Goal: Task Accomplishment & Management: Manage account settings

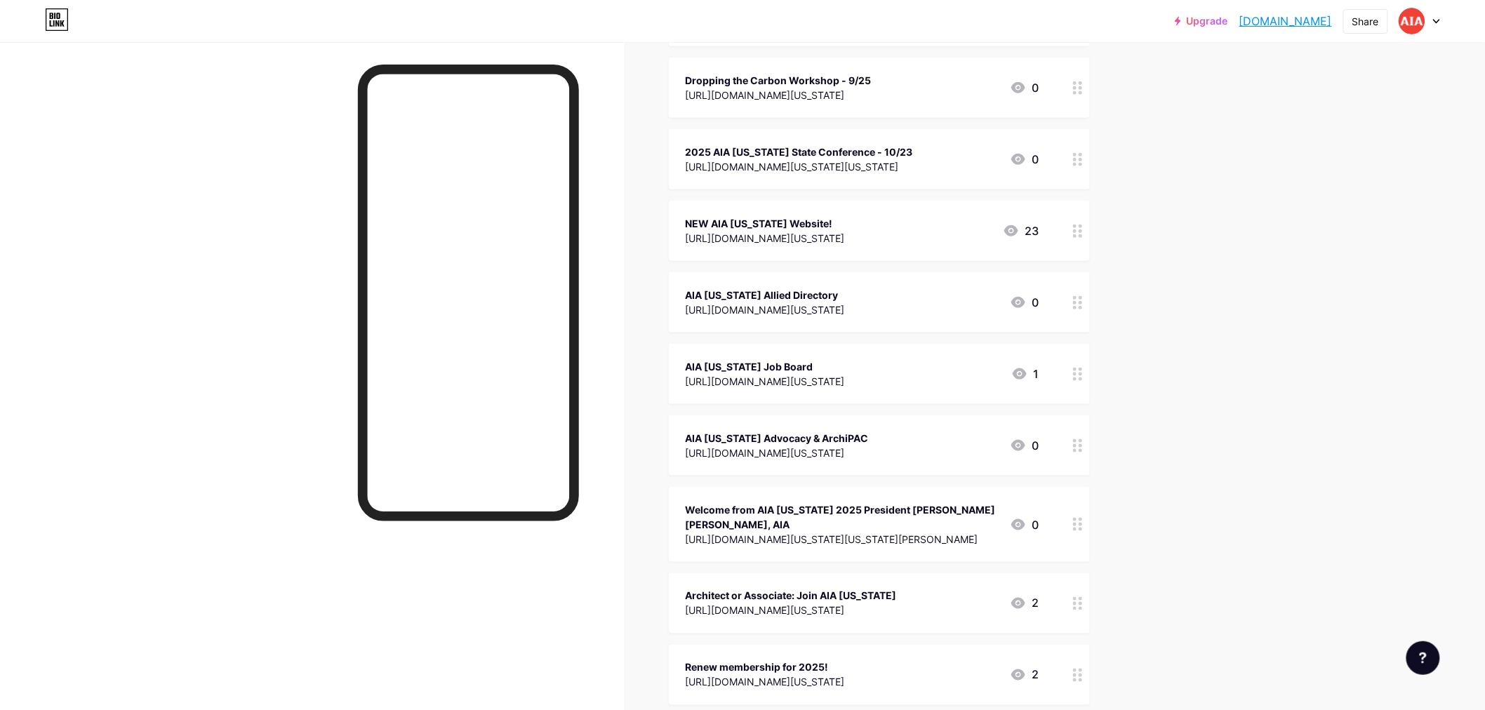
scroll to position [545, 0]
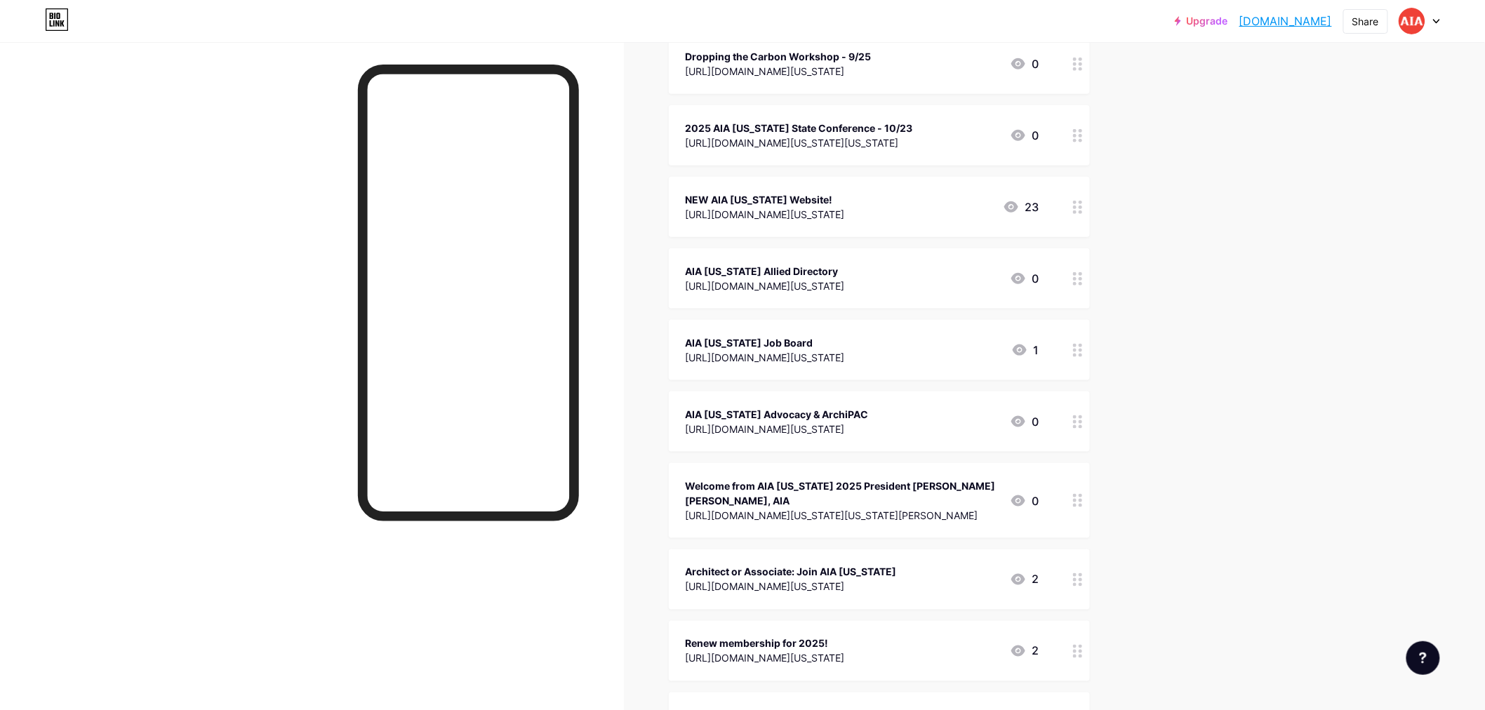
click at [843, 512] on div "[URL][DOMAIN_NAME][US_STATE][US_STATE][PERSON_NAME]" at bounding box center [842, 515] width 313 height 15
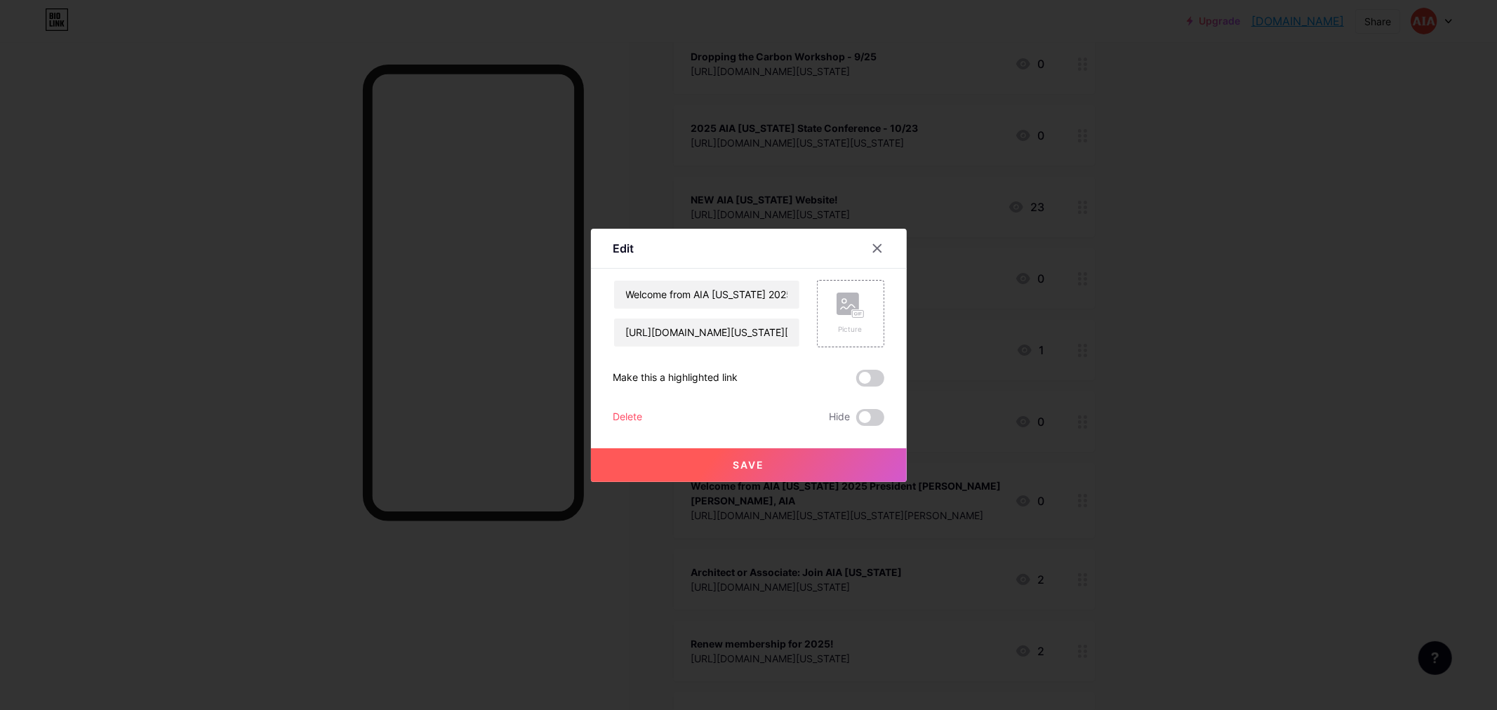
click at [620, 424] on div "Delete" at bounding box center [627, 417] width 29 height 17
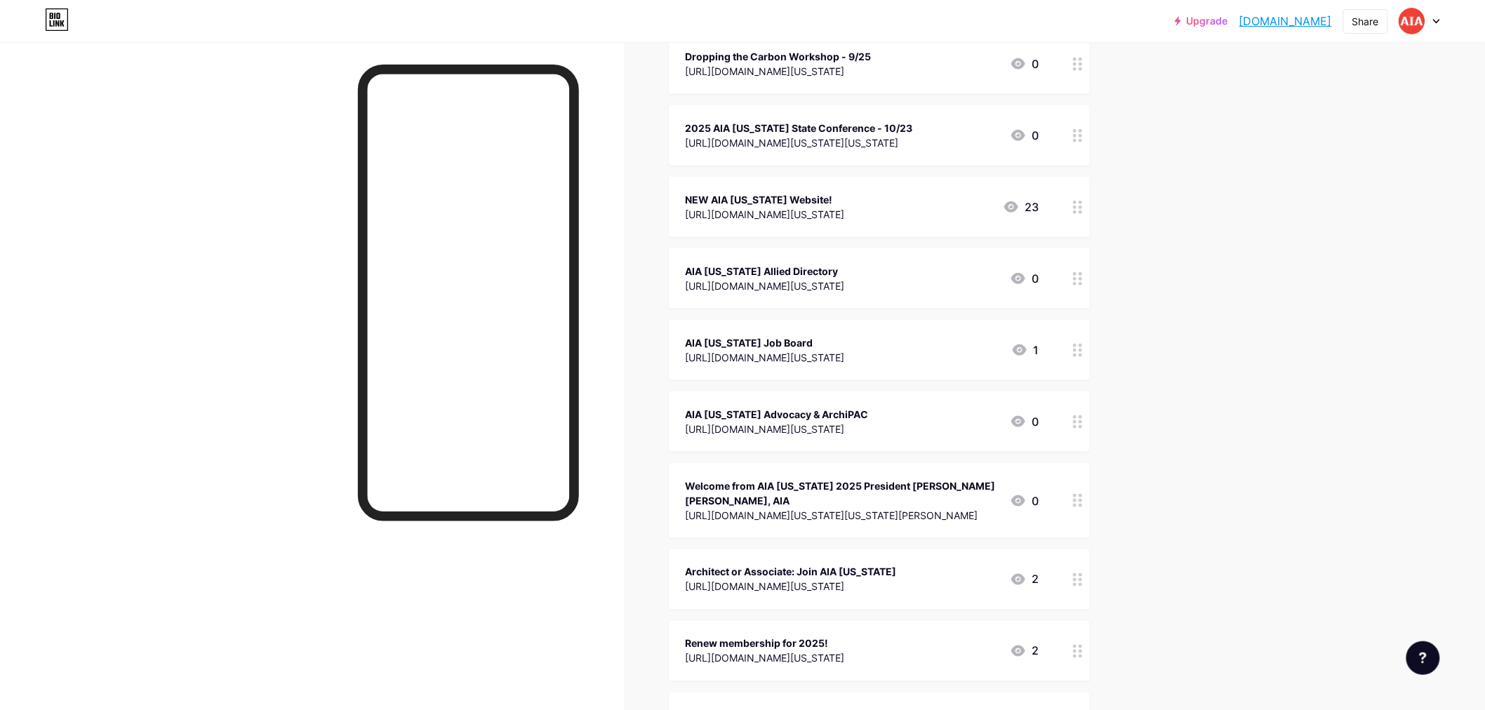
click at [823, 415] on span "Confirm" at bounding box center [822, 408] width 44 height 15
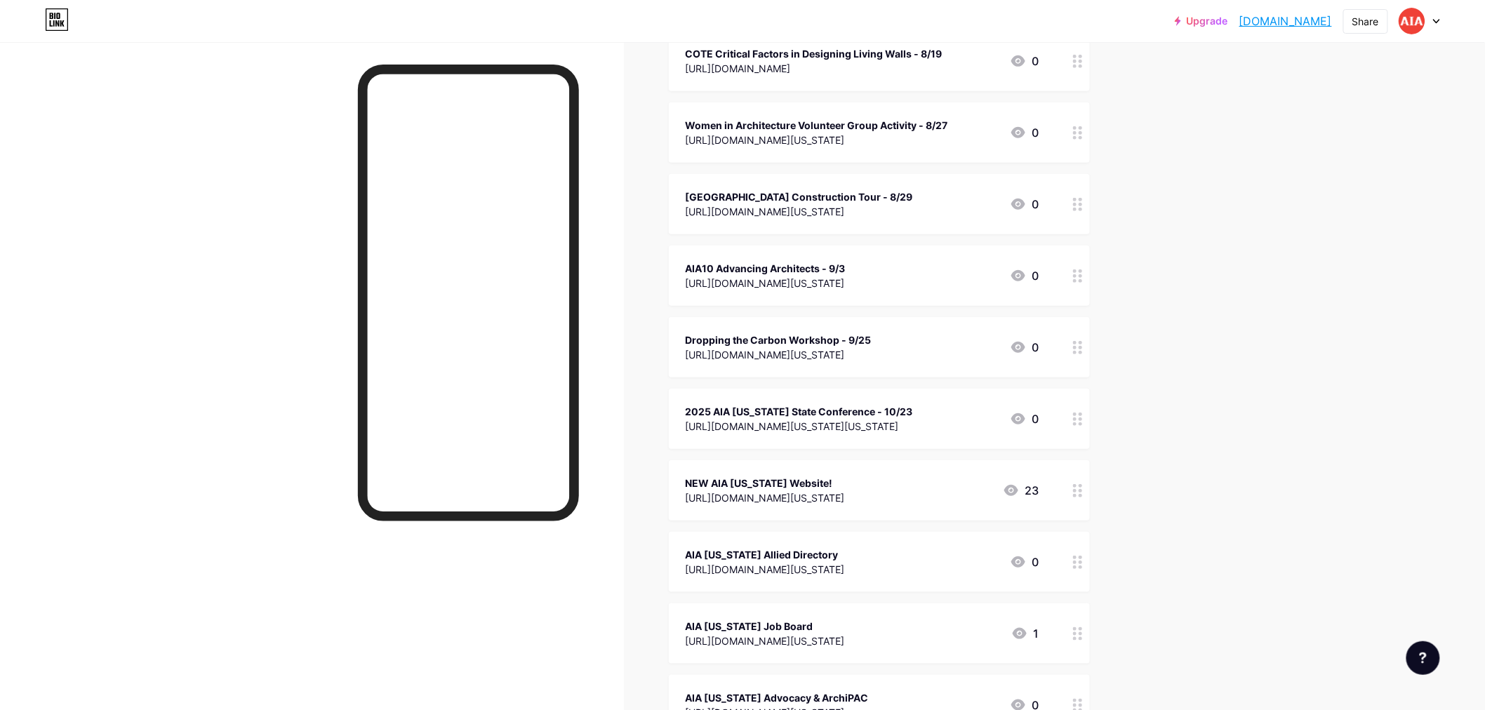
scroll to position [234, 0]
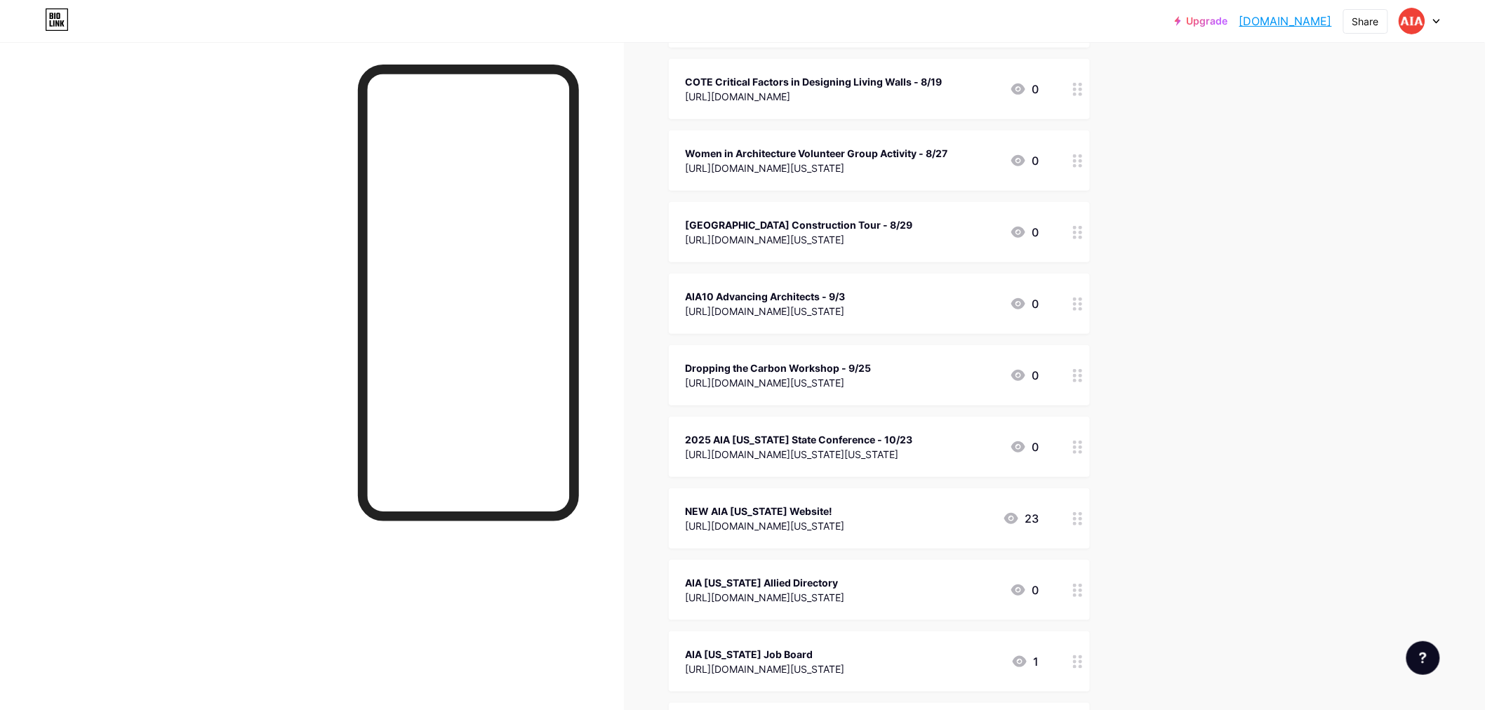
click at [913, 449] on div "[URL][DOMAIN_NAME][US_STATE][US_STATE]" at bounding box center [799, 454] width 227 height 15
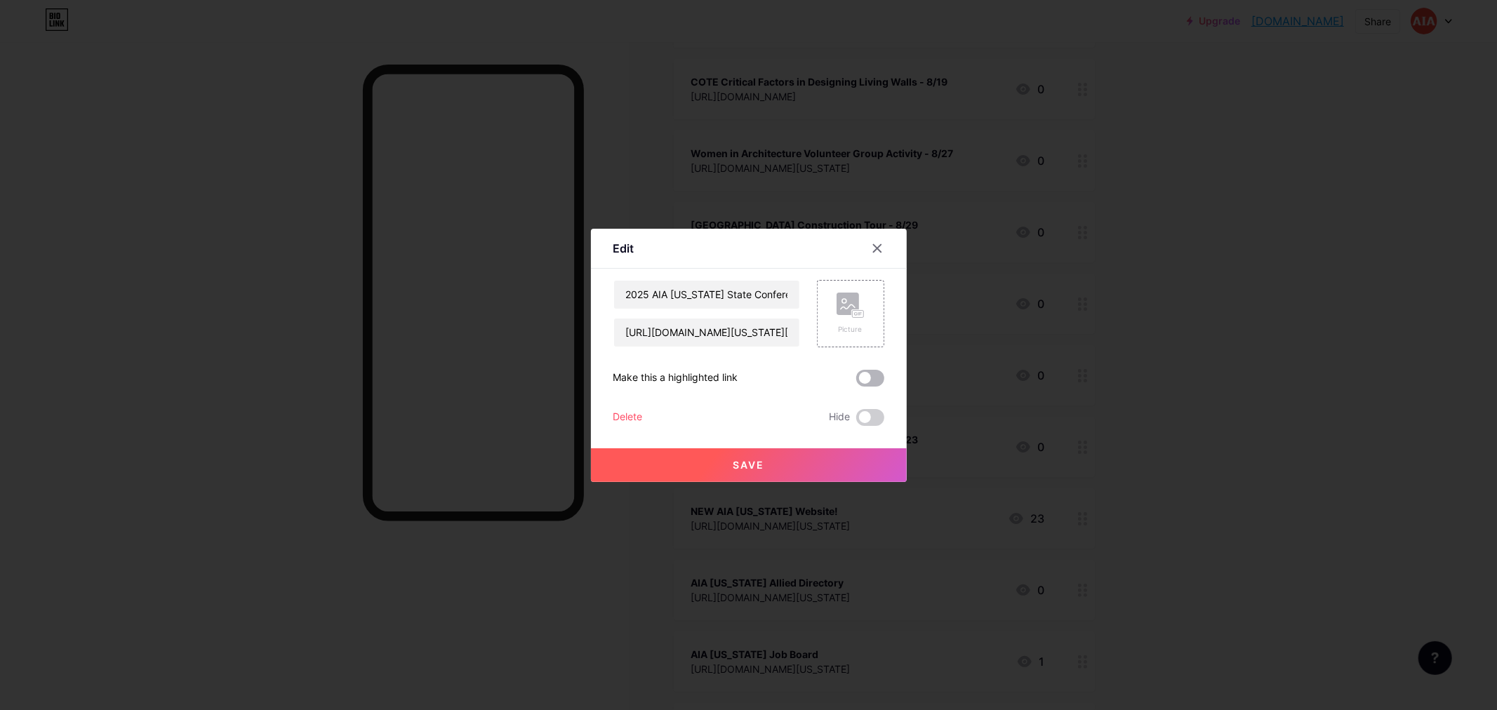
click at [858, 376] on span at bounding box center [870, 378] width 28 height 17
click at [856, 382] on input "checkbox" at bounding box center [856, 382] width 0 height 0
click at [785, 464] on button "Save" at bounding box center [749, 465] width 316 height 34
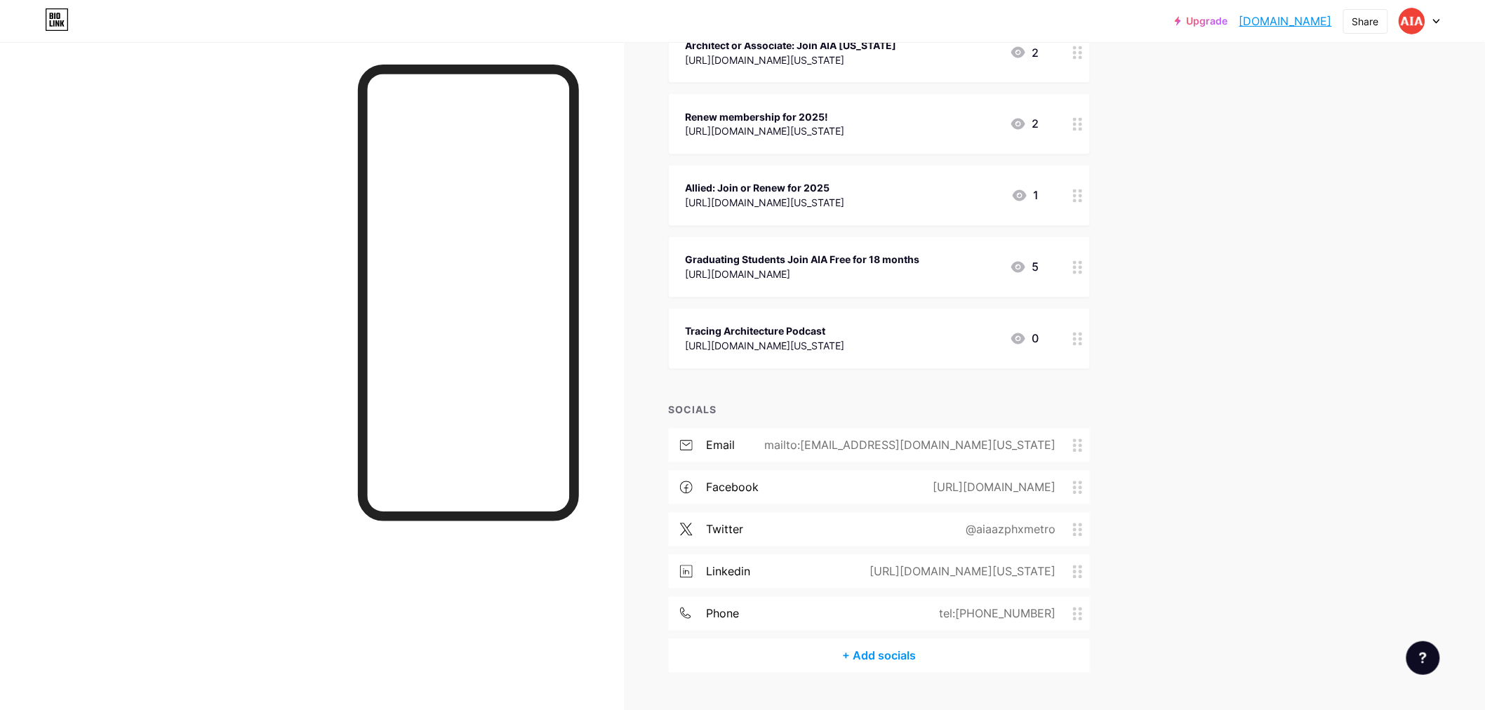
scroll to position [1013, 0]
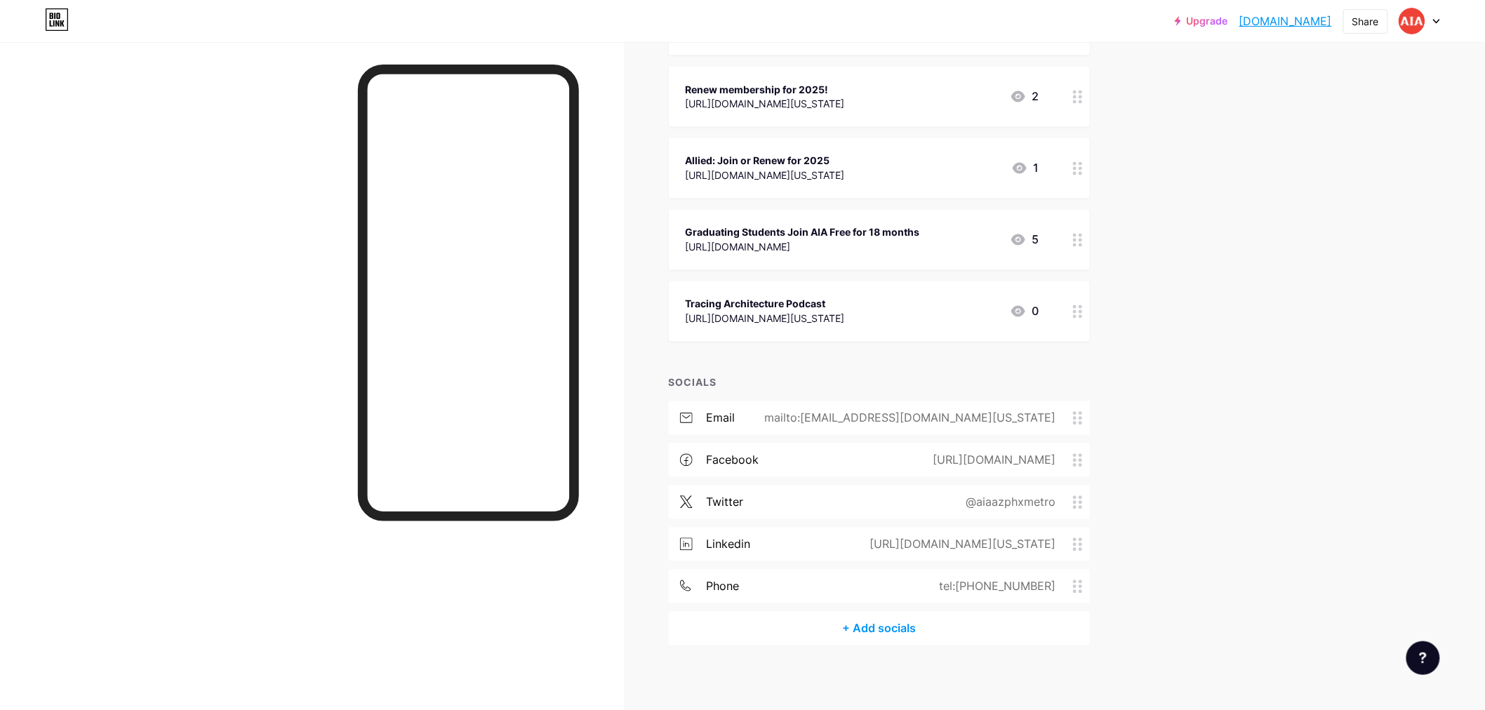
click at [845, 307] on div "Tracing Architecture Podcast" at bounding box center [765, 304] width 159 height 15
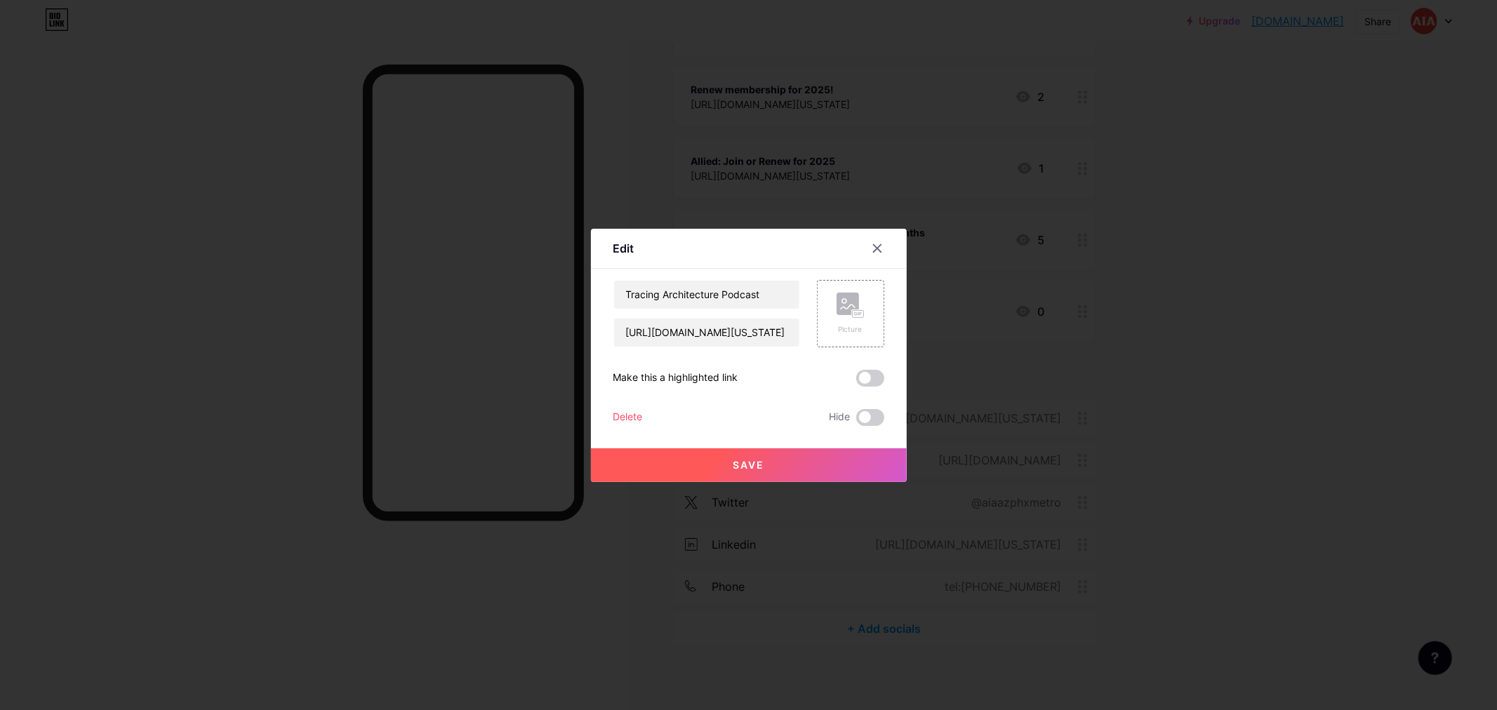
click at [613, 411] on div "Delete" at bounding box center [627, 417] width 29 height 17
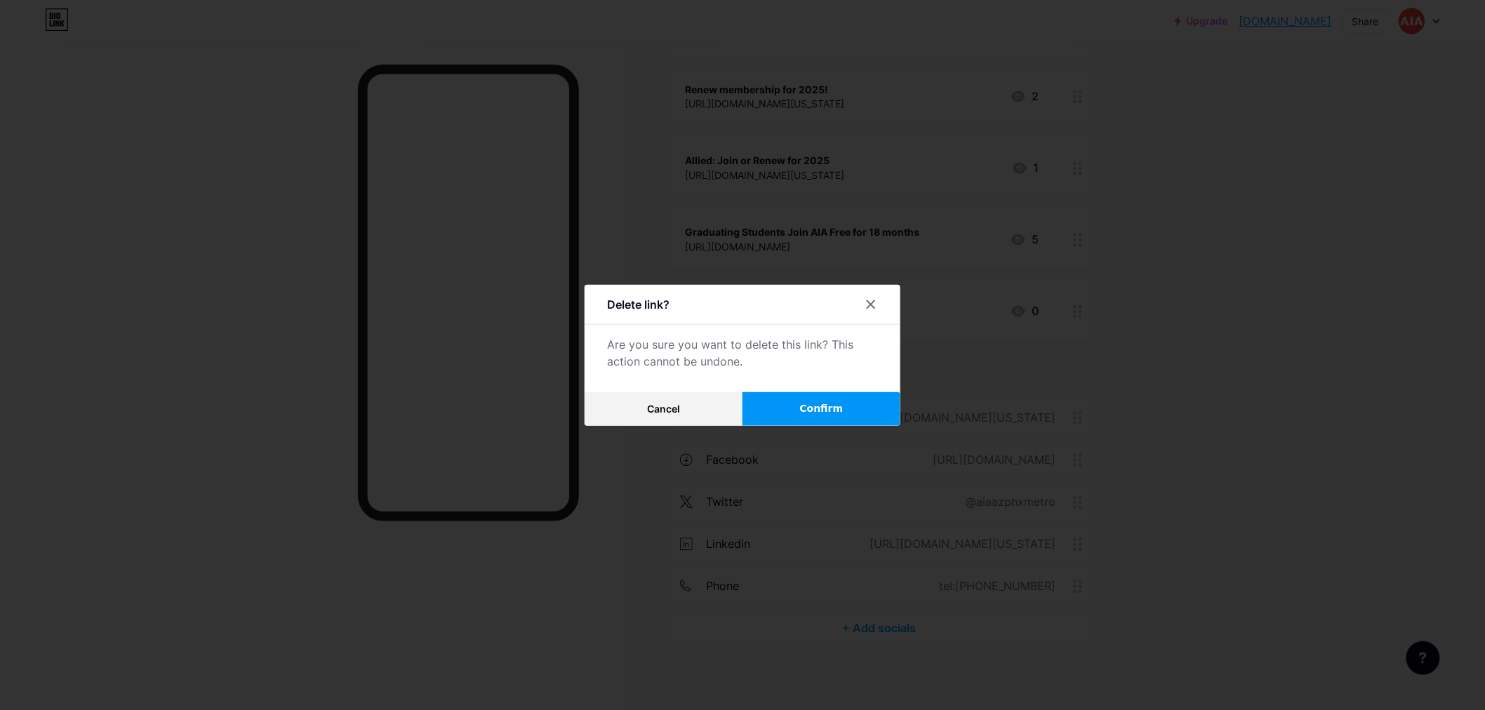
click at [823, 411] on span "Confirm" at bounding box center [822, 408] width 44 height 15
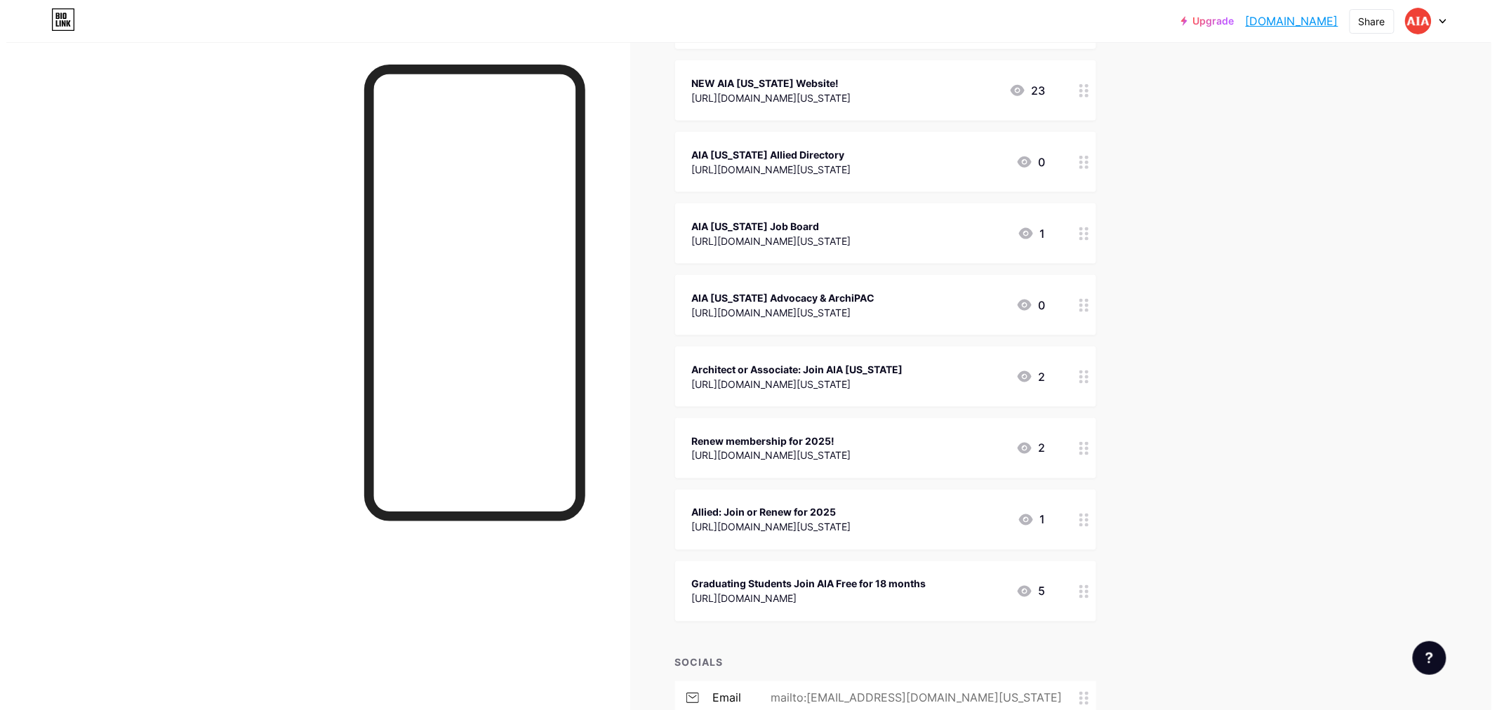
scroll to position [634, 0]
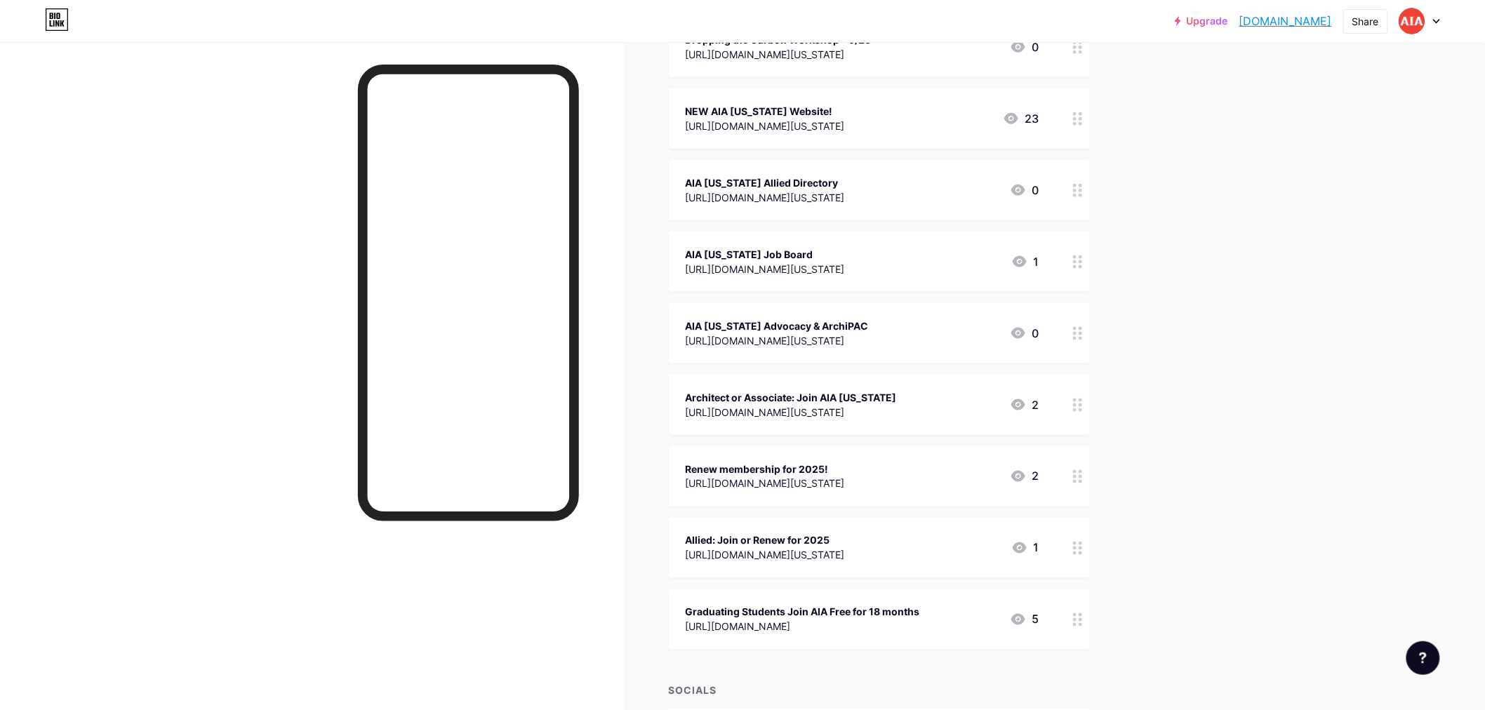
click at [830, 473] on div "Renew membership for 2025!" at bounding box center [765, 469] width 159 height 15
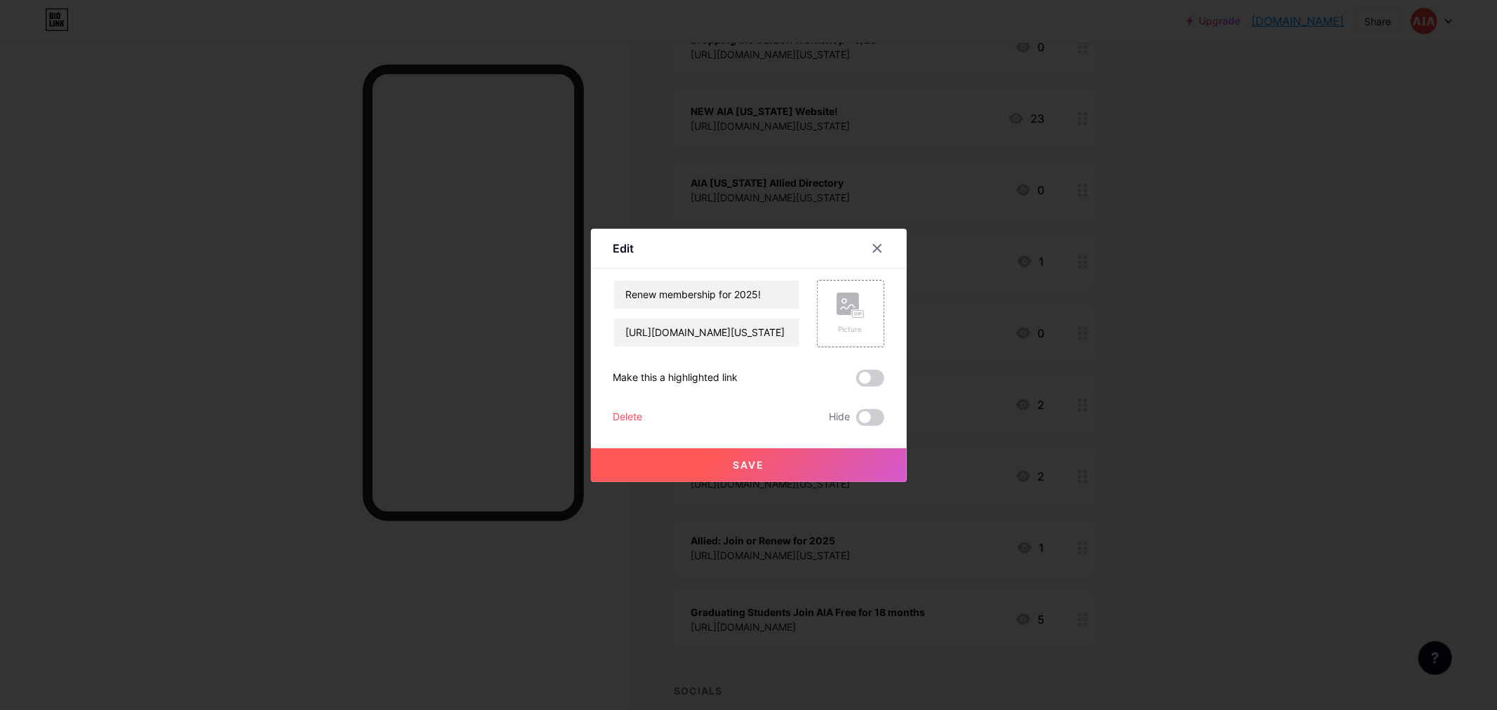
click at [629, 411] on div "Delete" at bounding box center [627, 417] width 29 height 17
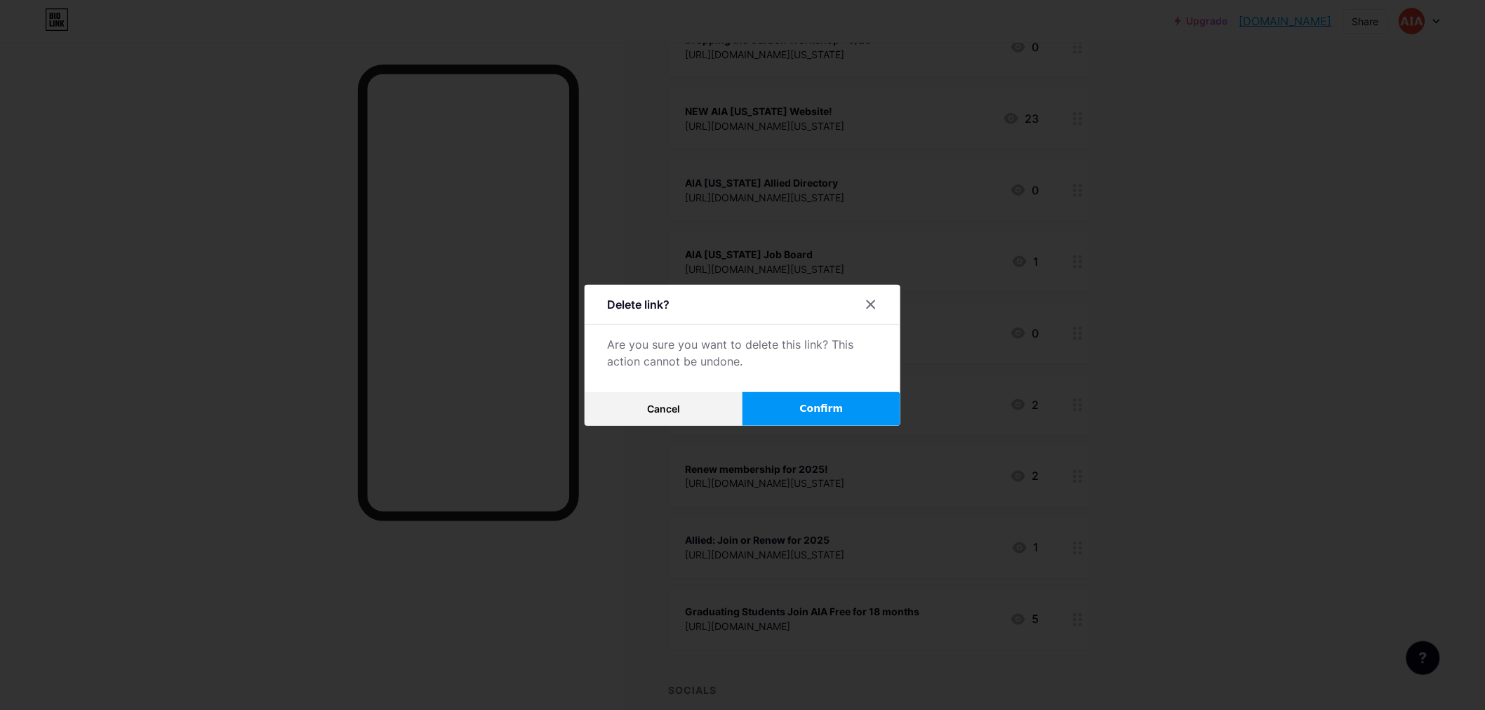
click at [837, 411] on span "Confirm" at bounding box center [822, 408] width 44 height 15
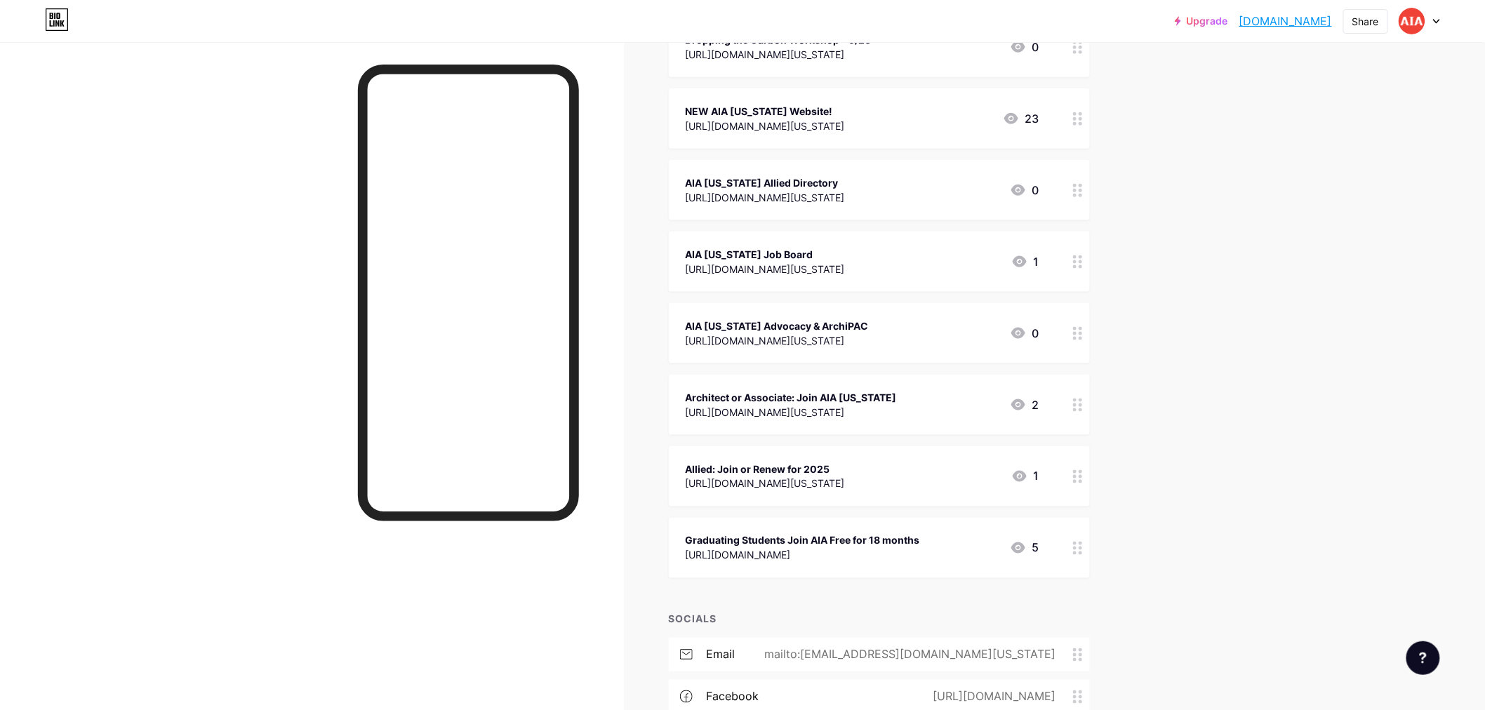
click at [869, 399] on div "Architect or Associate: Join AIA [US_STATE]" at bounding box center [791, 397] width 211 height 15
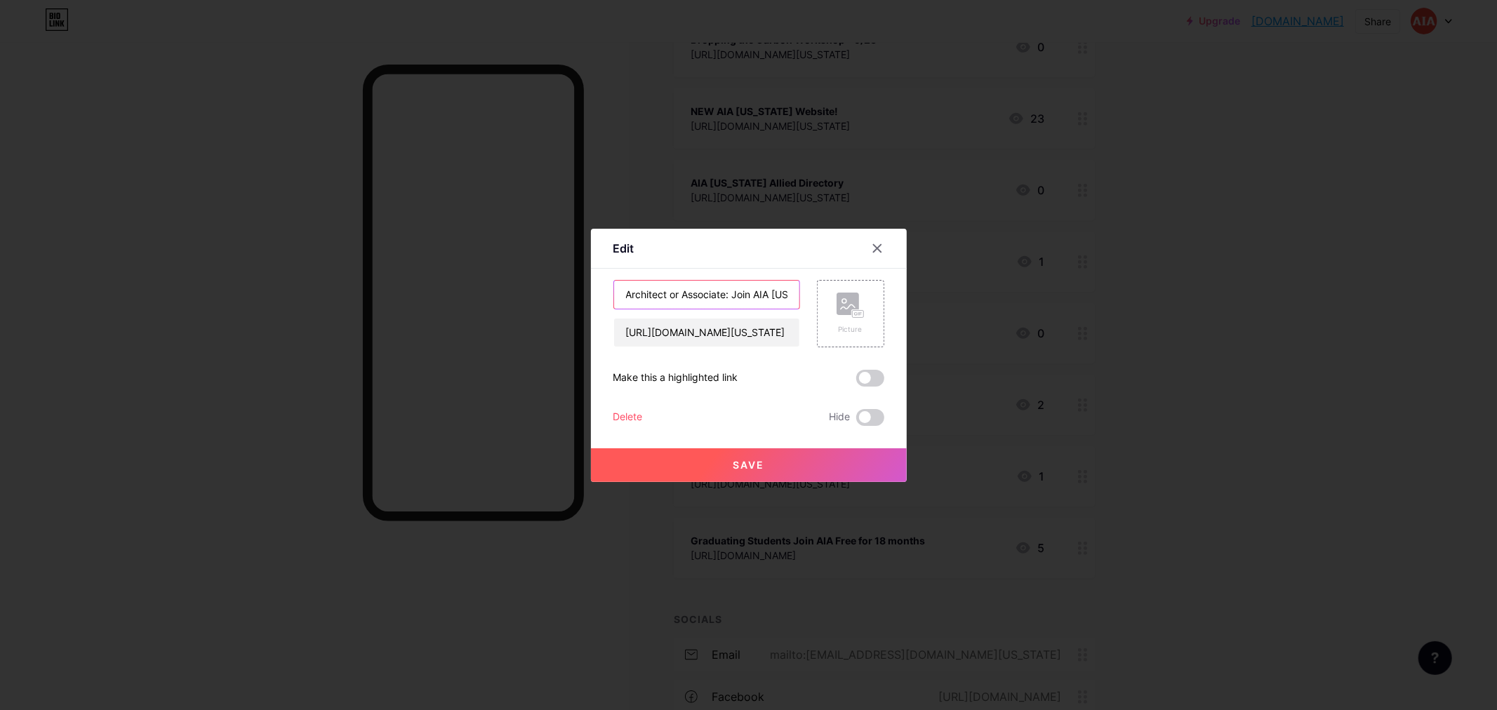
click at [748, 296] on input "Architect or Associate: Join AIA [US_STATE]" at bounding box center [706, 295] width 185 height 28
type input "Architect or Associate: Join or Renew AIA [US_STATE]"
click at [752, 469] on span "Save" at bounding box center [749, 465] width 32 height 12
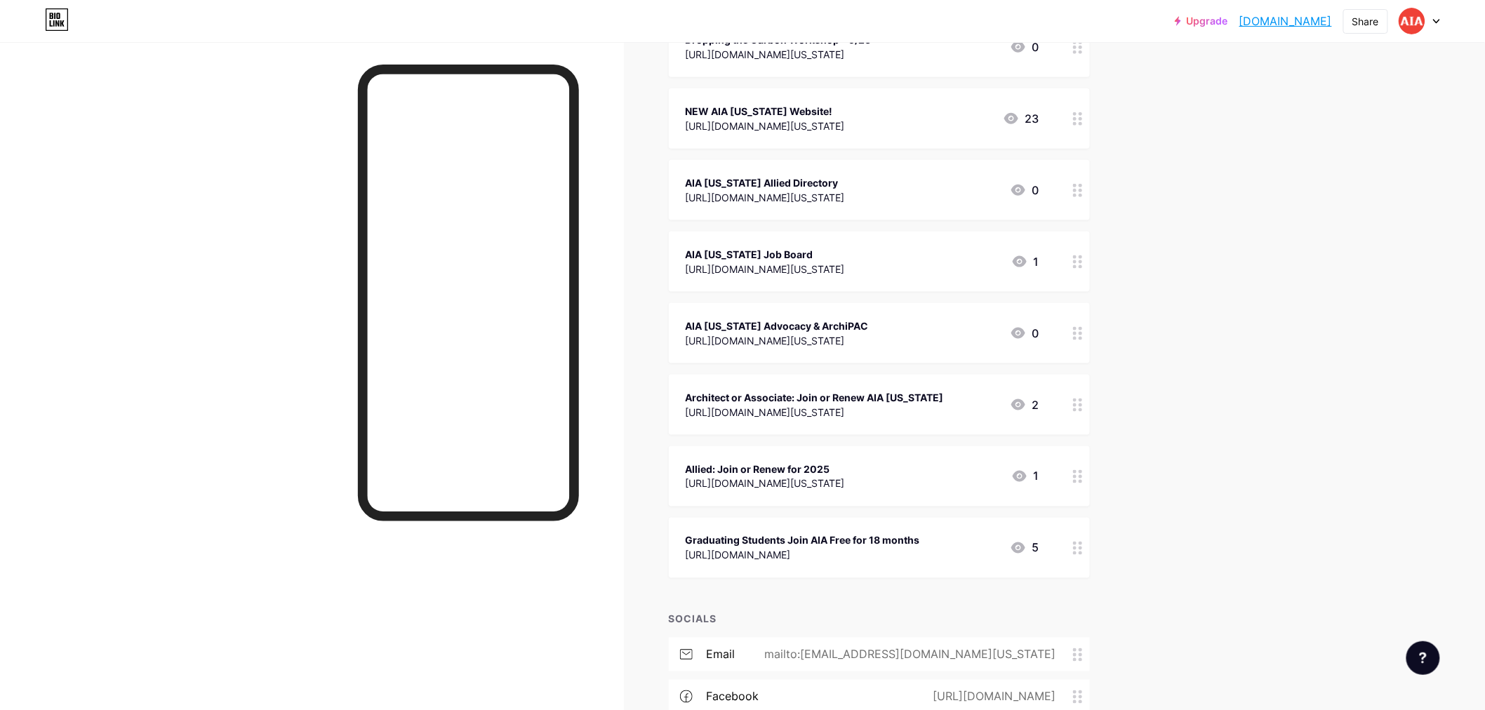
click at [930, 401] on div "Architect or Associate: Join or Renew AIA [US_STATE] [URL][DOMAIN_NAME][US_STAT…" at bounding box center [863, 405] width 354 height 32
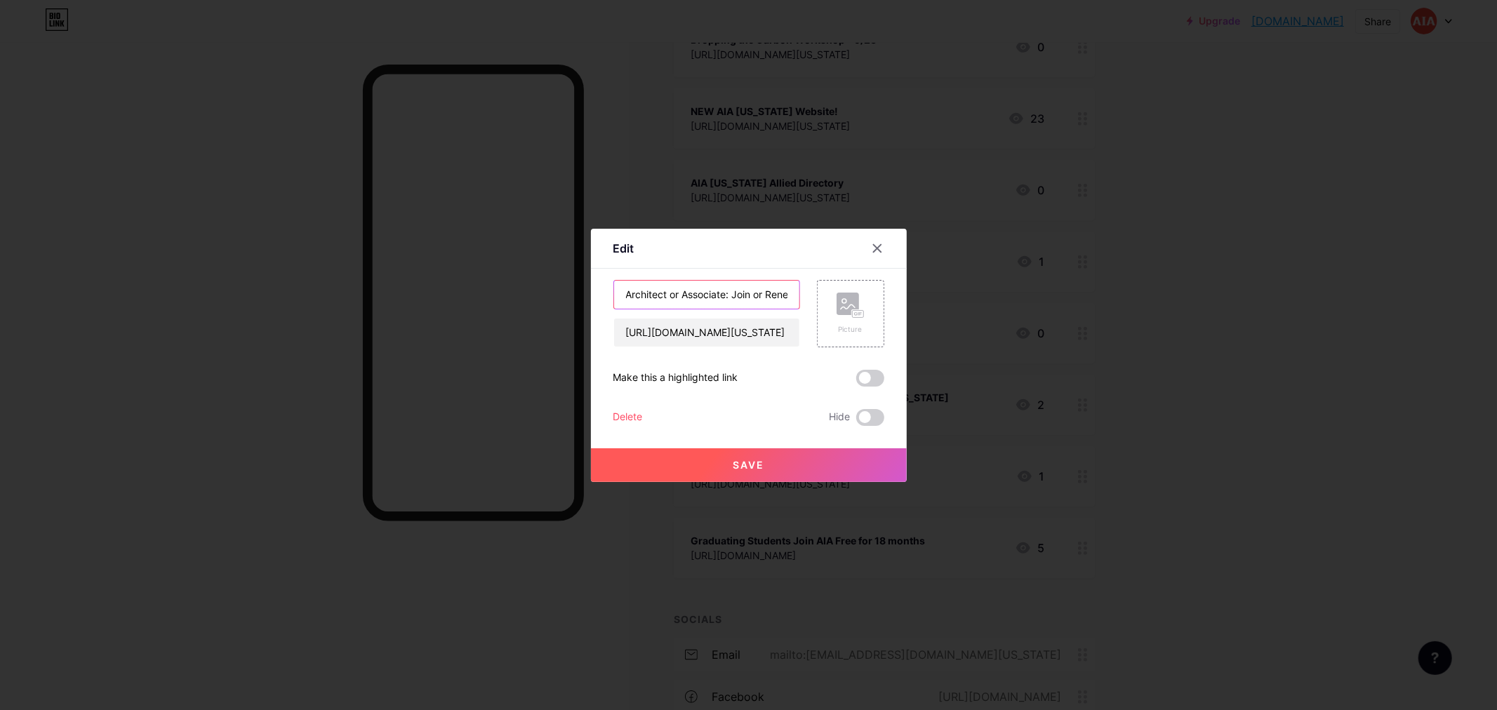
click at [772, 298] on input "Architect or Associate: Join or Renew AIA [US_STATE]" at bounding box center [706, 295] width 185 height 28
type input "Architect or Associate: Join or Renew for 2025"
click at [795, 468] on button "Save" at bounding box center [749, 465] width 316 height 34
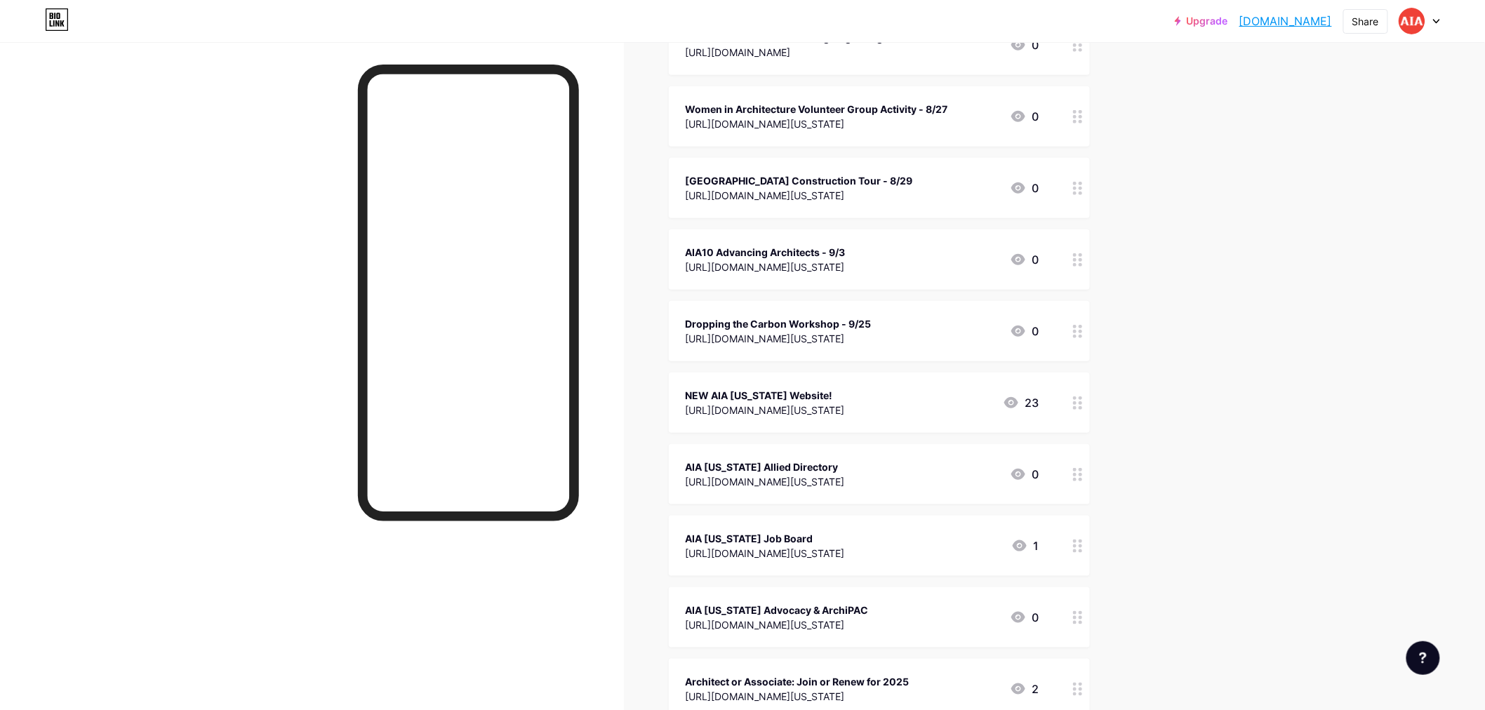
scroll to position [321, 0]
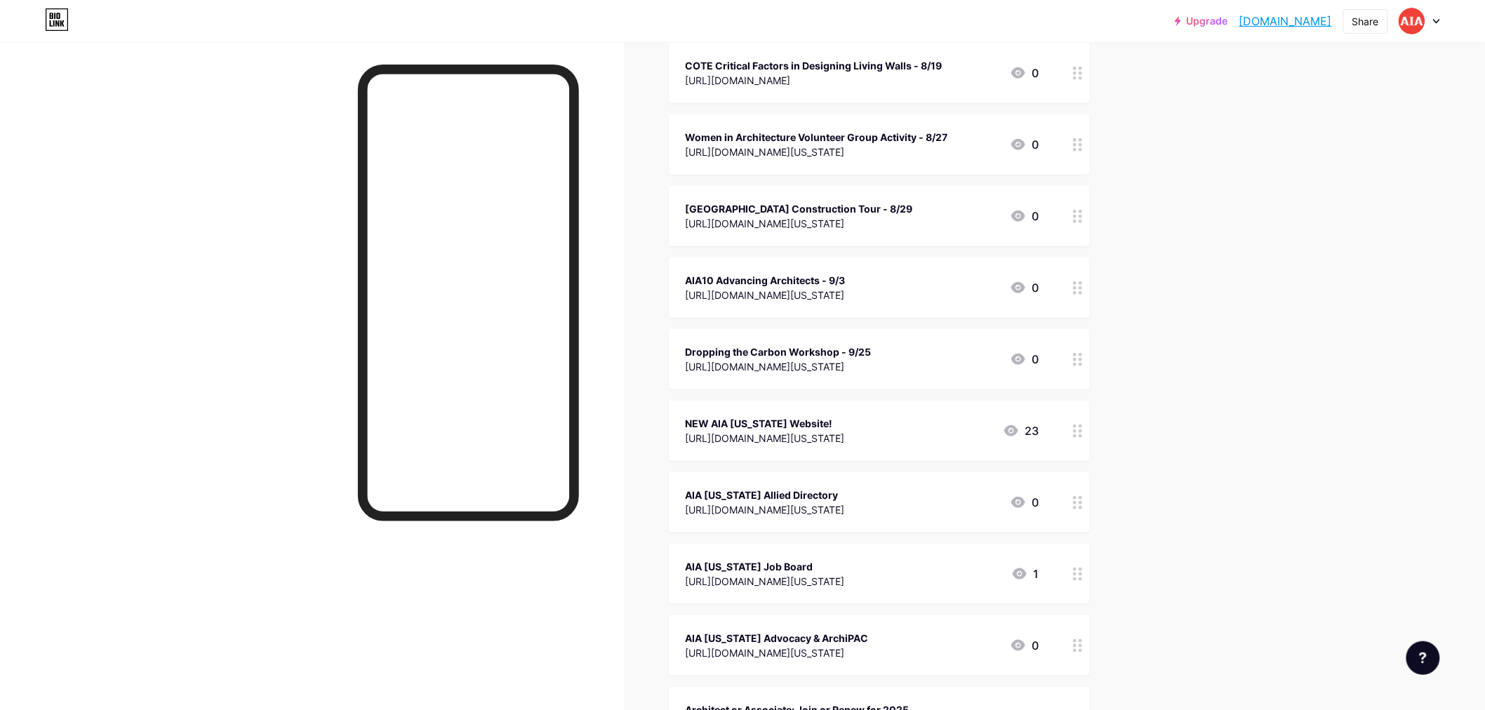
click at [759, 431] on div "[URL][DOMAIN_NAME][US_STATE]" at bounding box center [765, 438] width 159 height 15
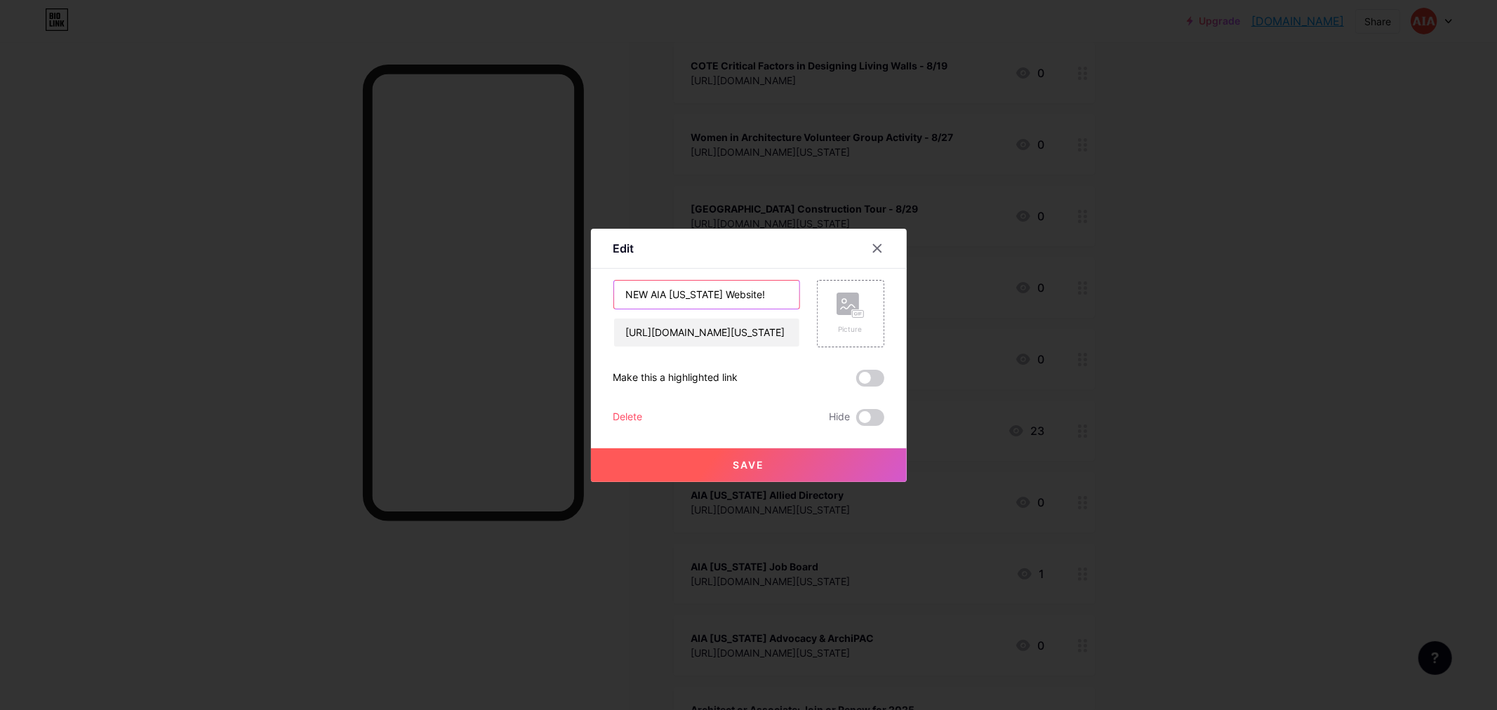
click at [644, 289] on input "NEW AIA [US_STATE] Website!" at bounding box center [706, 295] width 185 height 28
type input "AIA [US_STATE] Website!"
click at [774, 459] on button "Save" at bounding box center [749, 465] width 316 height 34
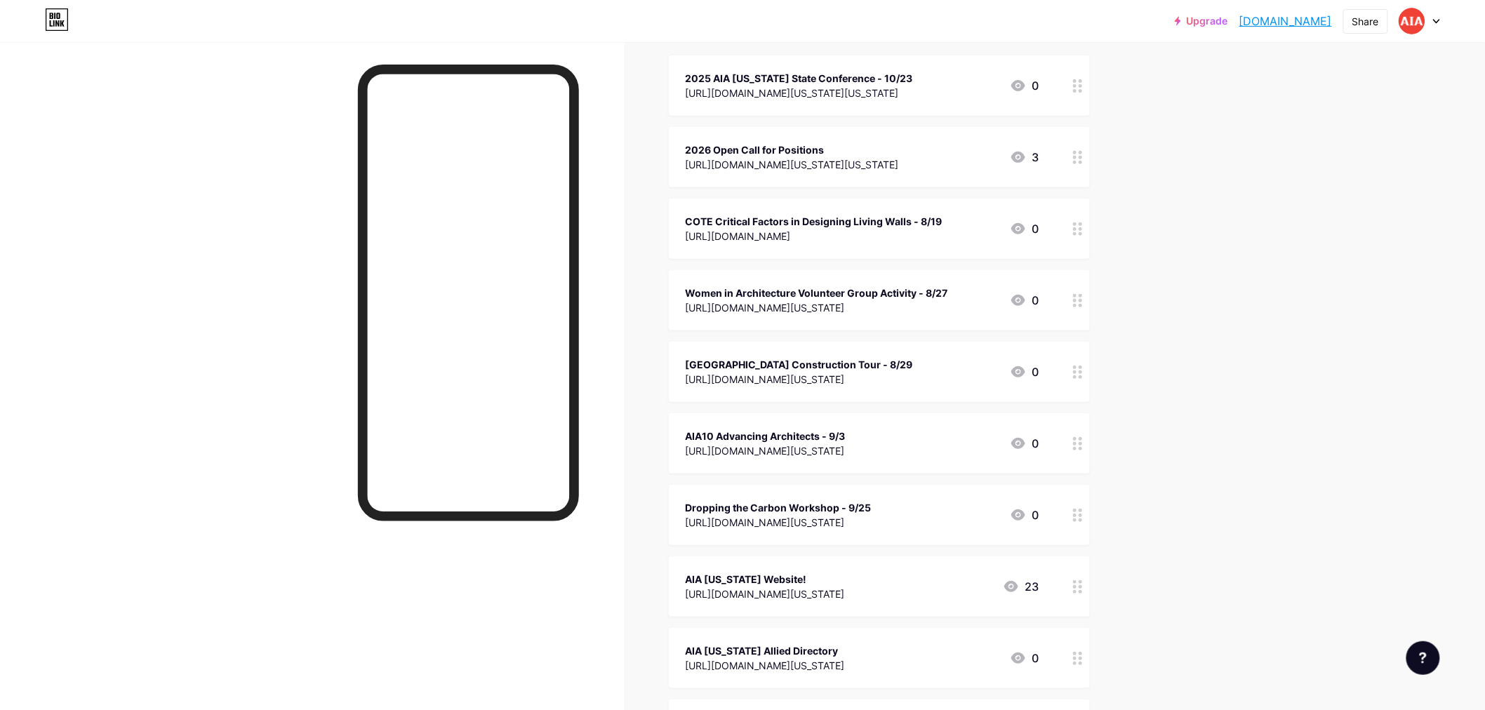
scroll to position [88, 0]
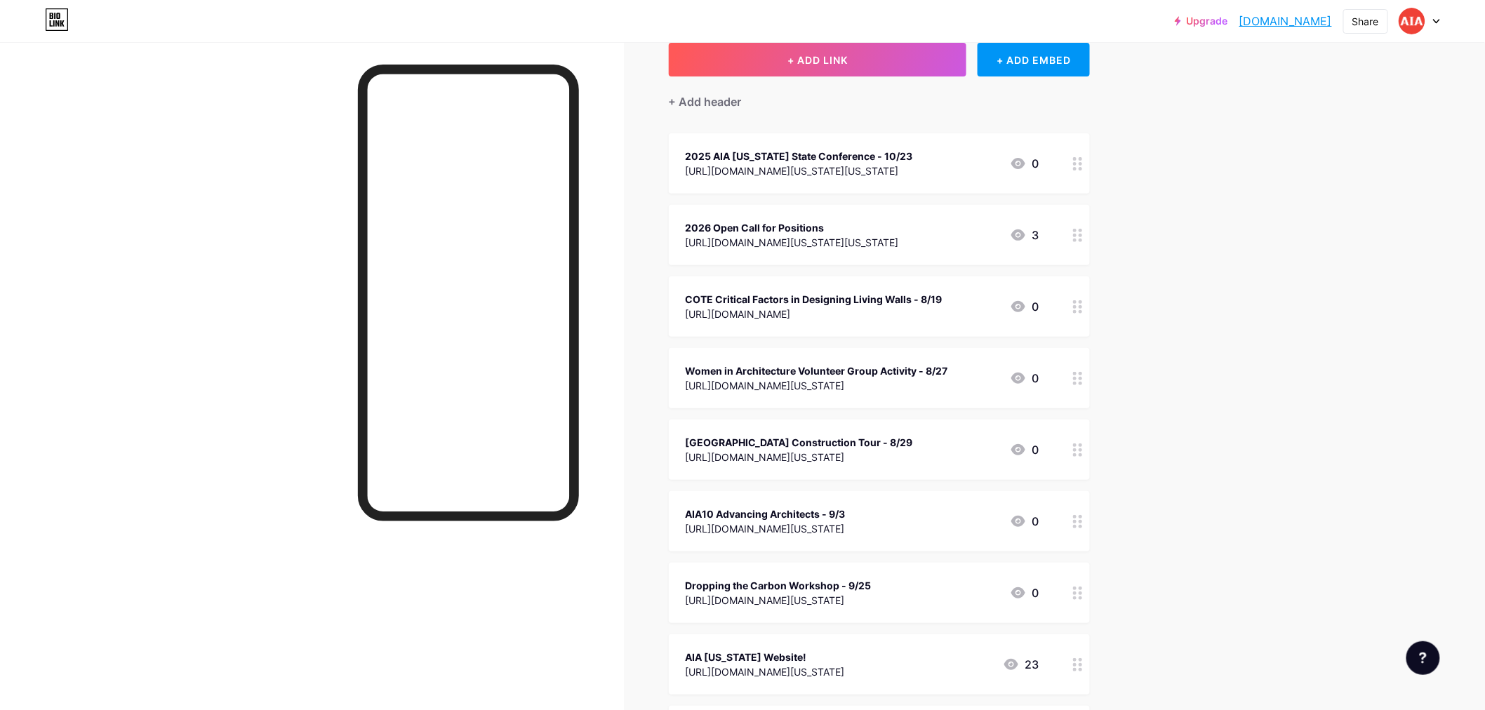
click at [860, 461] on div "[URL][DOMAIN_NAME][US_STATE]" at bounding box center [799, 457] width 227 height 15
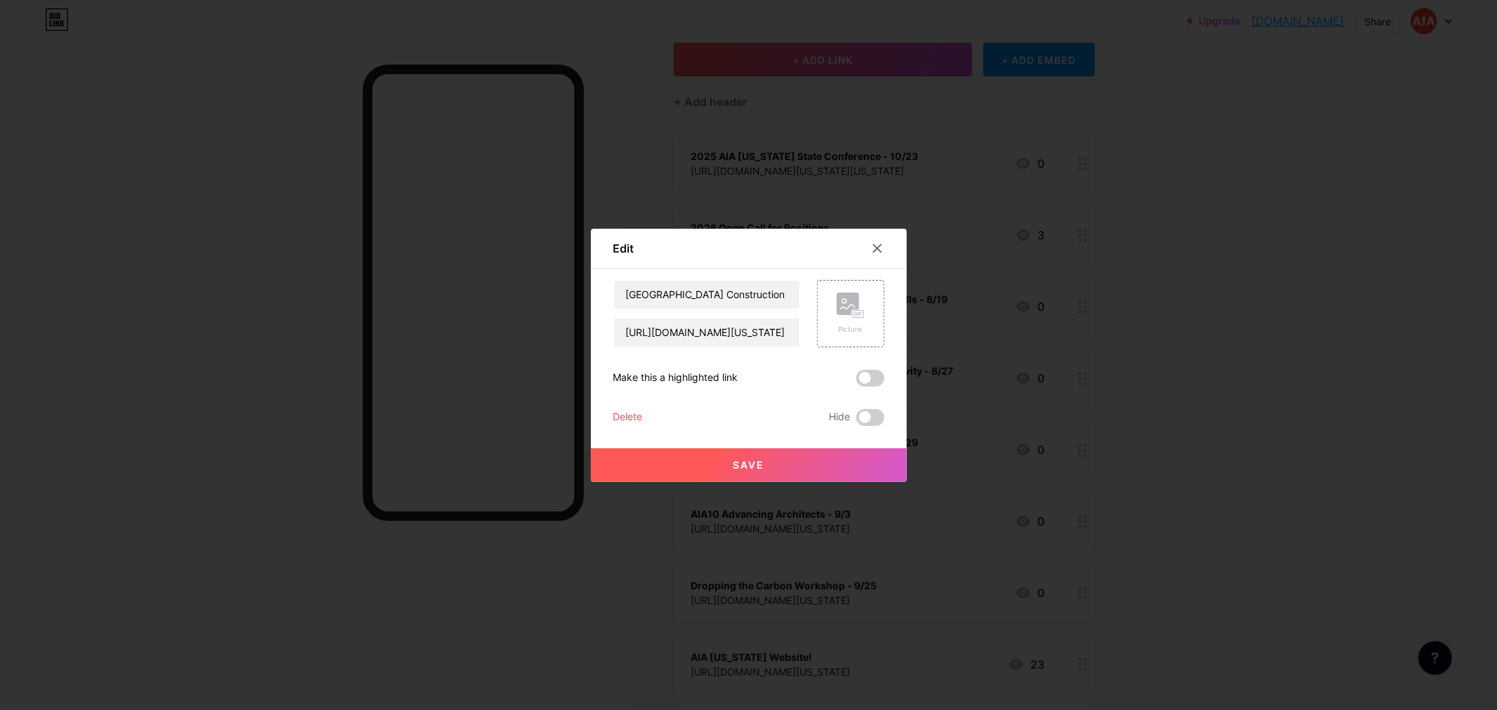
click at [619, 412] on div "Delete" at bounding box center [627, 417] width 29 height 17
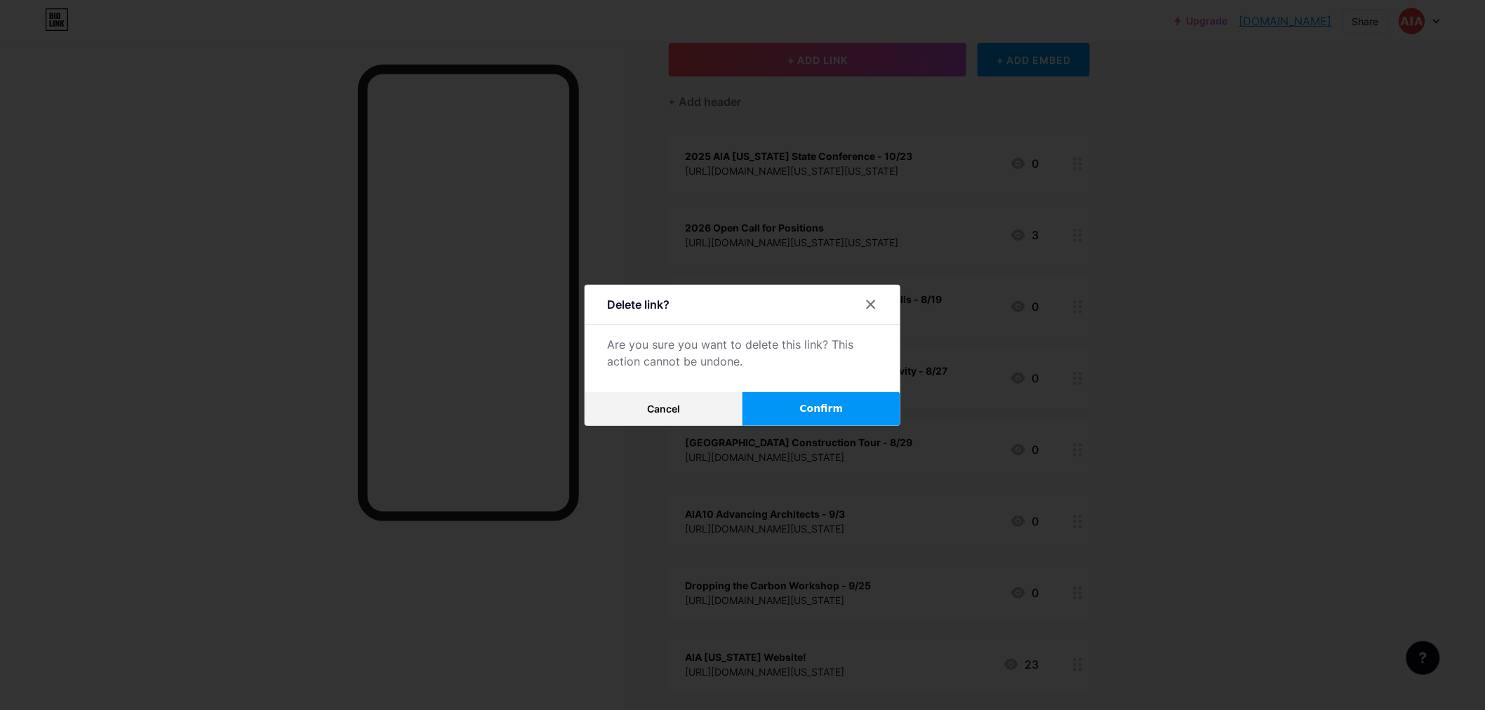
click at [832, 409] on span "Confirm" at bounding box center [822, 408] width 44 height 15
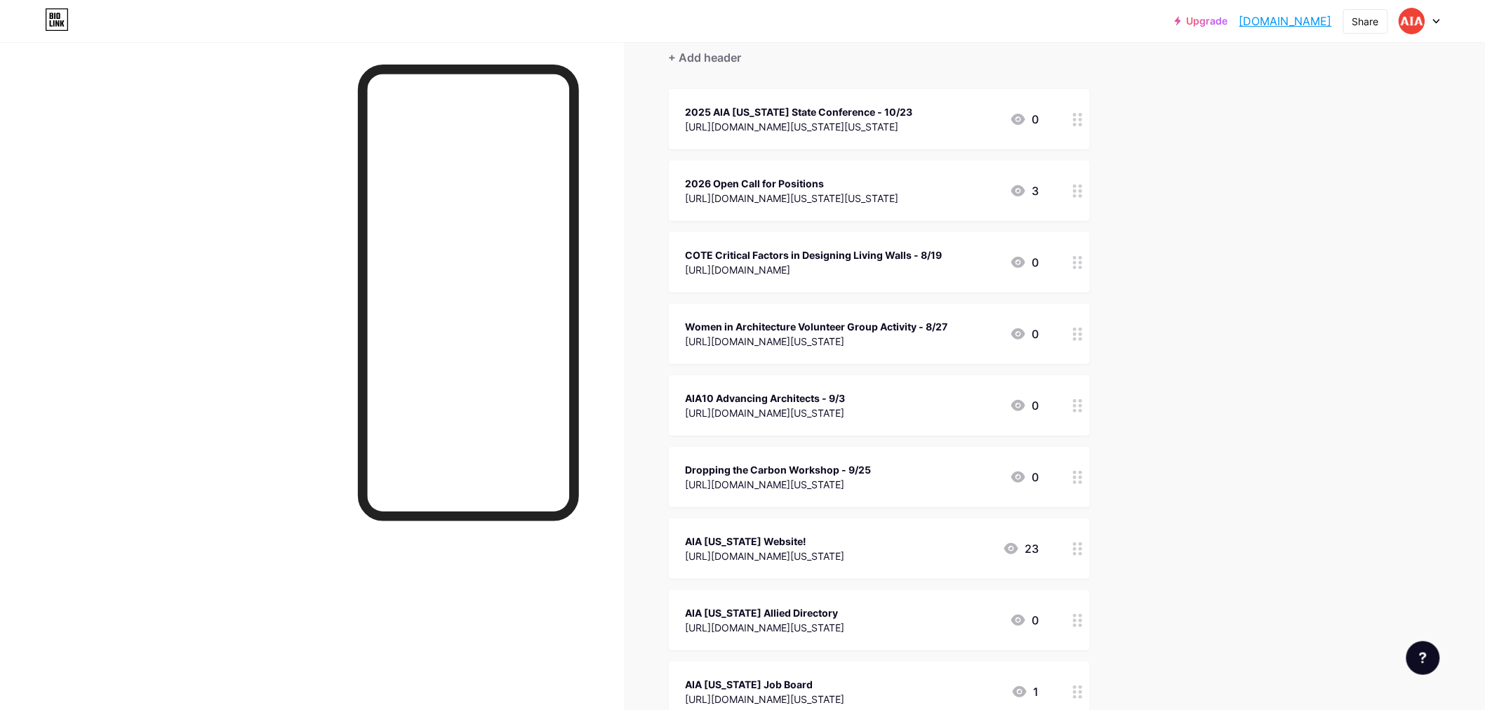
scroll to position [0, 0]
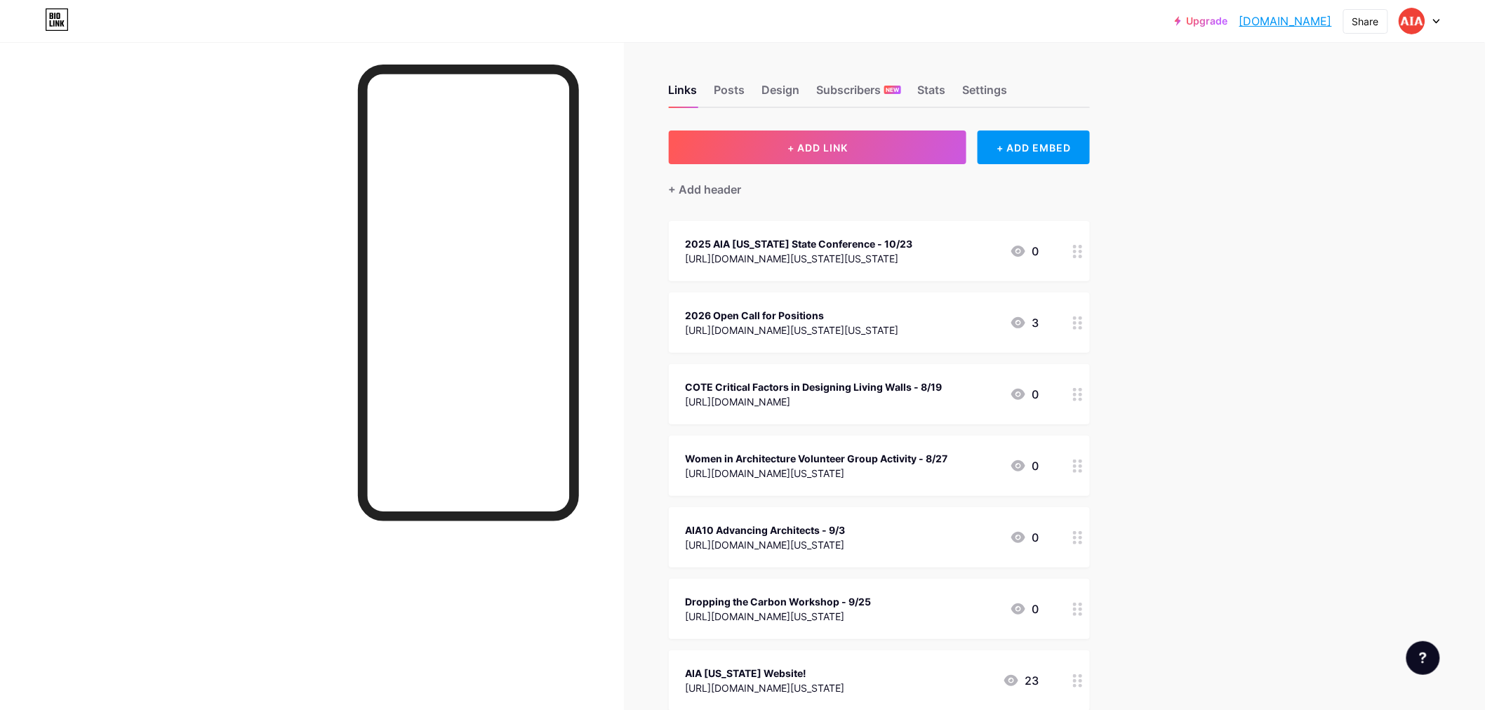
click at [1436, 15] on div at bounding box center [1419, 20] width 41 height 25
click at [1346, 201] on li "Logout" at bounding box center [1352, 197] width 174 height 38
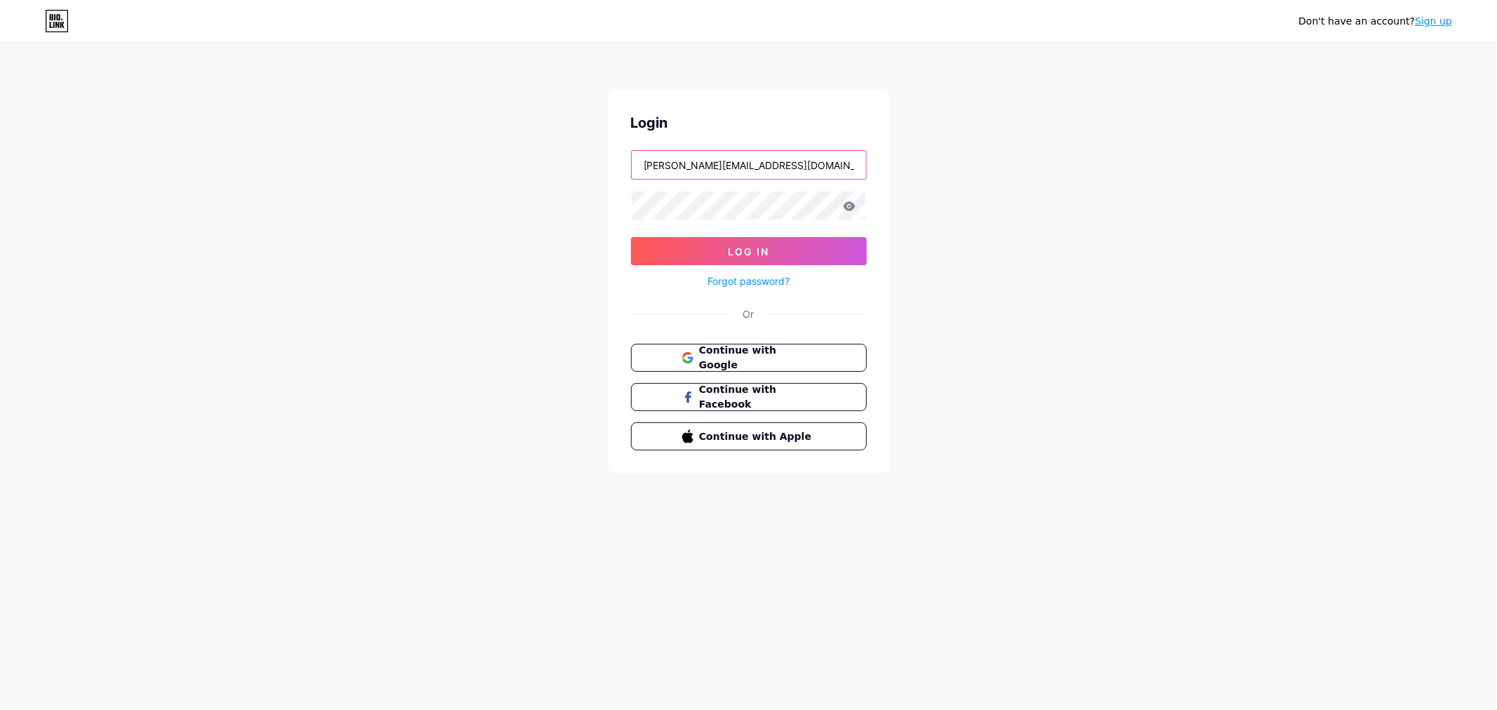
click at [817, 174] on input "[PERSON_NAME][EMAIL_ADDRESS][DOMAIN_NAME][US_STATE]" at bounding box center [749, 165] width 234 height 28
type input "[EMAIL_ADDRESS][DOMAIN_NAME][US_STATE]"
click at [787, 251] on button "Log In" at bounding box center [749, 251] width 236 height 28
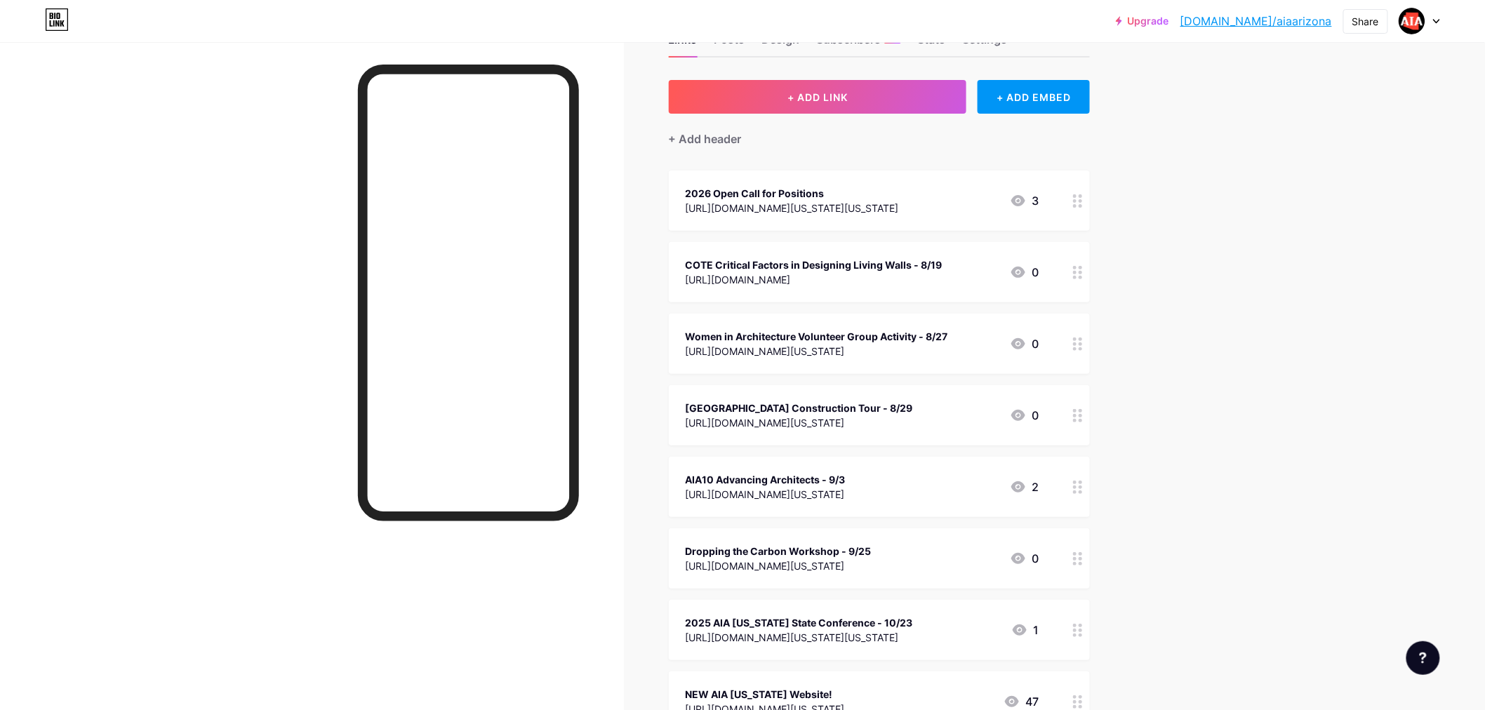
scroll to position [78, 0]
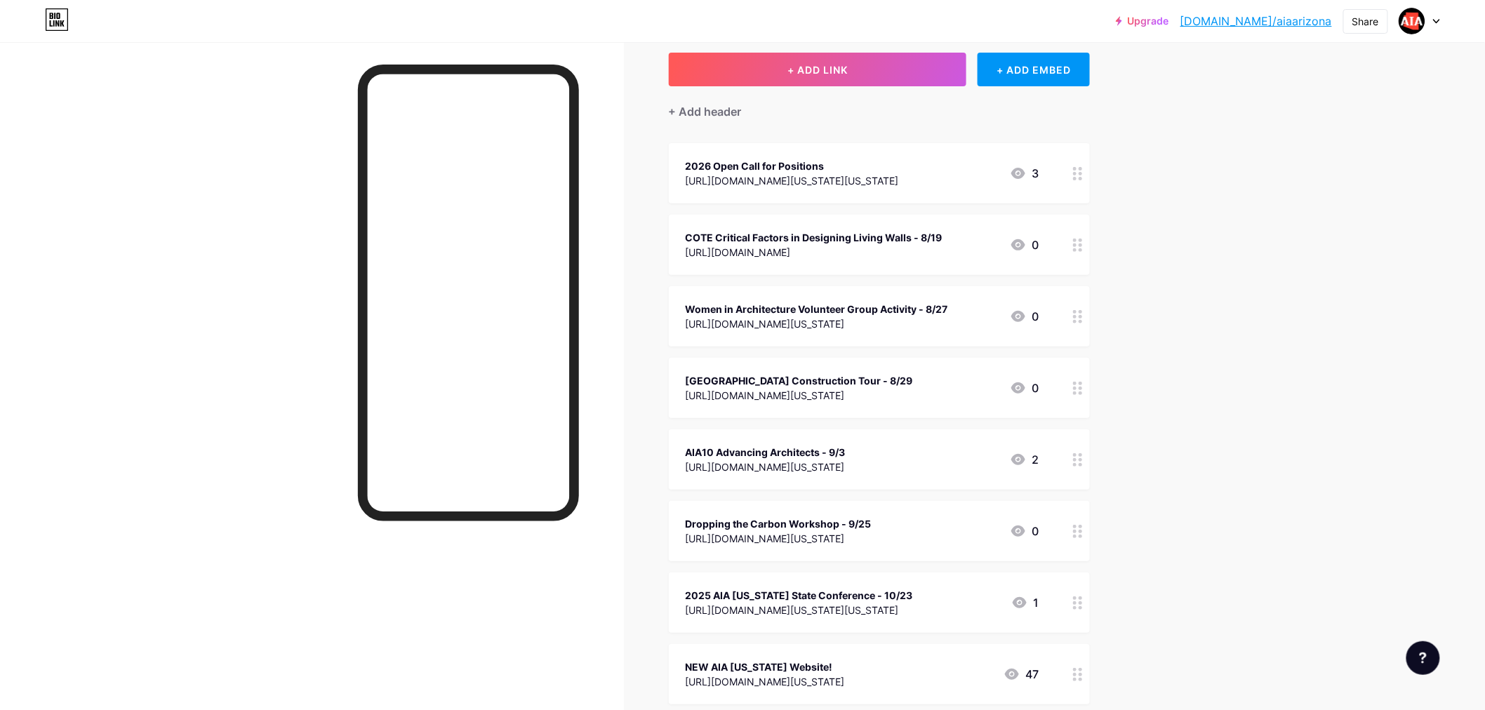
click at [887, 383] on div "[GEOGRAPHIC_DATA] Construction Tour - 8/29" at bounding box center [799, 380] width 227 height 15
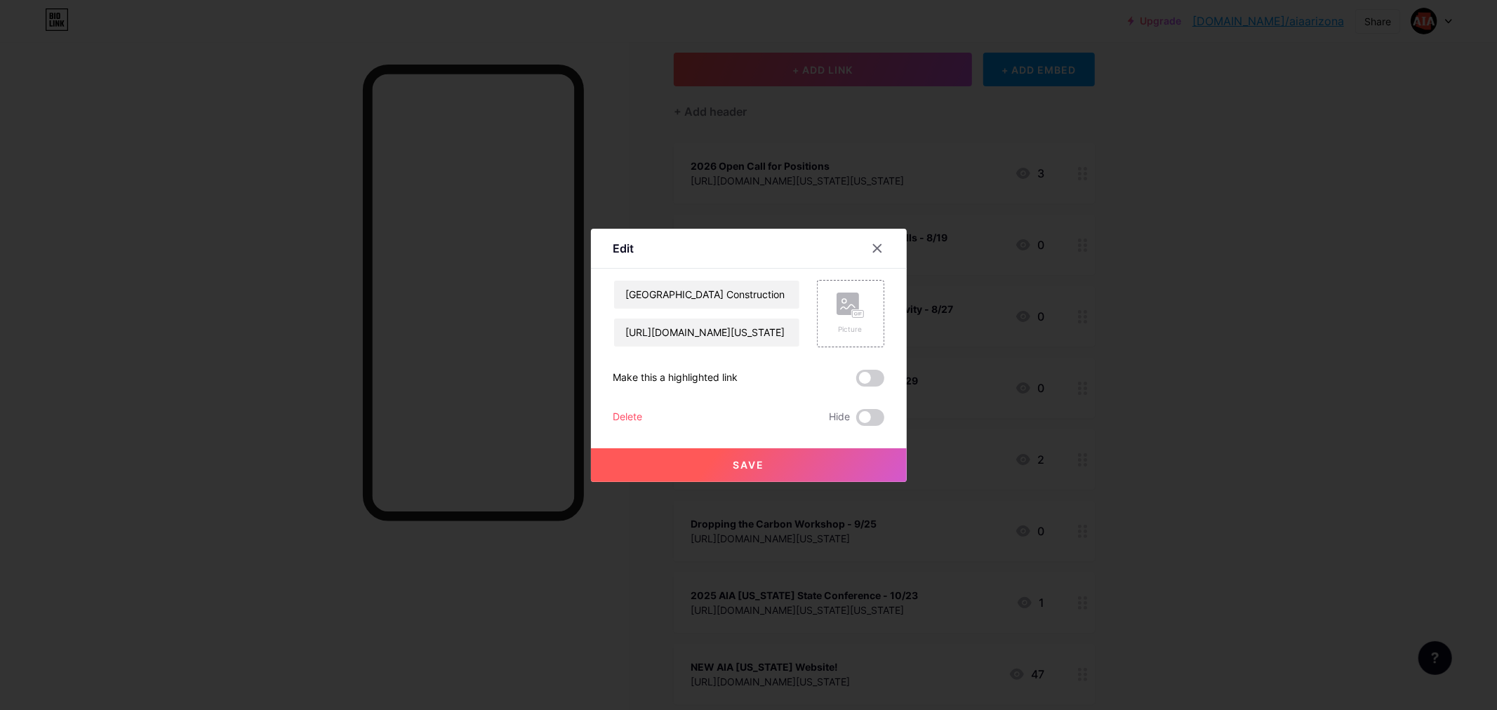
click at [636, 417] on div "Delete" at bounding box center [627, 417] width 29 height 17
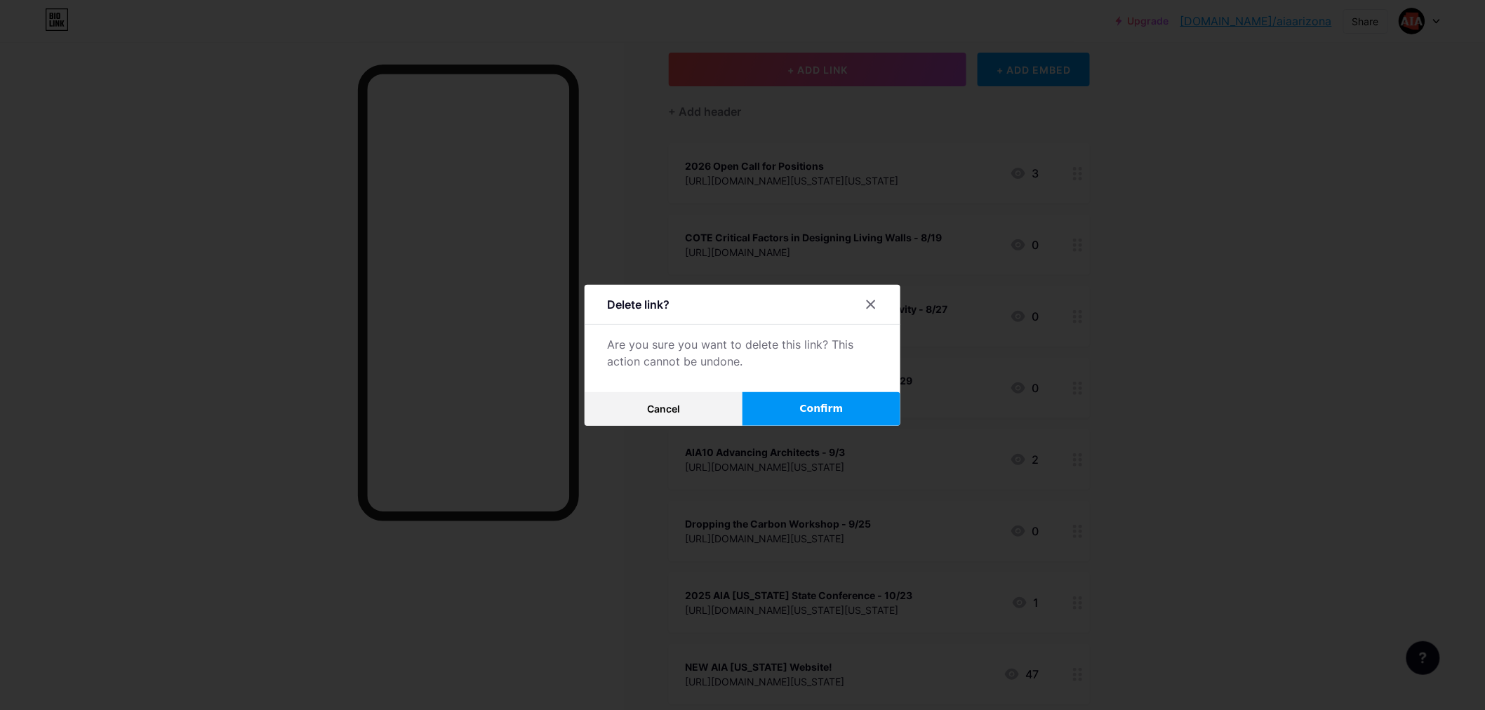
click at [811, 403] on span "Confirm" at bounding box center [822, 408] width 44 height 15
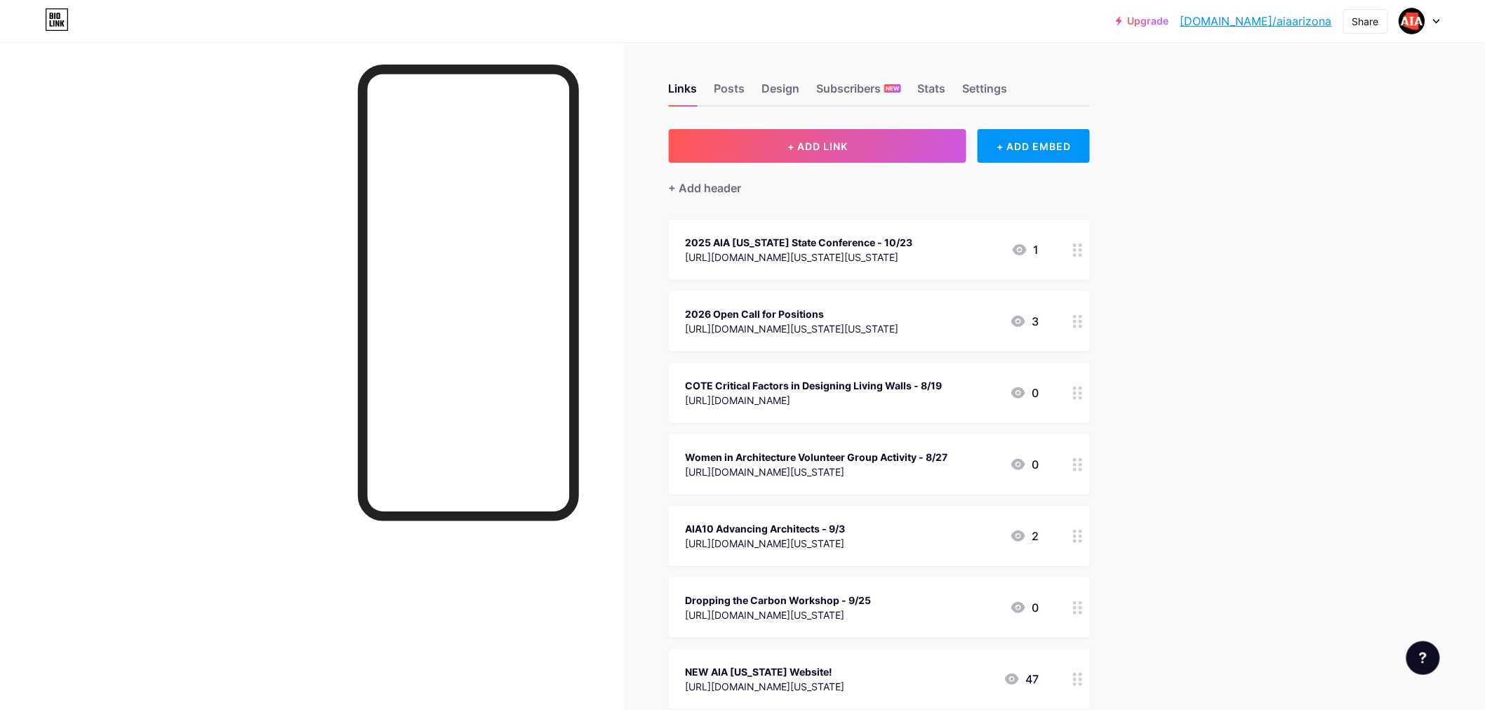
scroll to position [0, 0]
click at [896, 232] on div "2025 AIA [US_STATE] State Conference - 10/23 [URL][DOMAIN_NAME][US_STATE][US_ST…" at bounding box center [879, 251] width 421 height 60
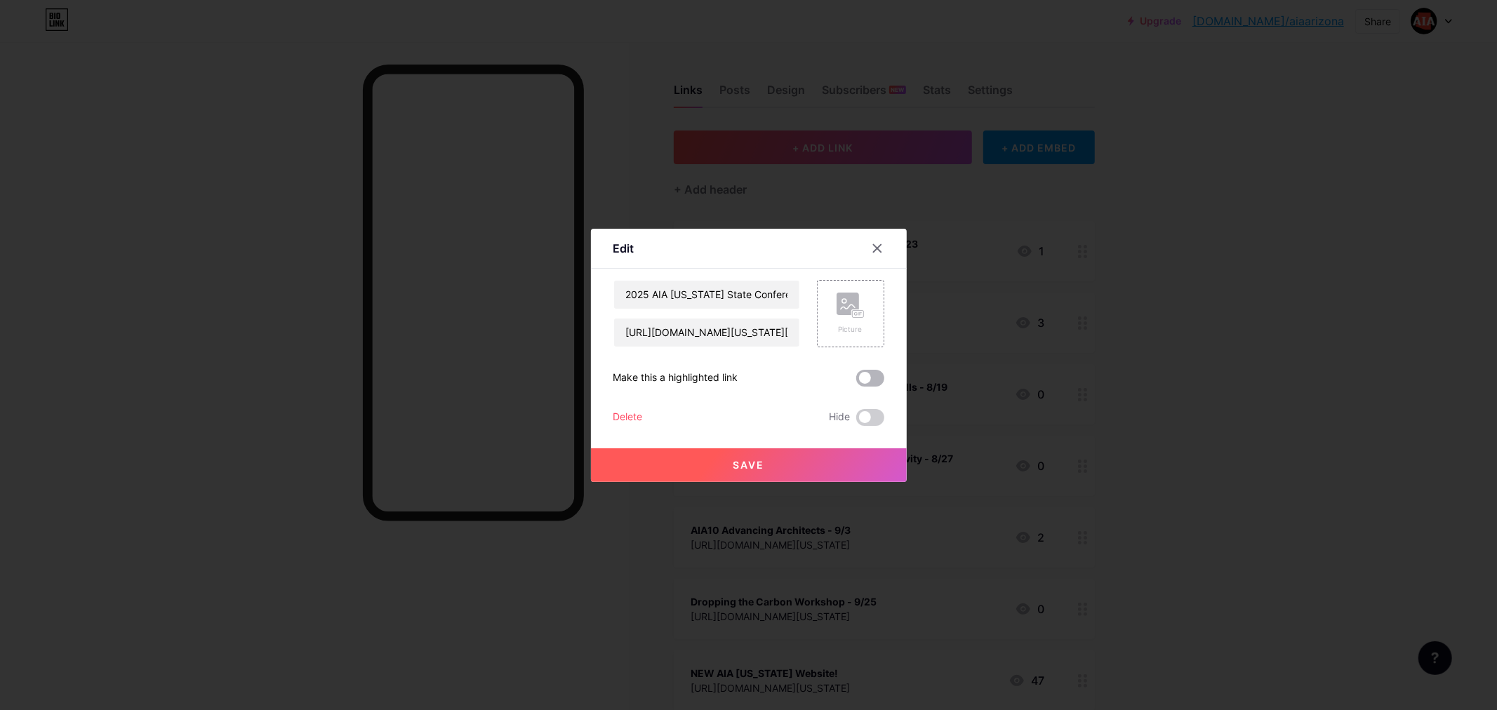
click at [858, 380] on span at bounding box center [870, 378] width 28 height 17
click at [856, 382] on input "checkbox" at bounding box center [856, 382] width 0 height 0
click at [733, 465] on span "Save" at bounding box center [749, 465] width 32 height 12
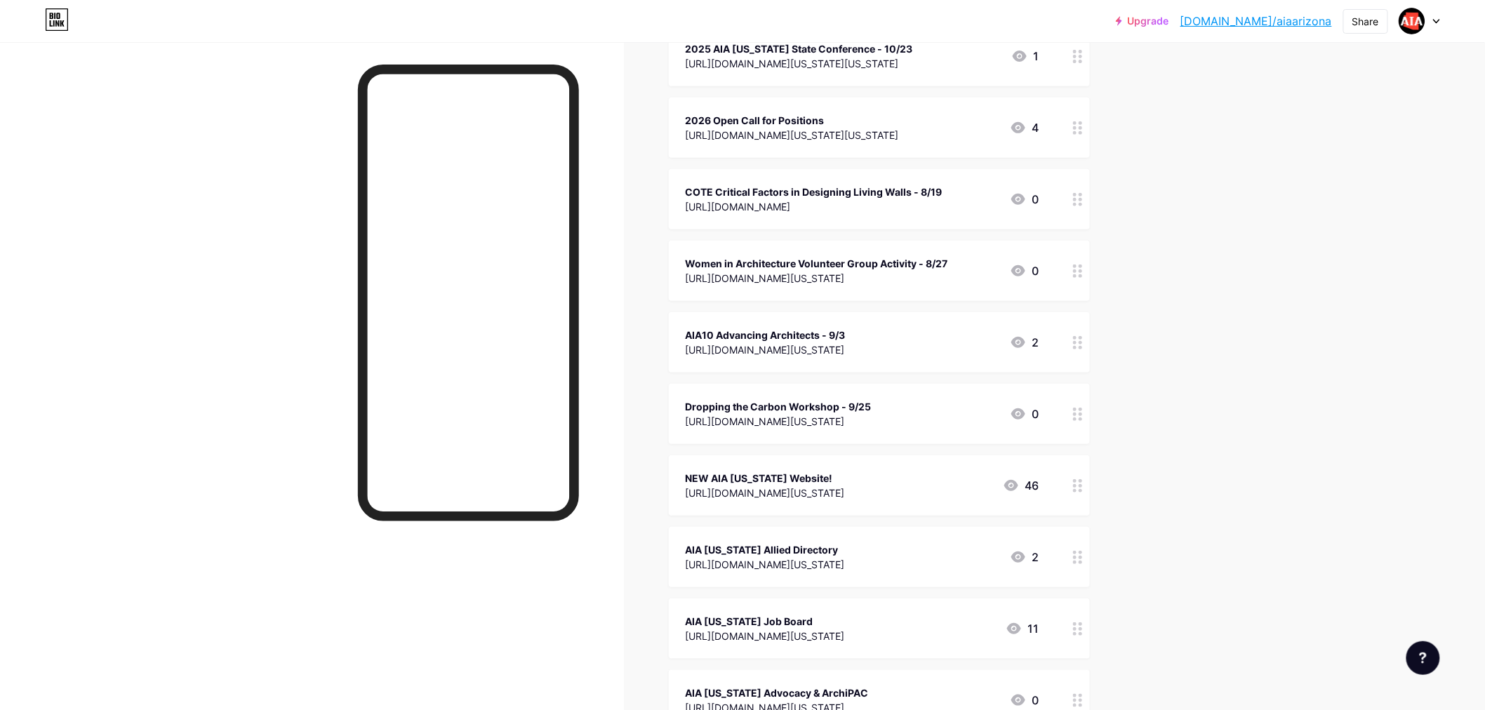
scroll to position [234, 0]
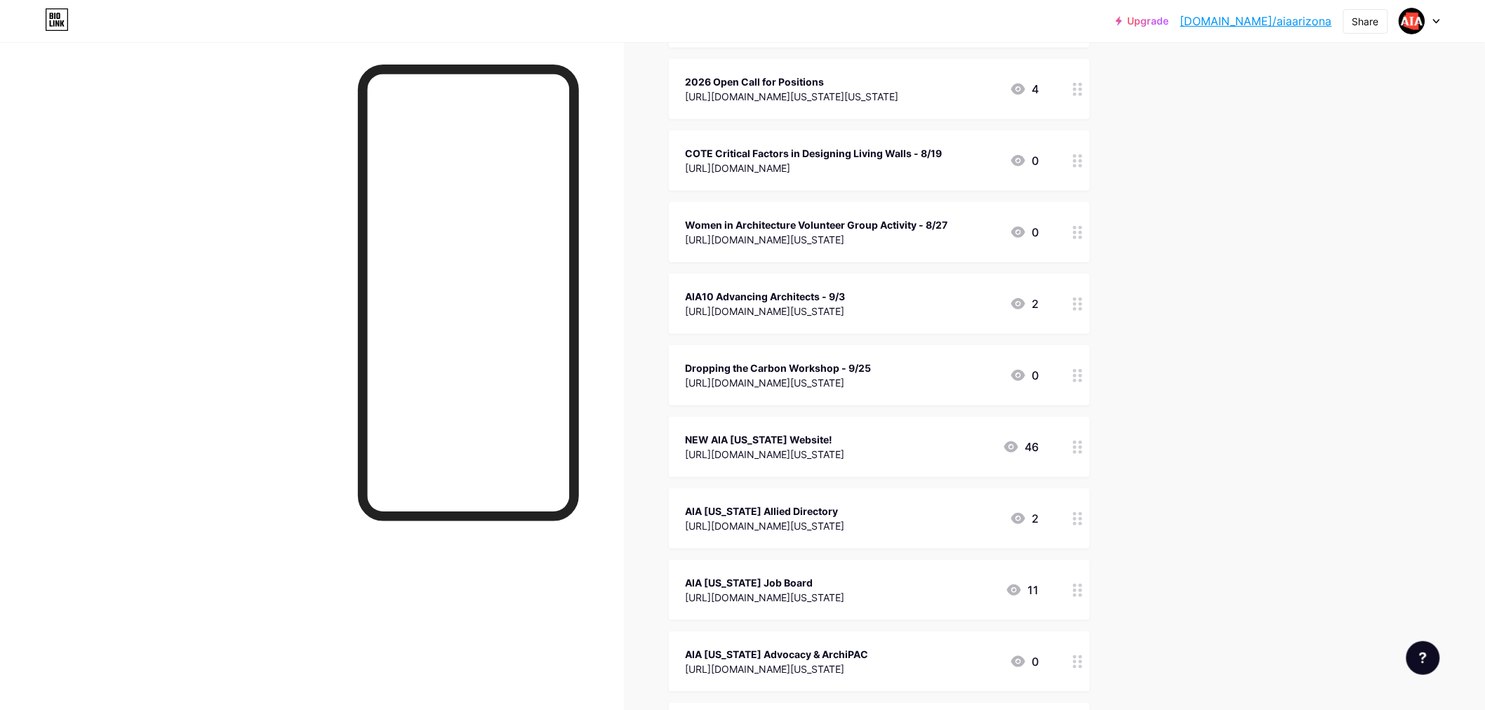
click at [868, 444] on div "NEW AIA [US_STATE] Website! [URL][DOMAIN_NAME][US_STATE] 46" at bounding box center [863, 447] width 354 height 32
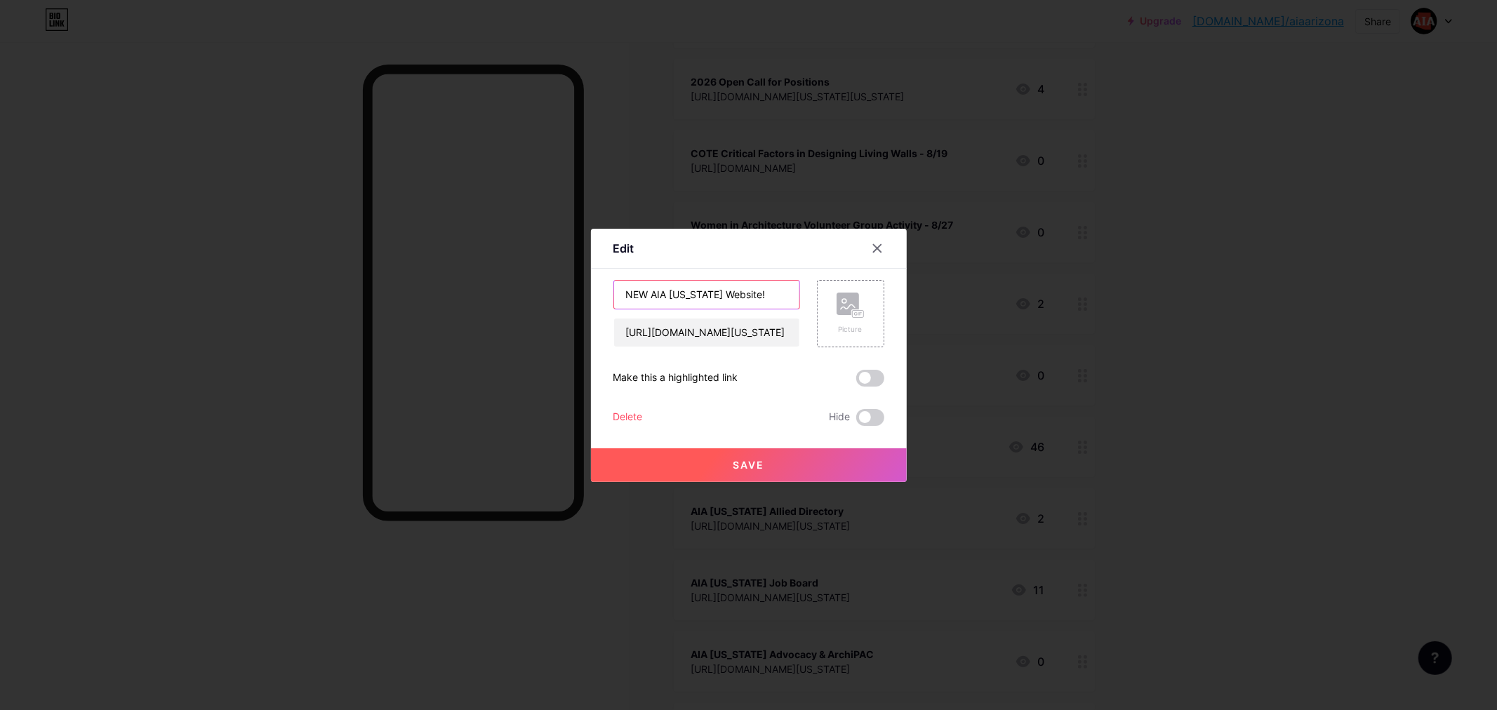
click at [646, 300] on input "NEW AIA [US_STATE] Website!" at bounding box center [706, 295] width 185 height 28
type input "AIA [US_STATE] Website!"
click at [771, 464] on button "Save" at bounding box center [749, 465] width 316 height 34
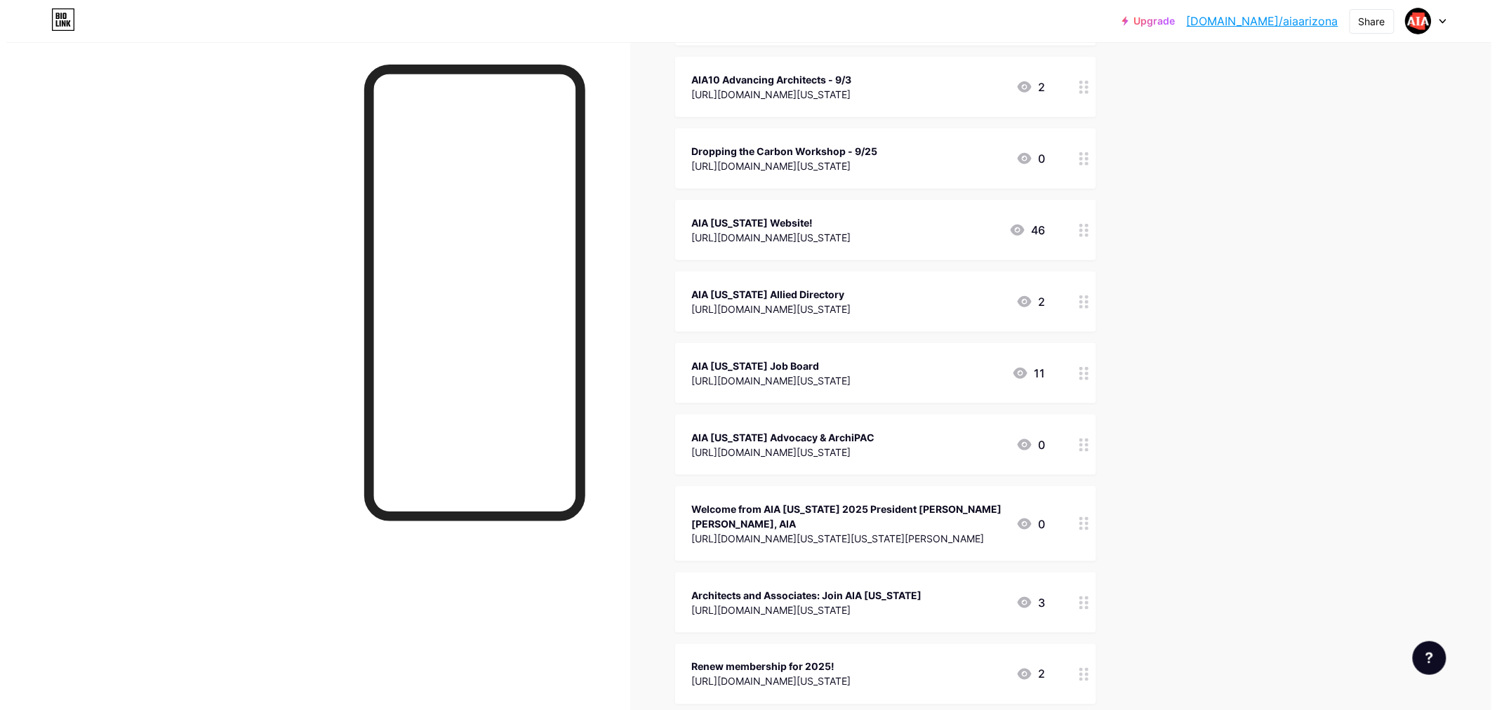
scroll to position [545, 0]
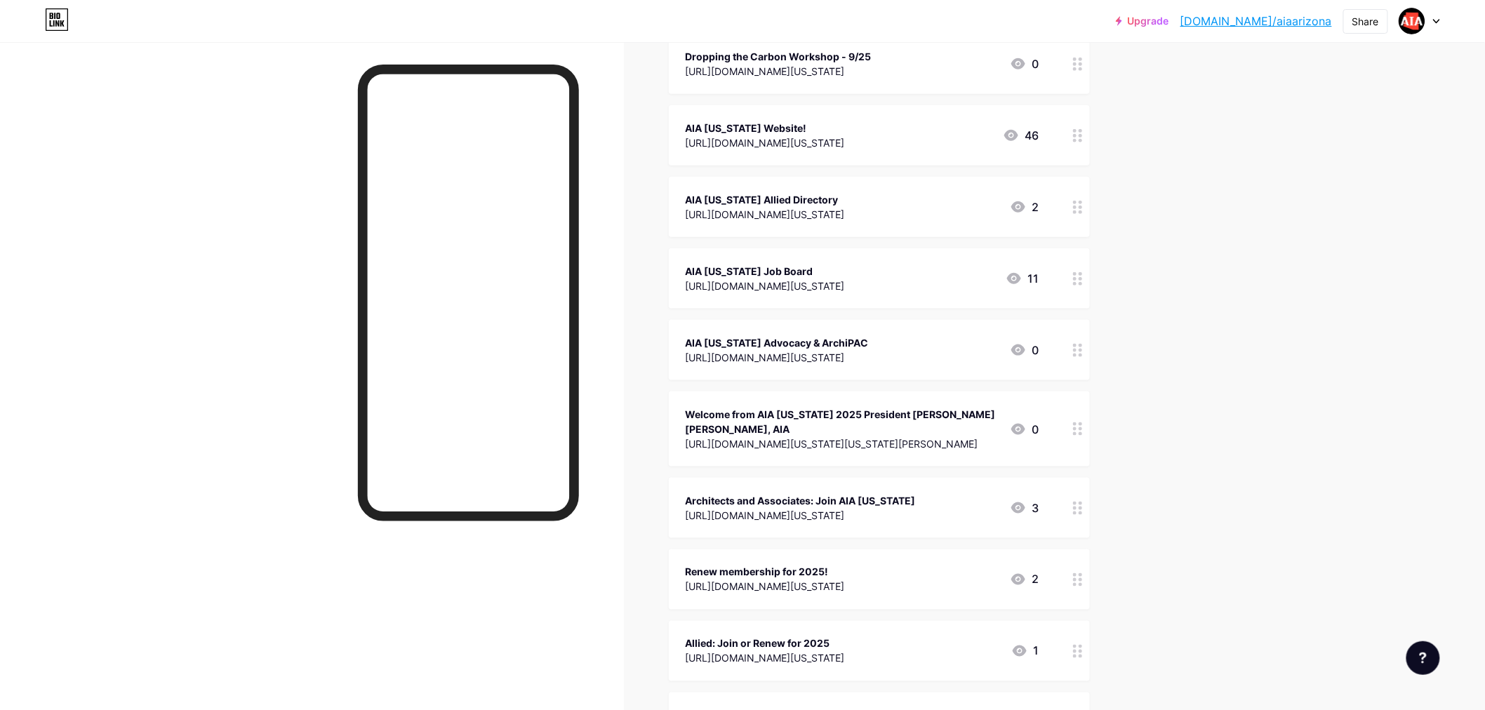
click at [816, 420] on div "Welcome from AIA [US_STATE] 2025 President [PERSON_NAME] [PERSON_NAME], AIA" at bounding box center [842, 421] width 313 height 29
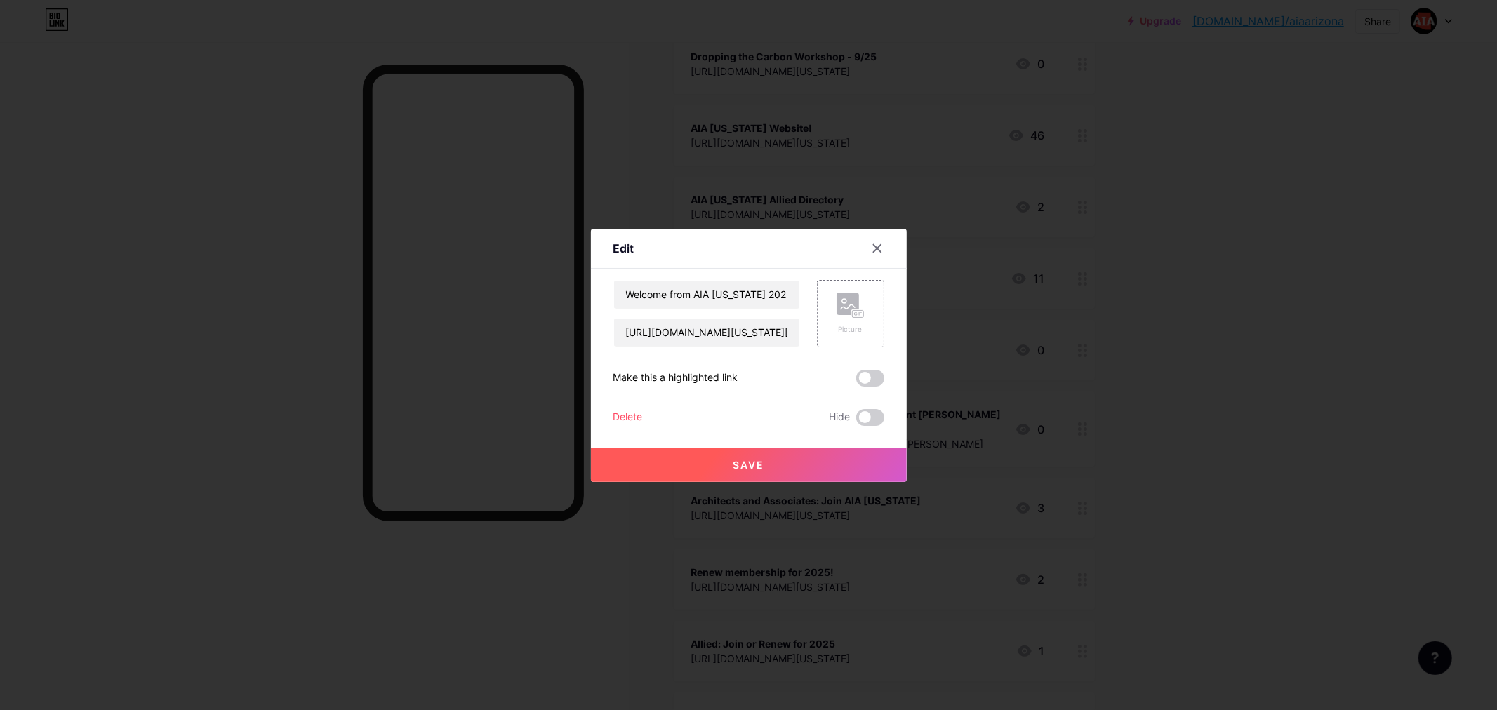
click at [630, 413] on div "Delete" at bounding box center [627, 417] width 29 height 17
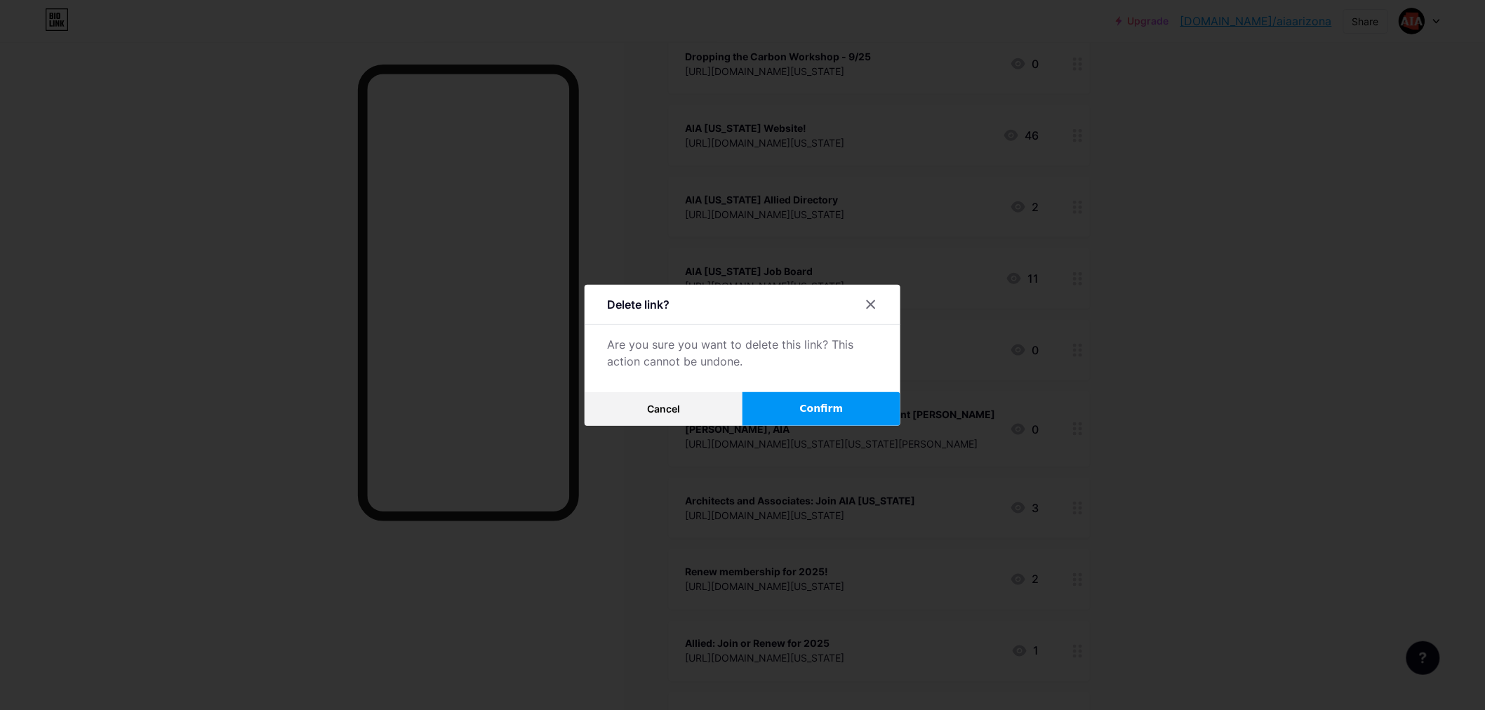
click at [844, 411] on button "Confirm" at bounding box center [822, 409] width 158 height 34
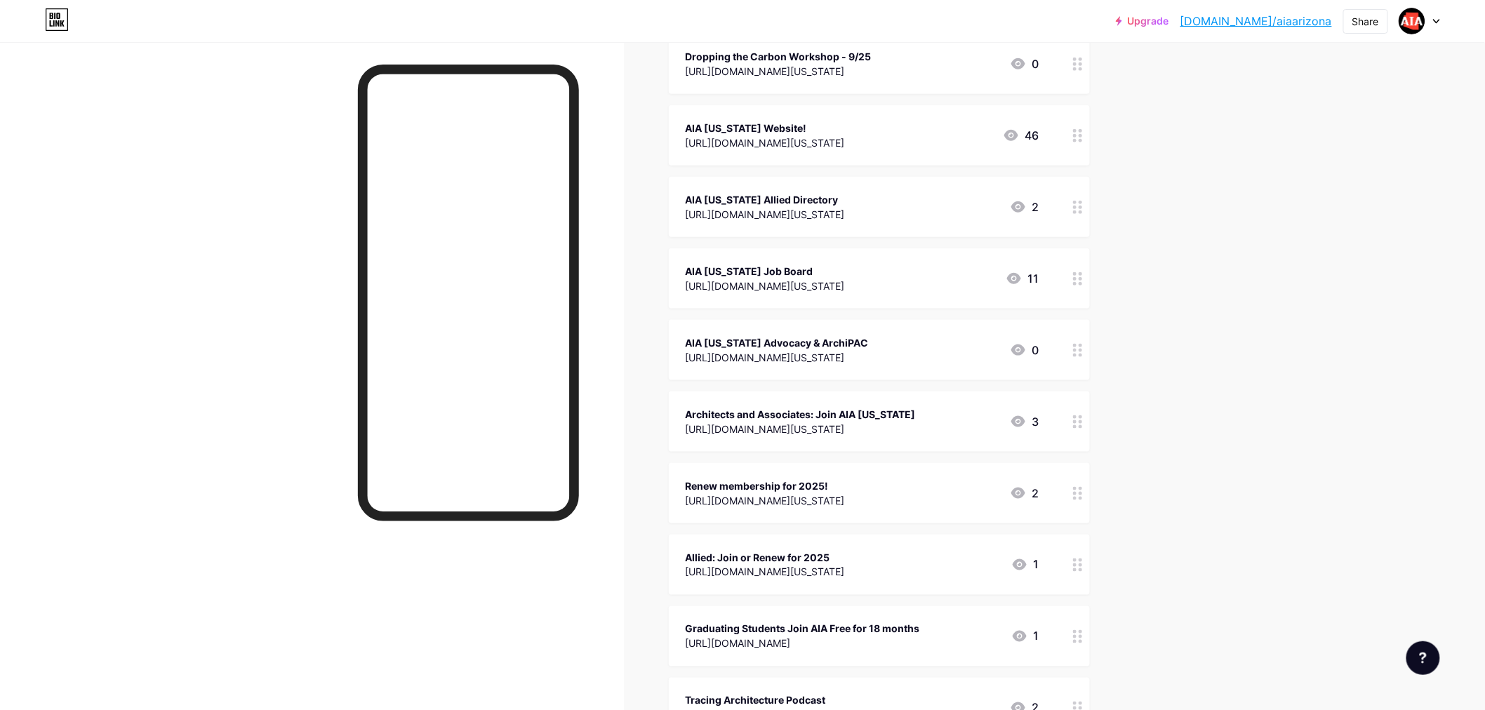
click at [870, 422] on div "[URL][DOMAIN_NAME][US_STATE]" at bounding box center [801, 429] width 230 height 15
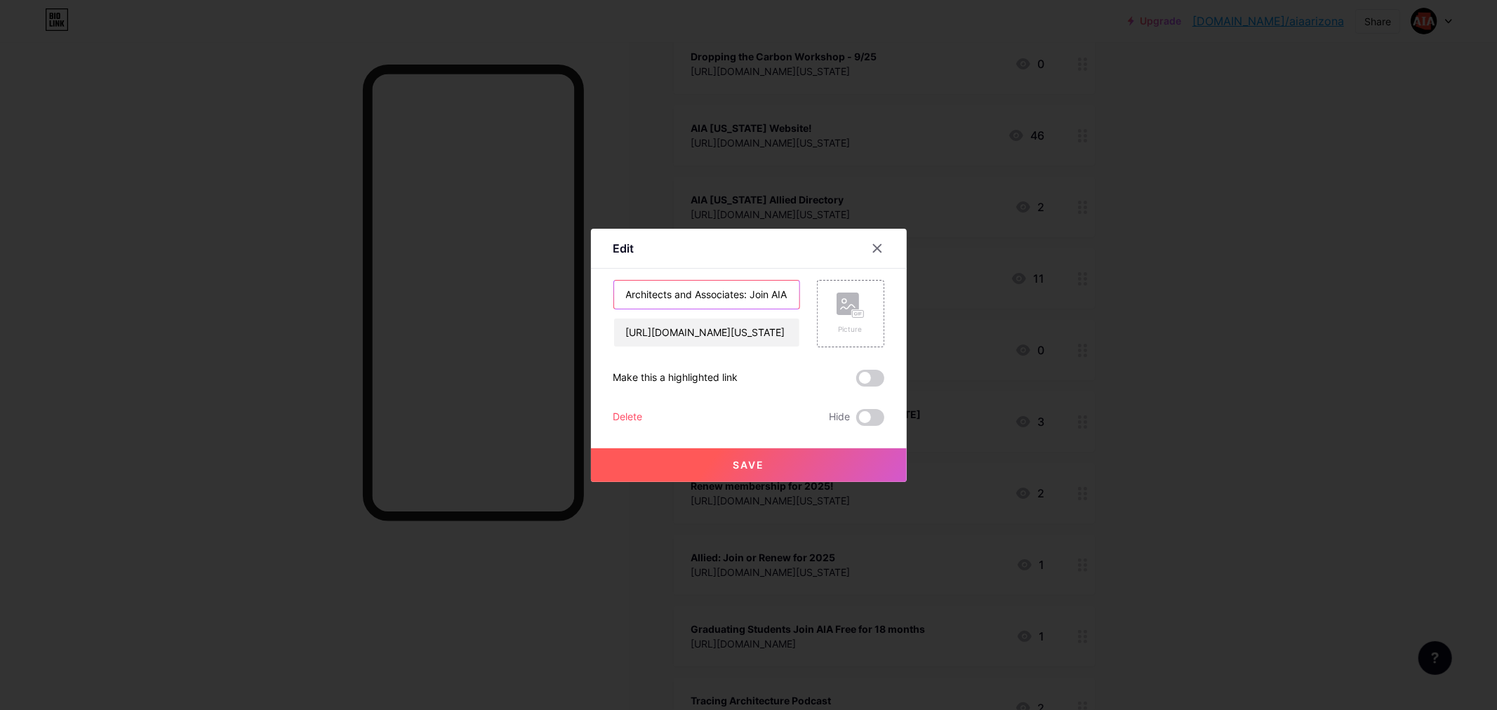
click at [767, 288] on input "Architects and Associates: Join AIA [US_STATE]" at bounding box center [706, 295] width 185 height 28
type input "Architects and Associates: Join or Renew for 2025"
click at [761, 463] on button "Save" at bounding box center [749, 465] width 316 height 34
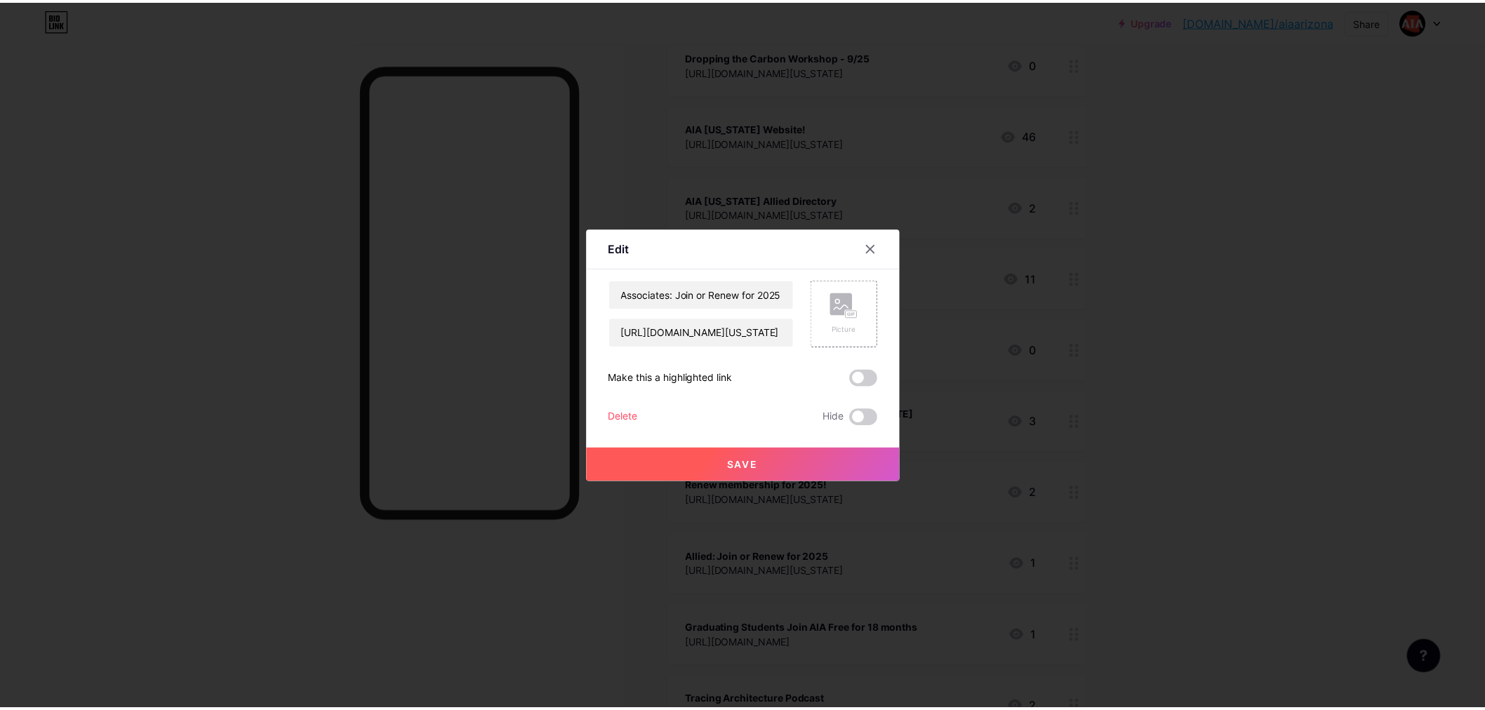
scroll to position [0, 0]
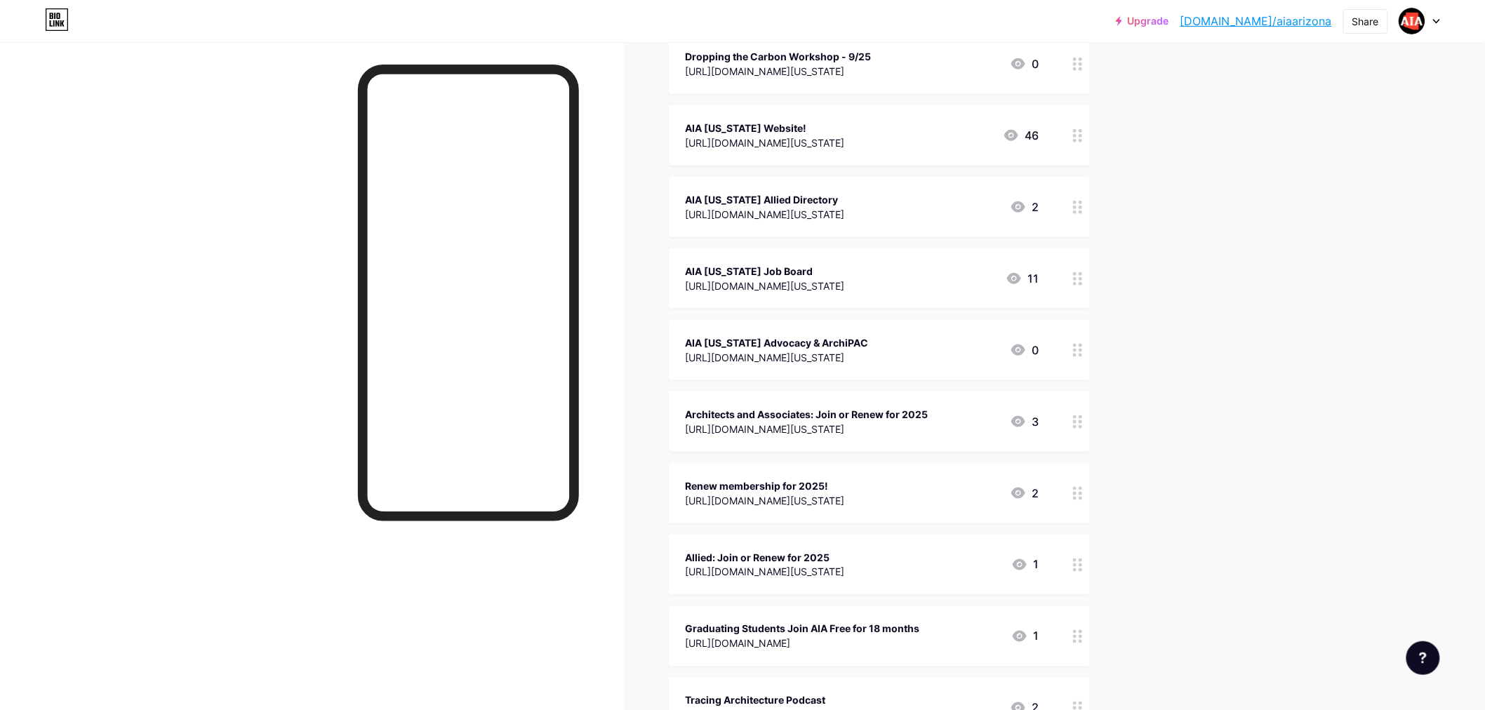
click at [845, 483] on div "Renew membership for 2025!" at bounding box center [765, 486] width 159 height 15
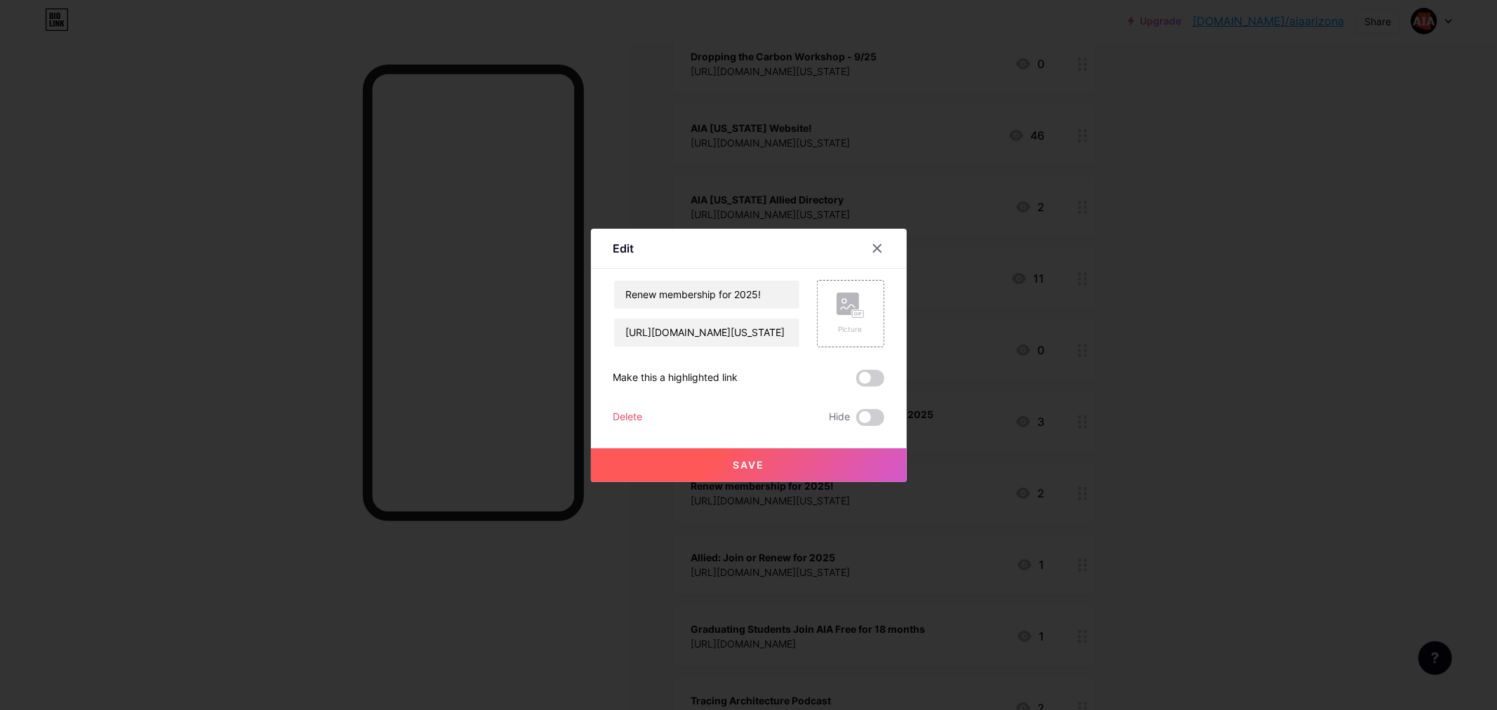
click at [622, 419] on div "Delete" at bounding box center [627, 417] width 29 height 17
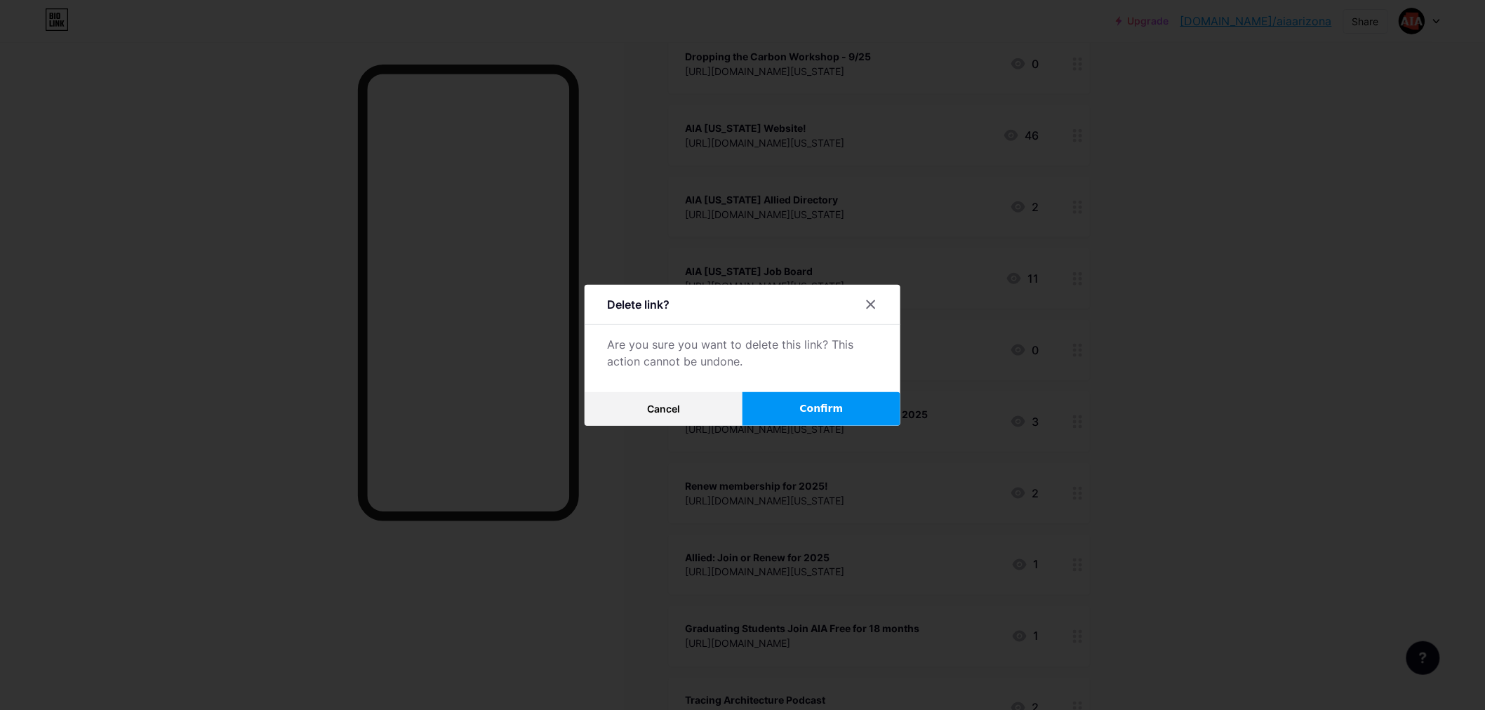
click at [830, 408] on span "Confirm" at bounding box center [822, 408] width 44 height 15
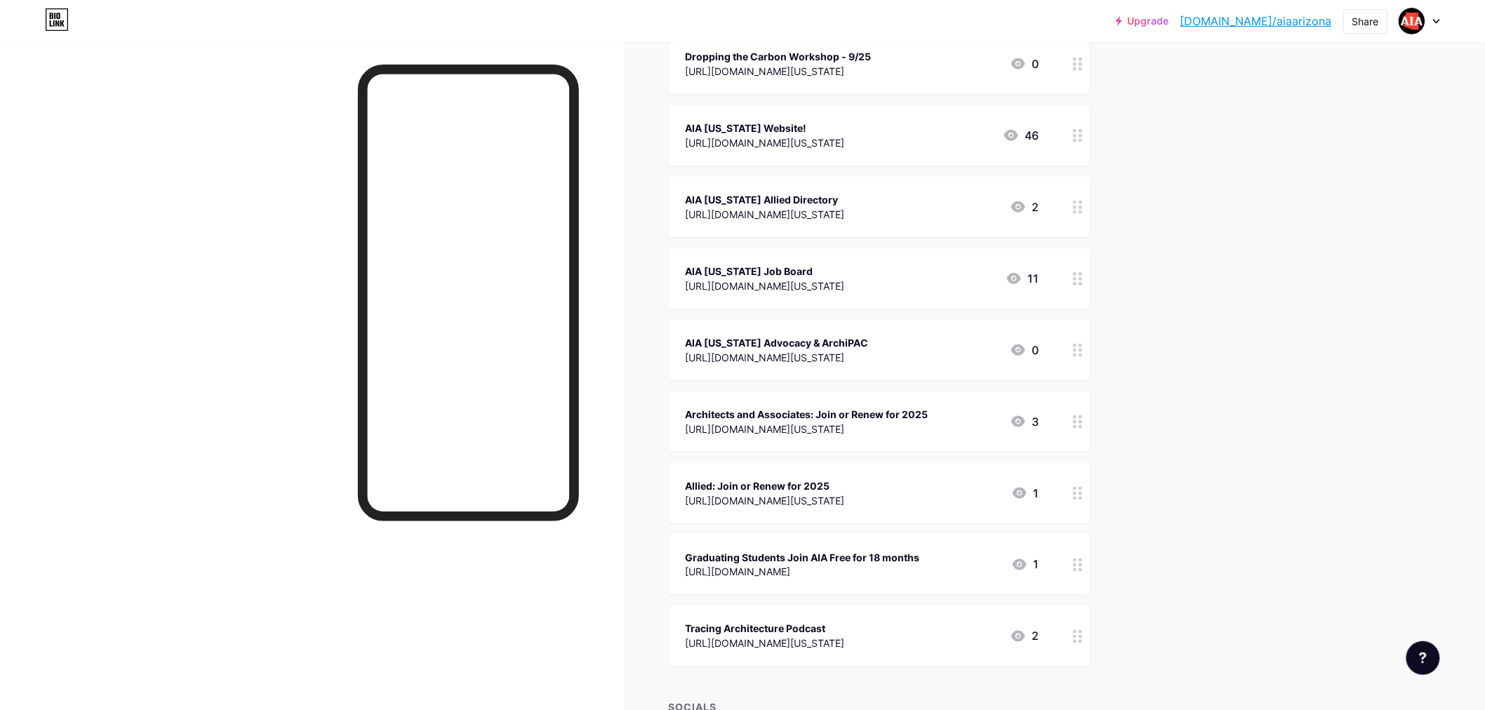
scroll to position [623, 0]
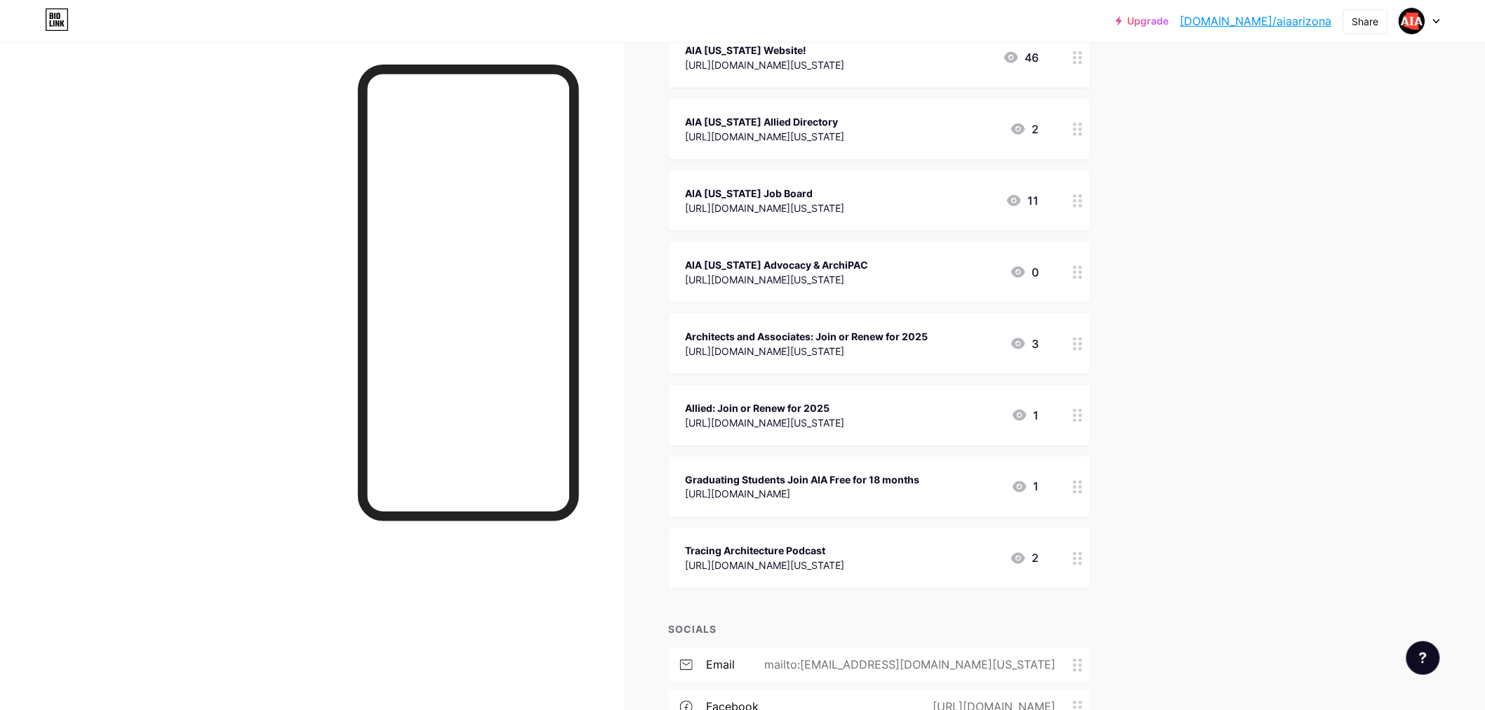
click at [845, 550] on div "Tracing Architecture Podcast" at bounding box center [765, 551] width 159 height 15
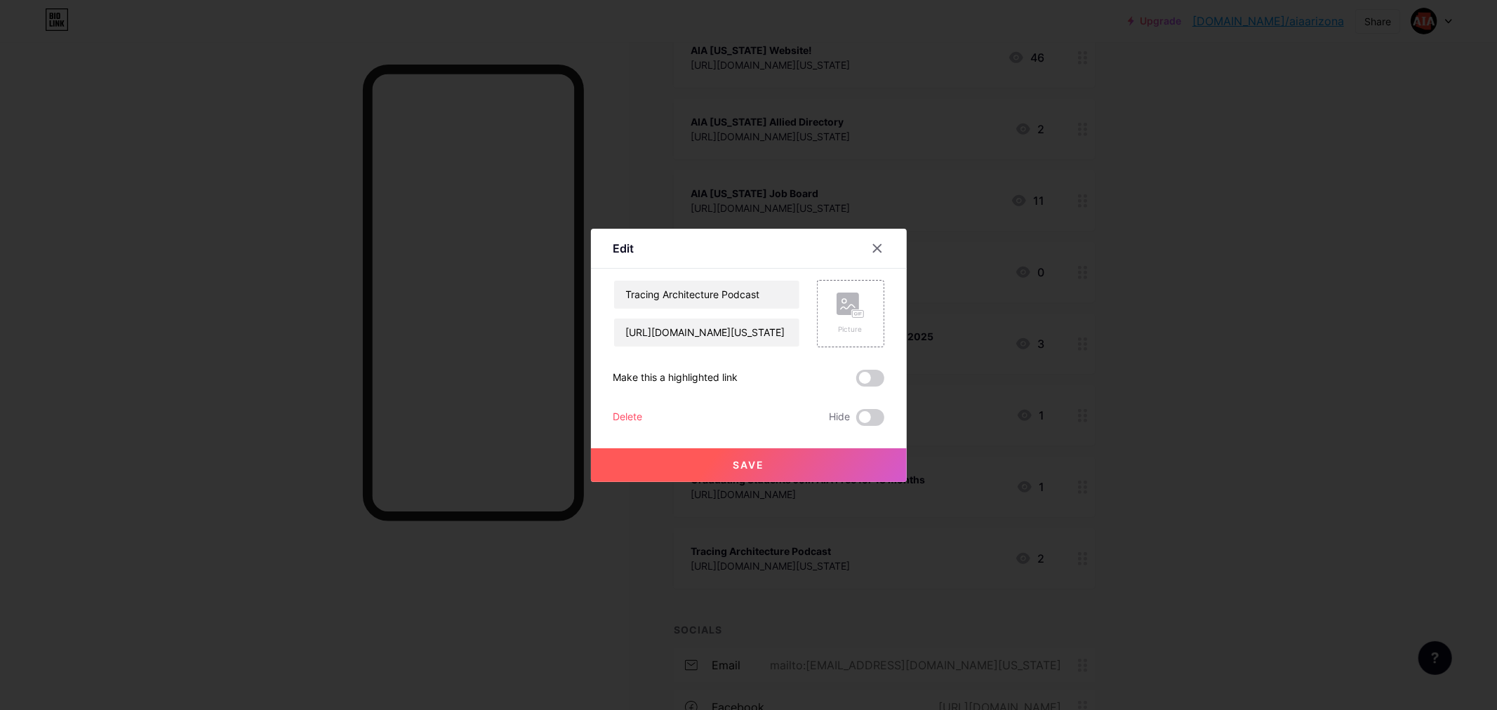
click at [622, 409] on div "Delete" at bounding box center [627, 417] width 29 height 17
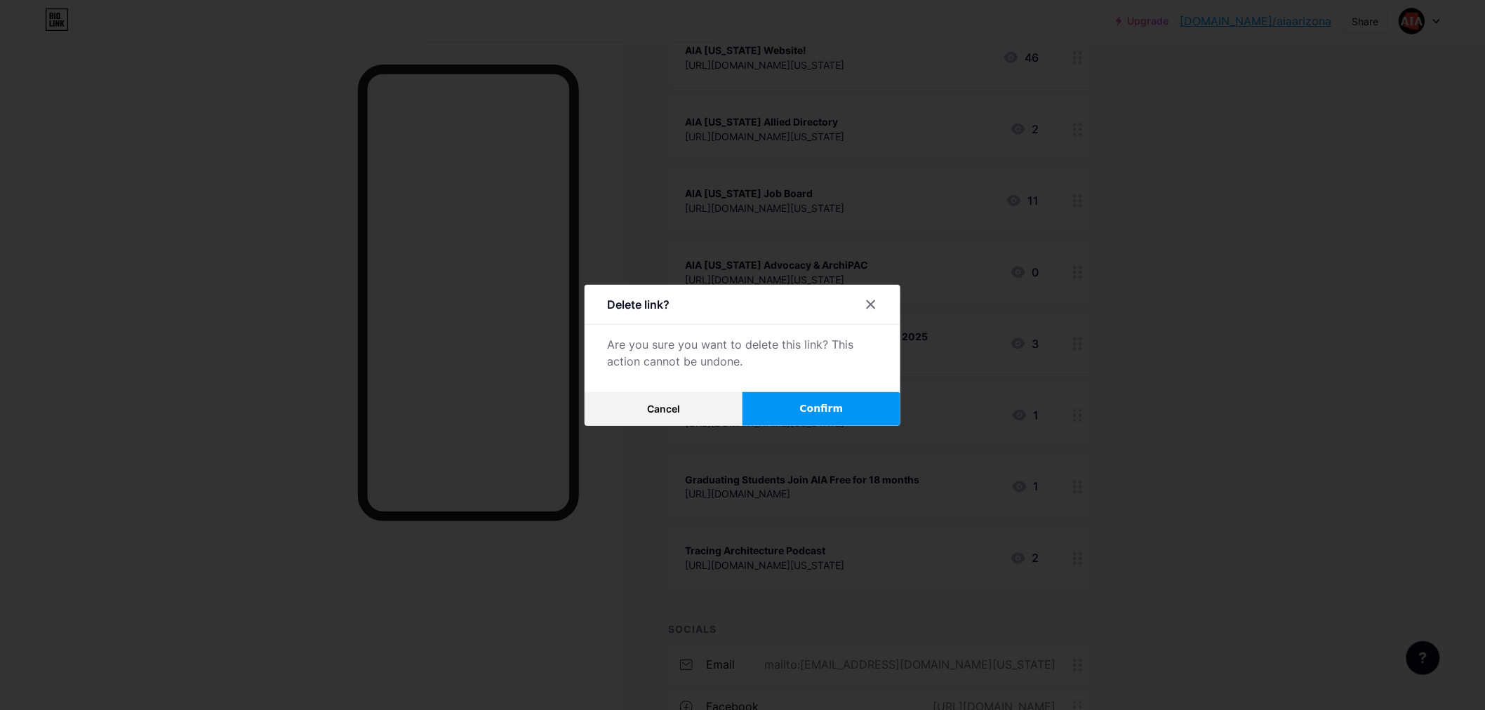
click at [875, 418] on button "Confirm" at bounding box center [822, 409] width 158 height 34
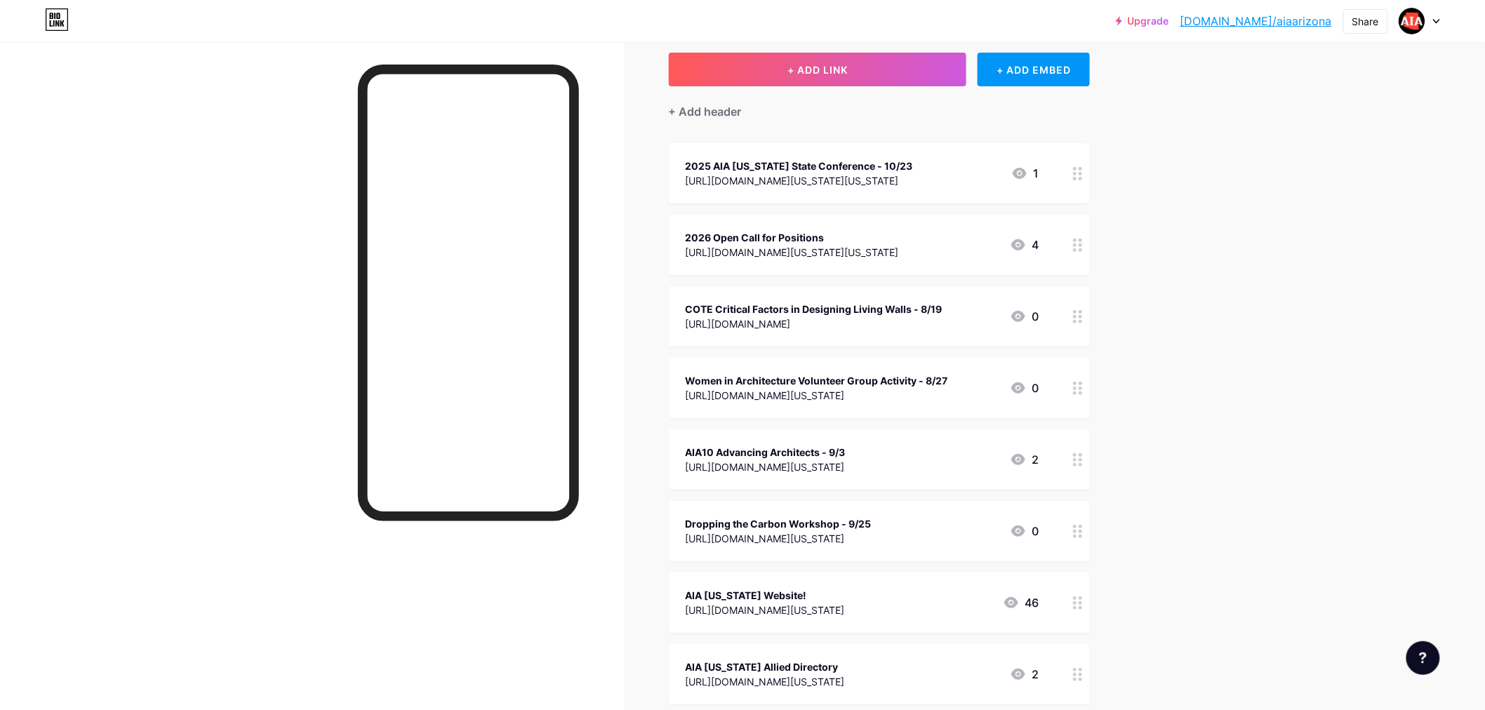
scroll to position [0, 0]
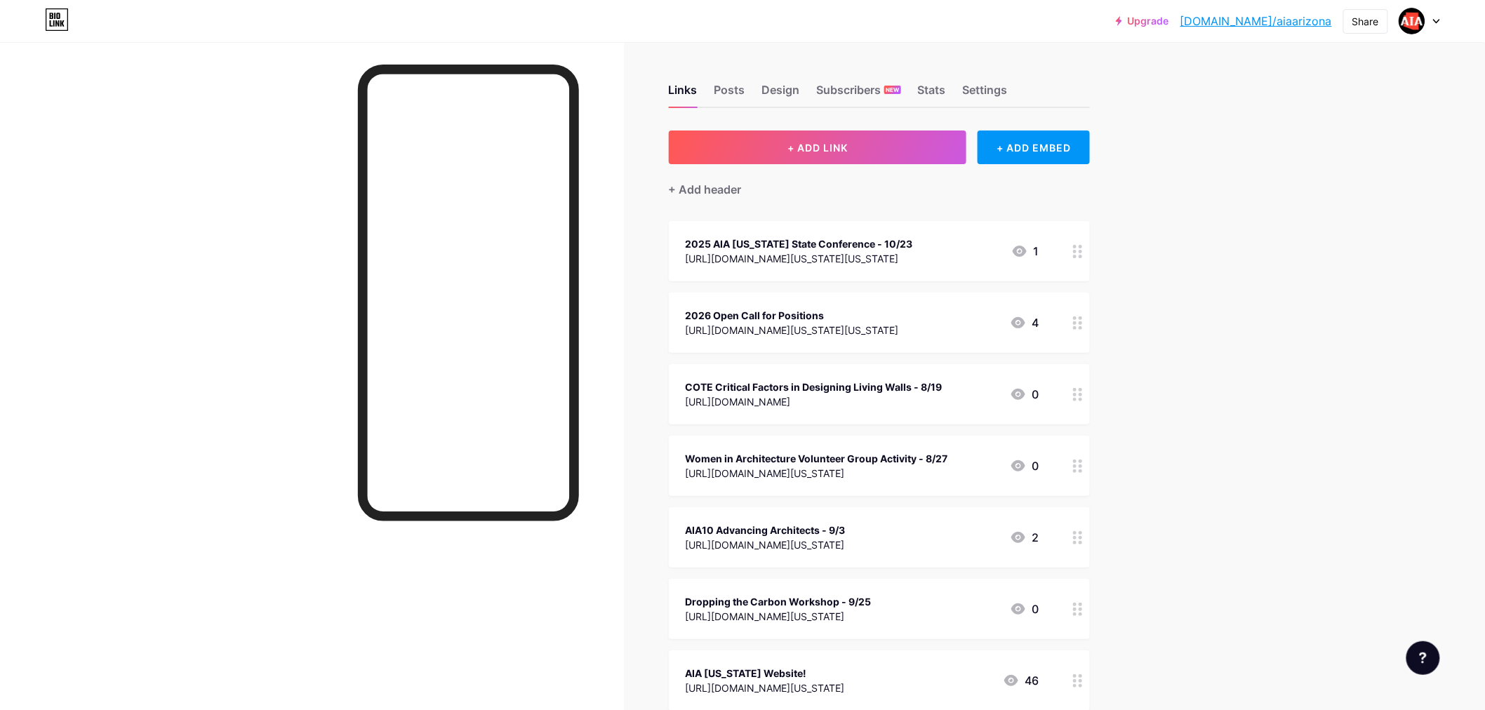
click at [1437, 25] on div at bounding box center [1419, 20] width 41 height 25
click at [1359, 195] on li "Logout" at bounding box center [1352, 197] width 174 height 38
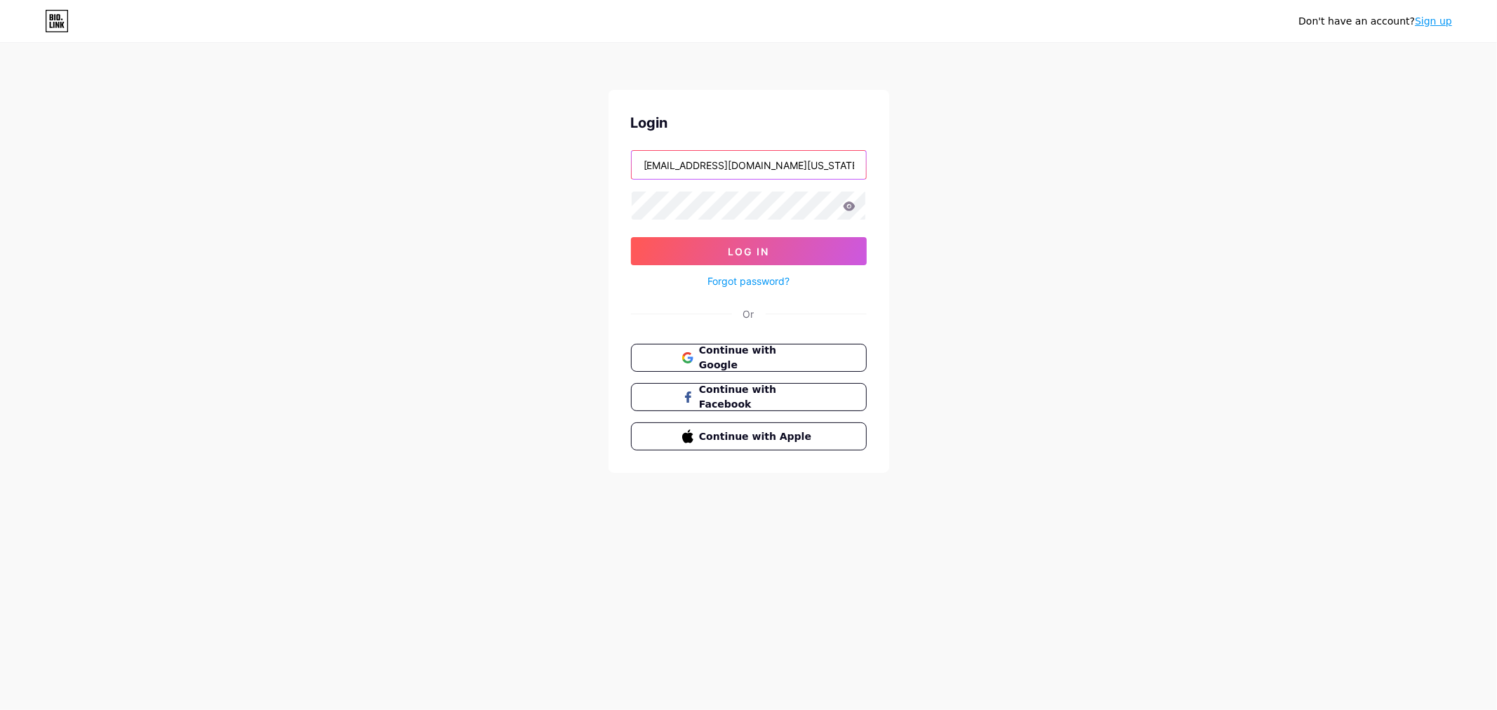
click at [804, 160] on input "[EMAIL_ADDRESS][DOMAIN_NAME][US_STATE]" at bounding box center [749, 165] width 234 height 28
type input "[PERSON_NAME][EMAIL_ADDRESS][DOMAIN_NAME][US_STATE]"
click at [811, 241] on button "Log In" at bounding box center [749, 251] width 236 height 28
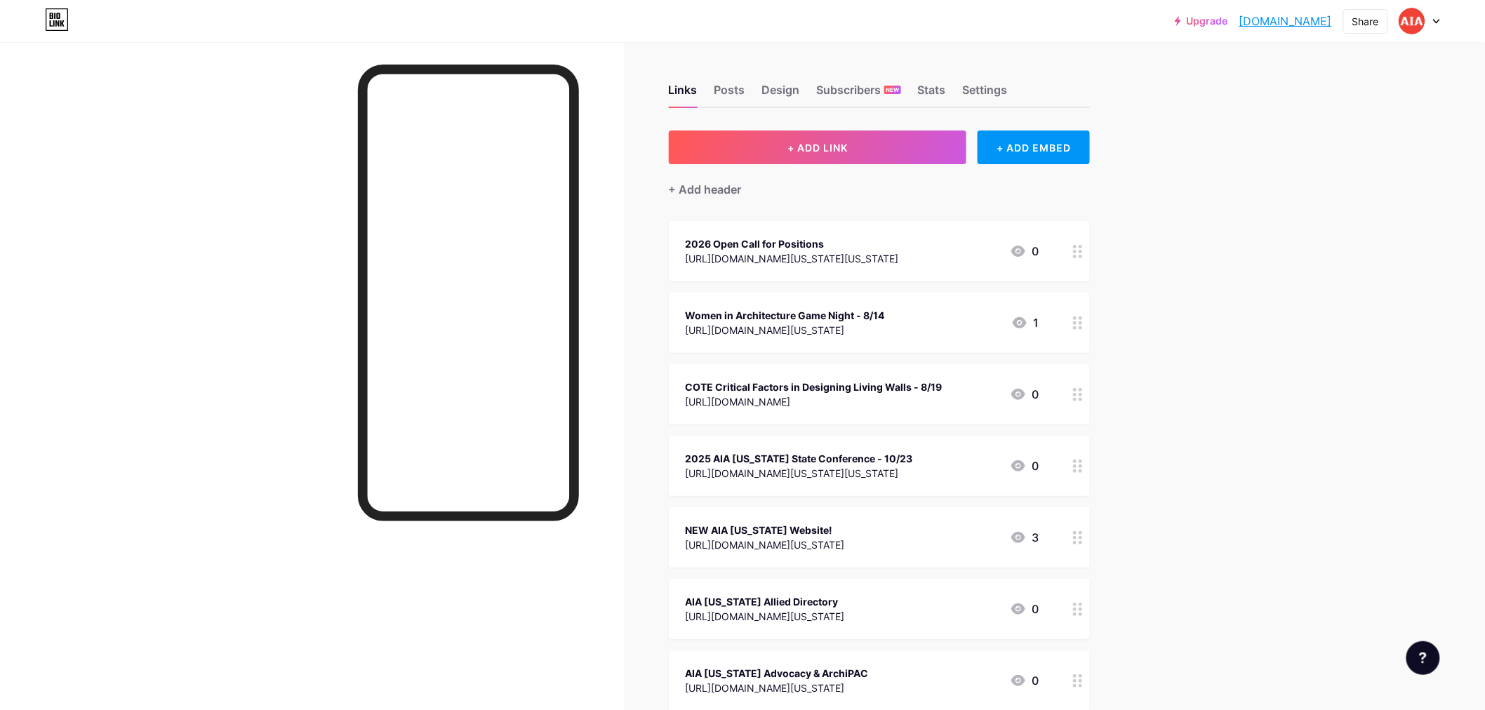
click at [829, 314] on div "Women in Architecture Game Night - 8/14" at bounding box center [785, 315] width 199 height 15
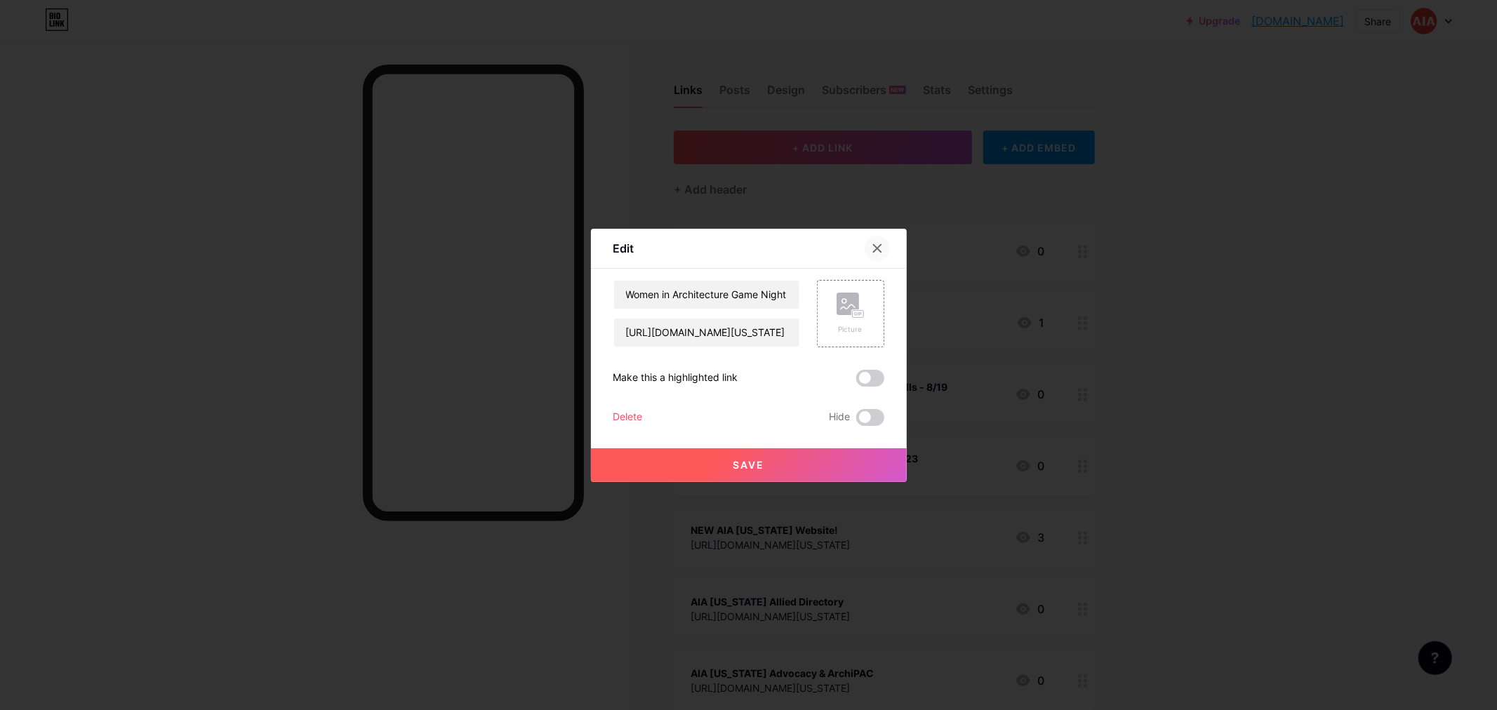
click at [872, 247] on icon at bounding box center [877, 248] width 11 height 11
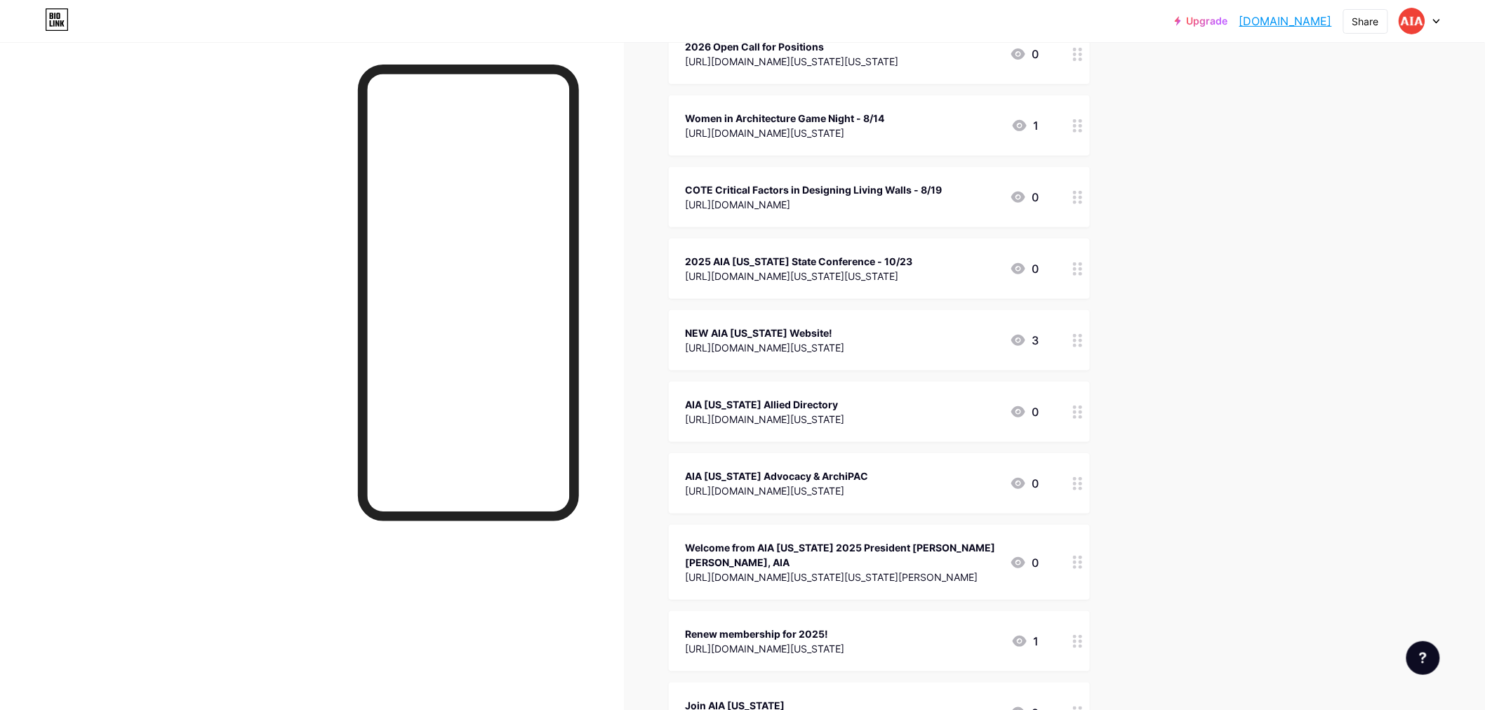
scroll to position [234, 0]
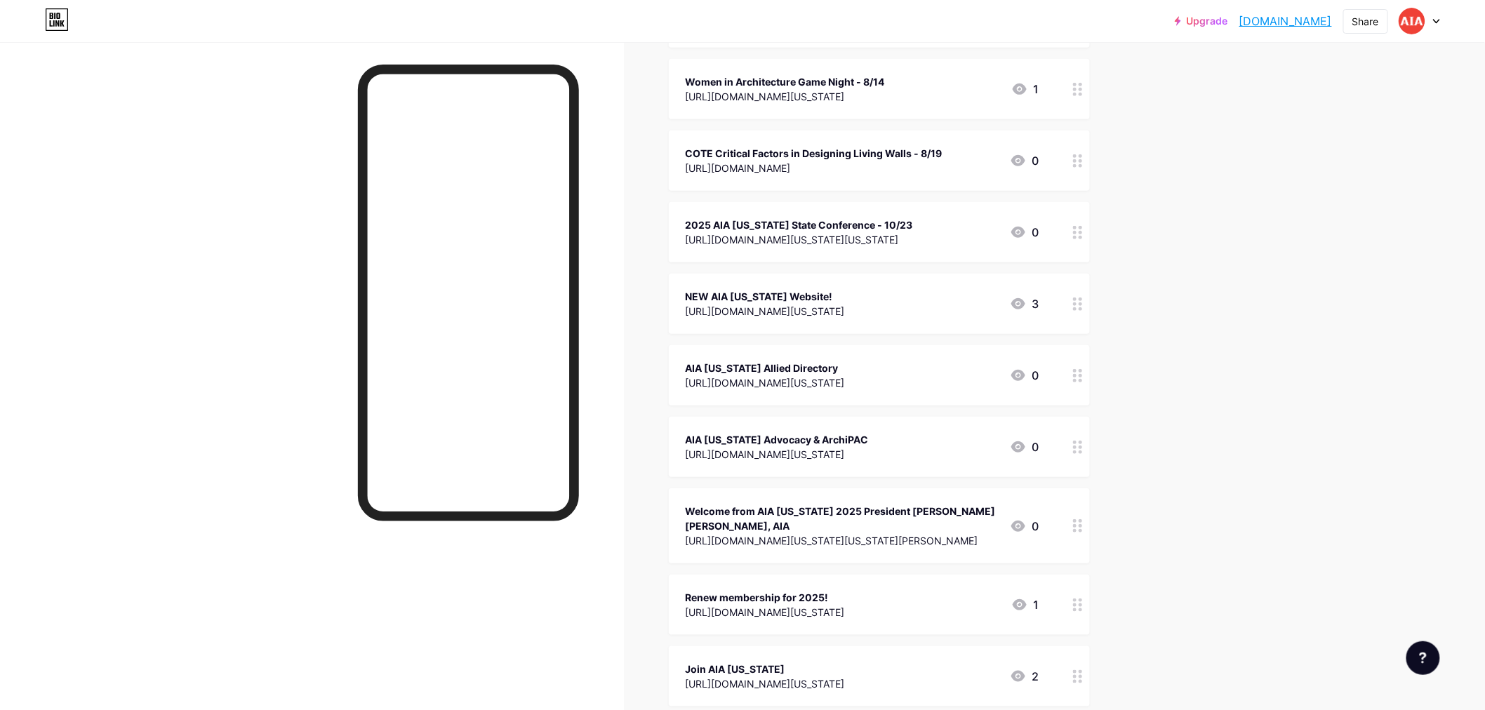
click at [807, 293] on div "NEW AIA [US_STATE] Website!" at bounding box center [765, 296] width 159 height 15
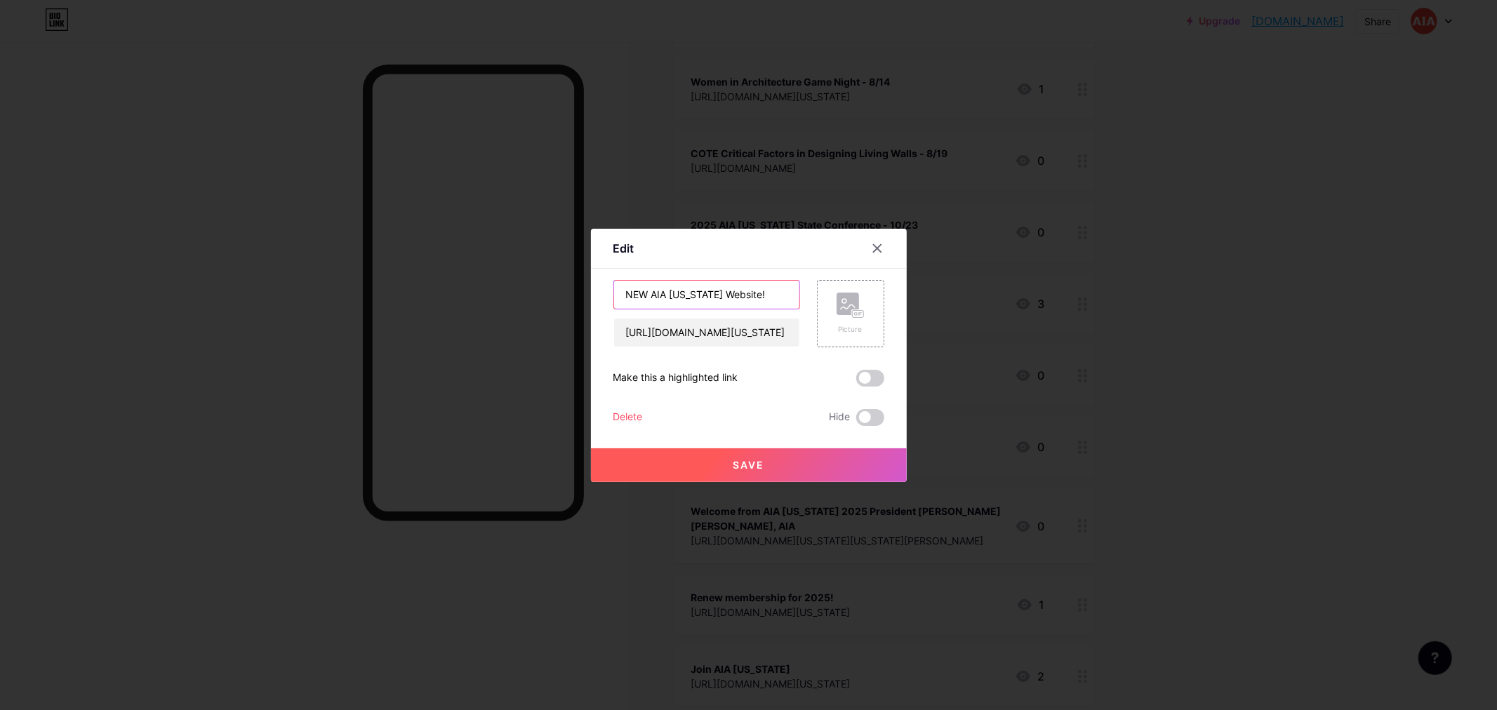
click at [646, 297] on input "NEW AIA [US_STATE] Website!" at bounding box center [706, 295] width 185 height 28
type input "AIA [US_STATE] Website!"
click at [758, 470] on span "Save" at bounding box center [749, 465] width 32 height 12
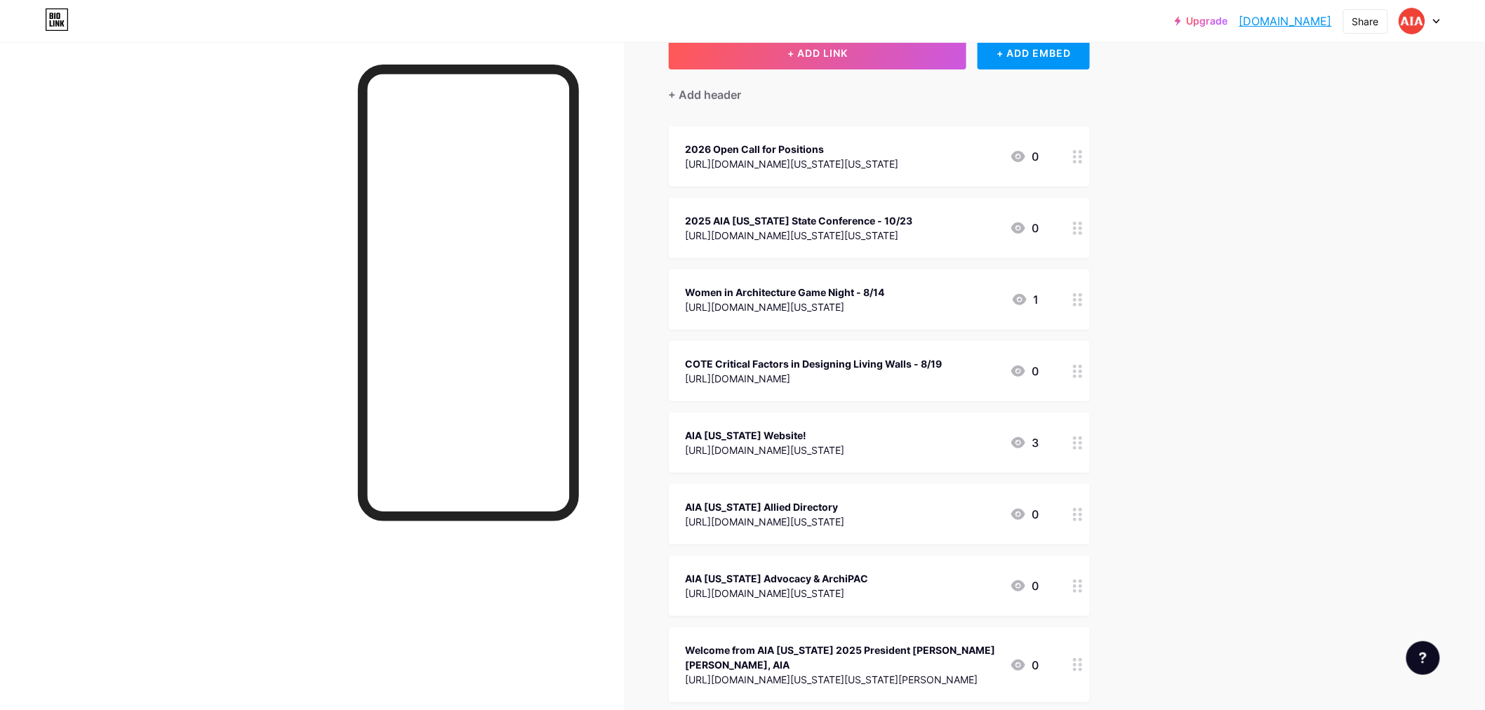
scroll to position [78, 0]
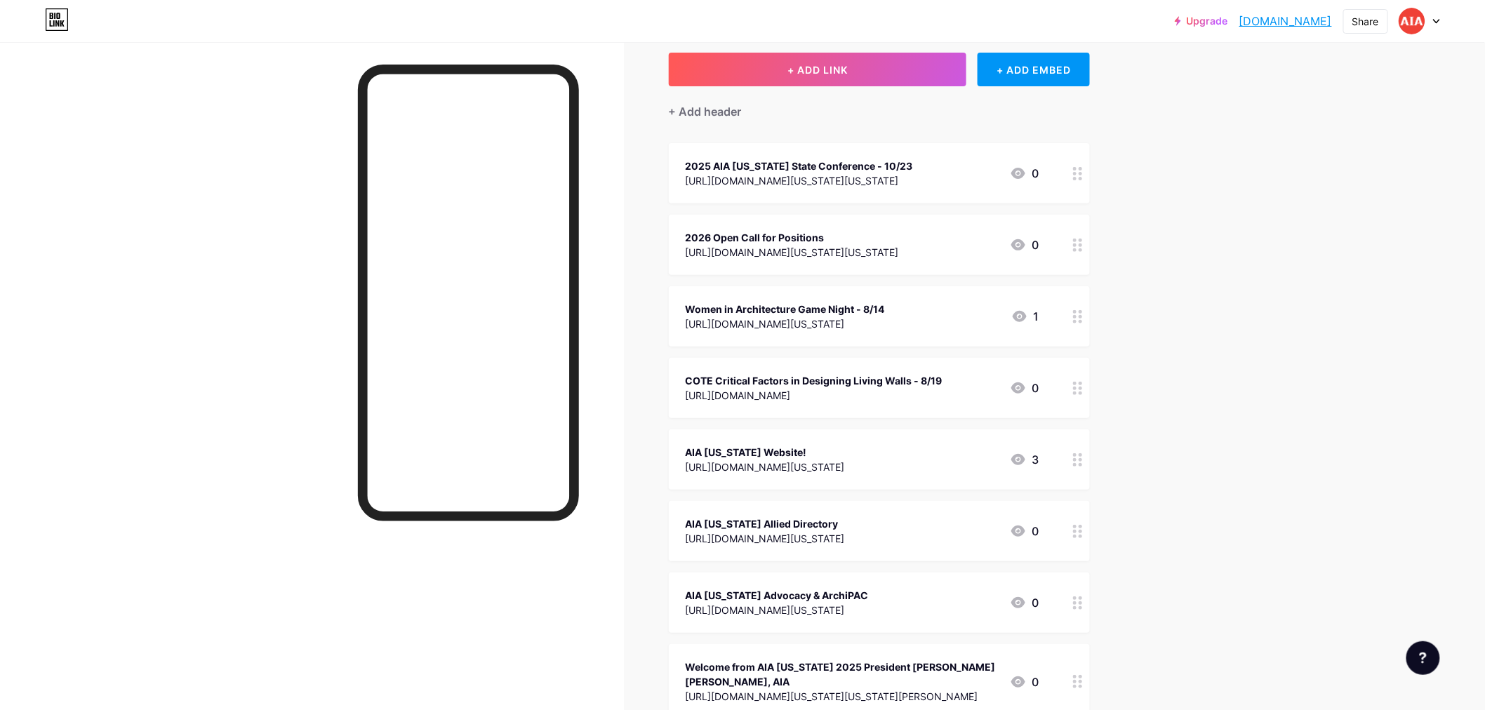
click at [868, 173] on div "[URL][DOMAIN_NAME][US_STATE][US_STATE]" at bounding box center [799, 180] width 227 height 15
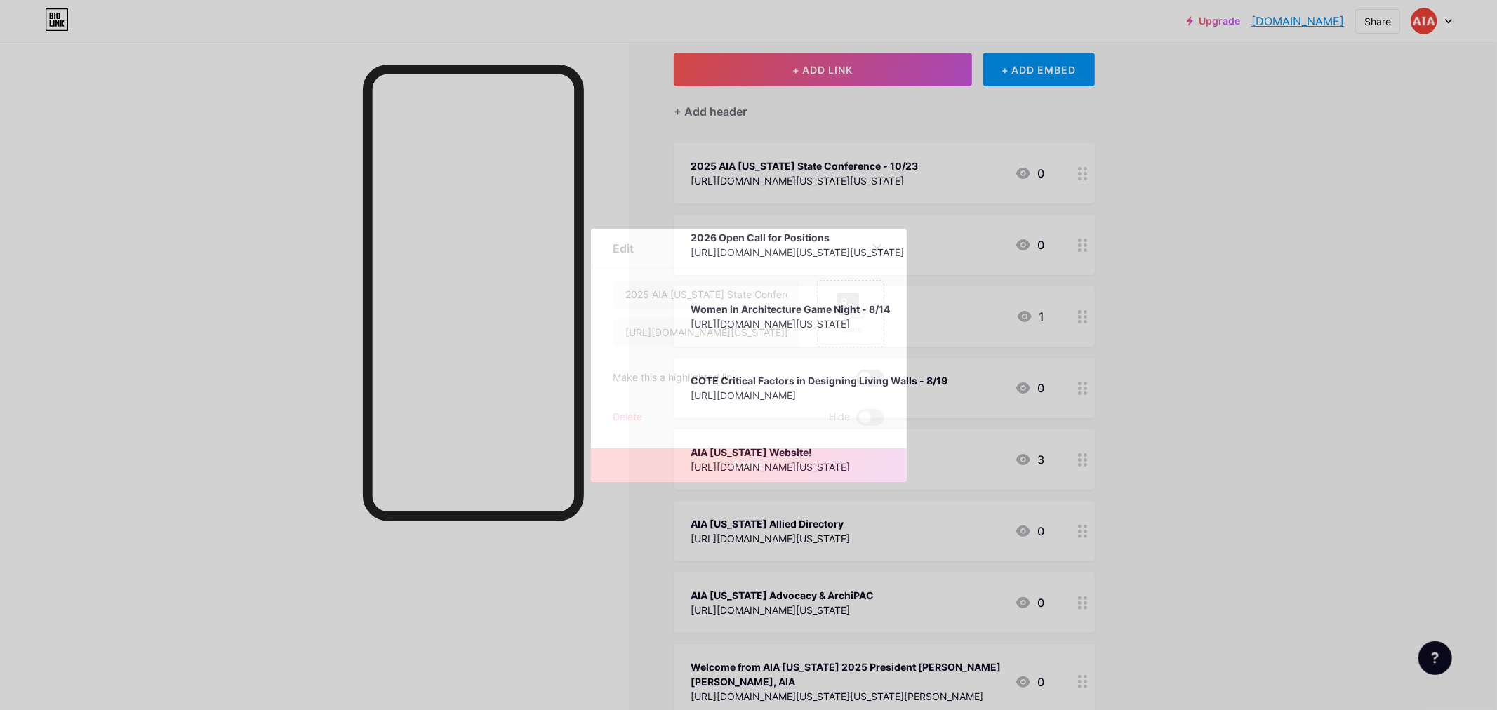
click at [856, 380] on span at bounding box center [870, 378] width 28 height 17
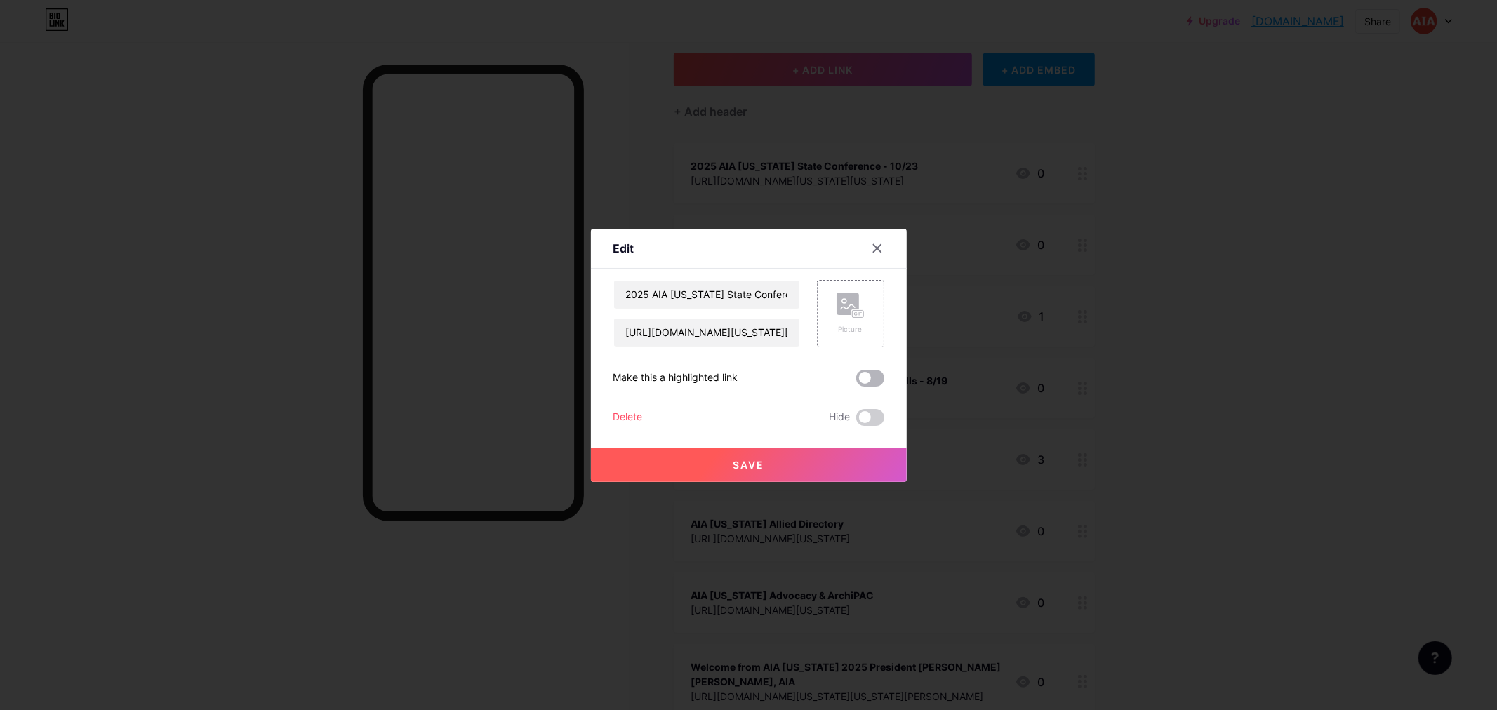
click at [856, 382] on input "checkbox" at bounding box center [856, 382] width 0 height 0
click at [746, 467] on span "Save" at bounding box center [749, 465] width 32 height 12
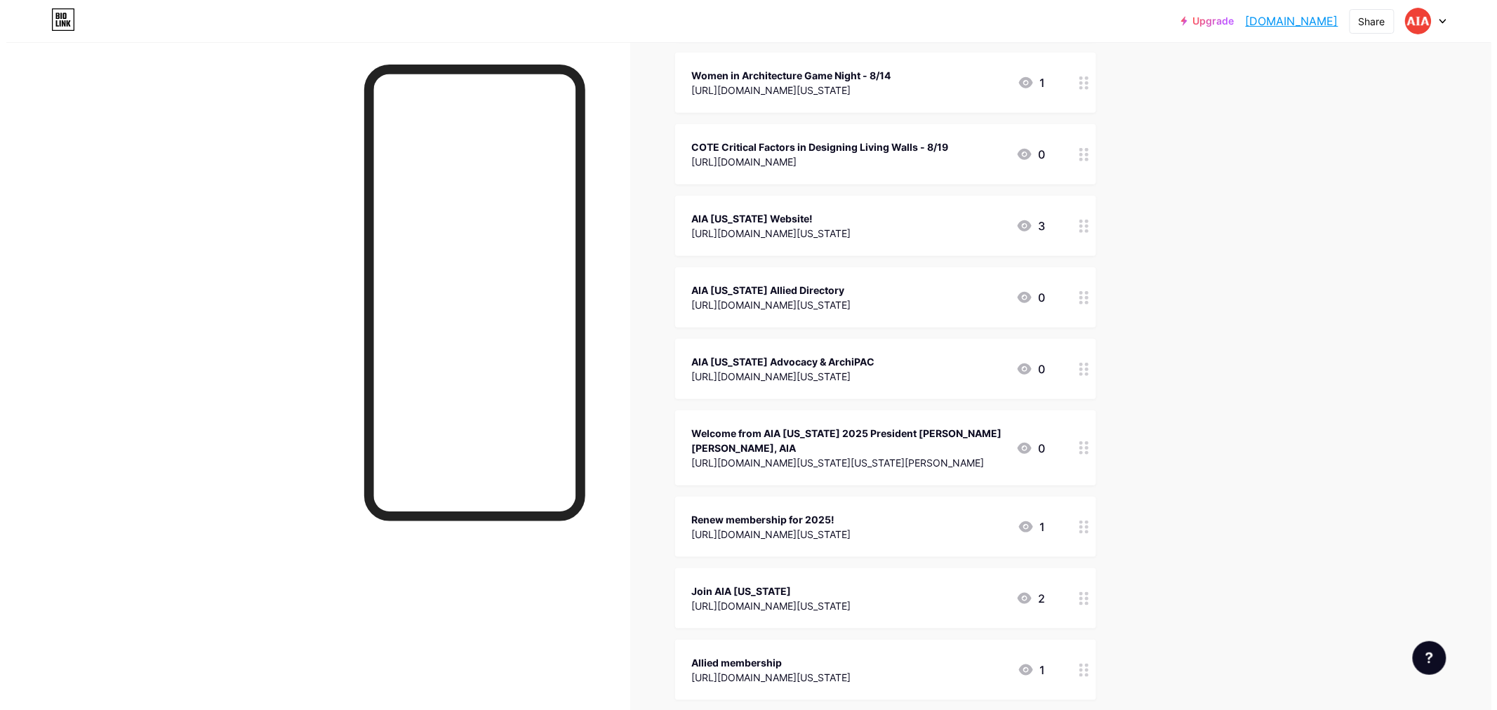
scroll to position [390, 0]
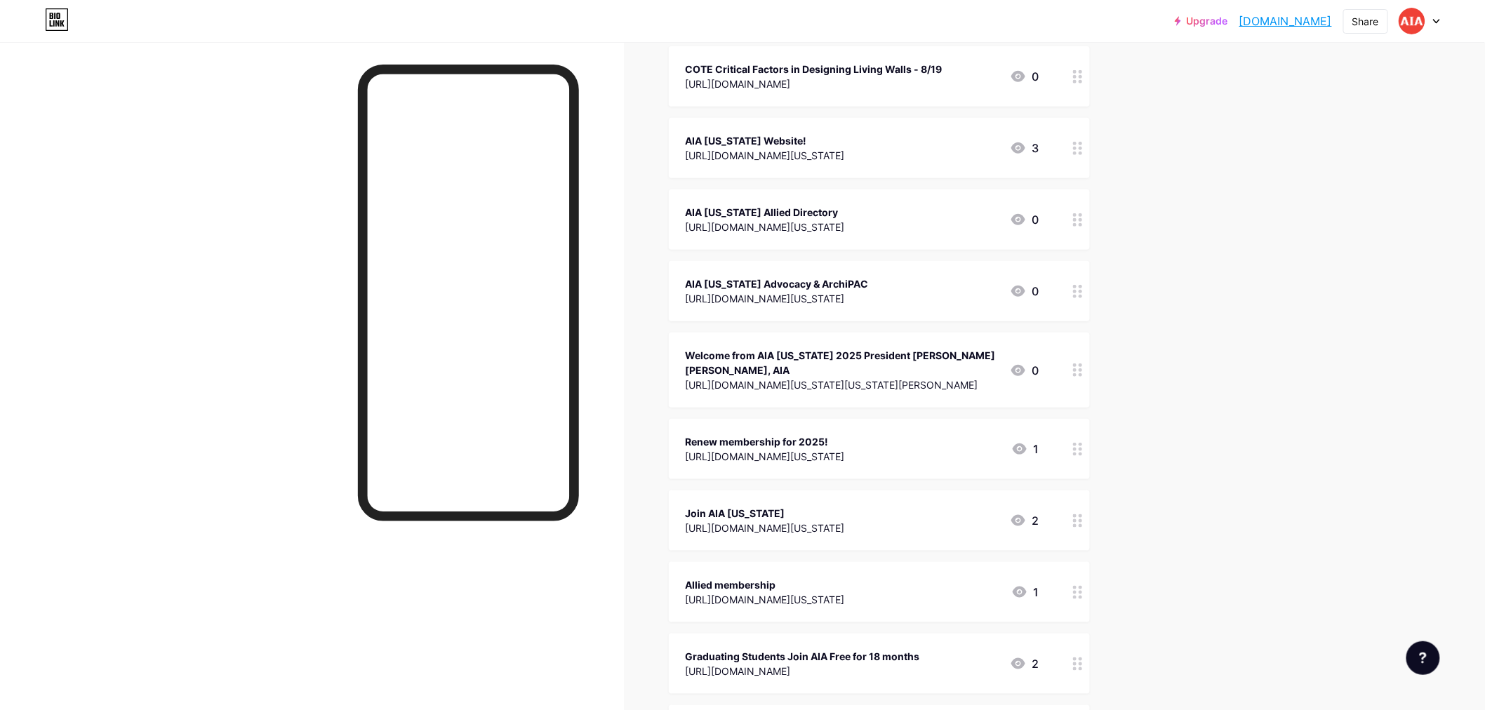
click at [788, 358] on div "Welcome from AIA [US_STATE] 2025 President [PERSON_NAME] [PERSON_NAME], AIA" at bounding box center [842, 362] width 313 height 29
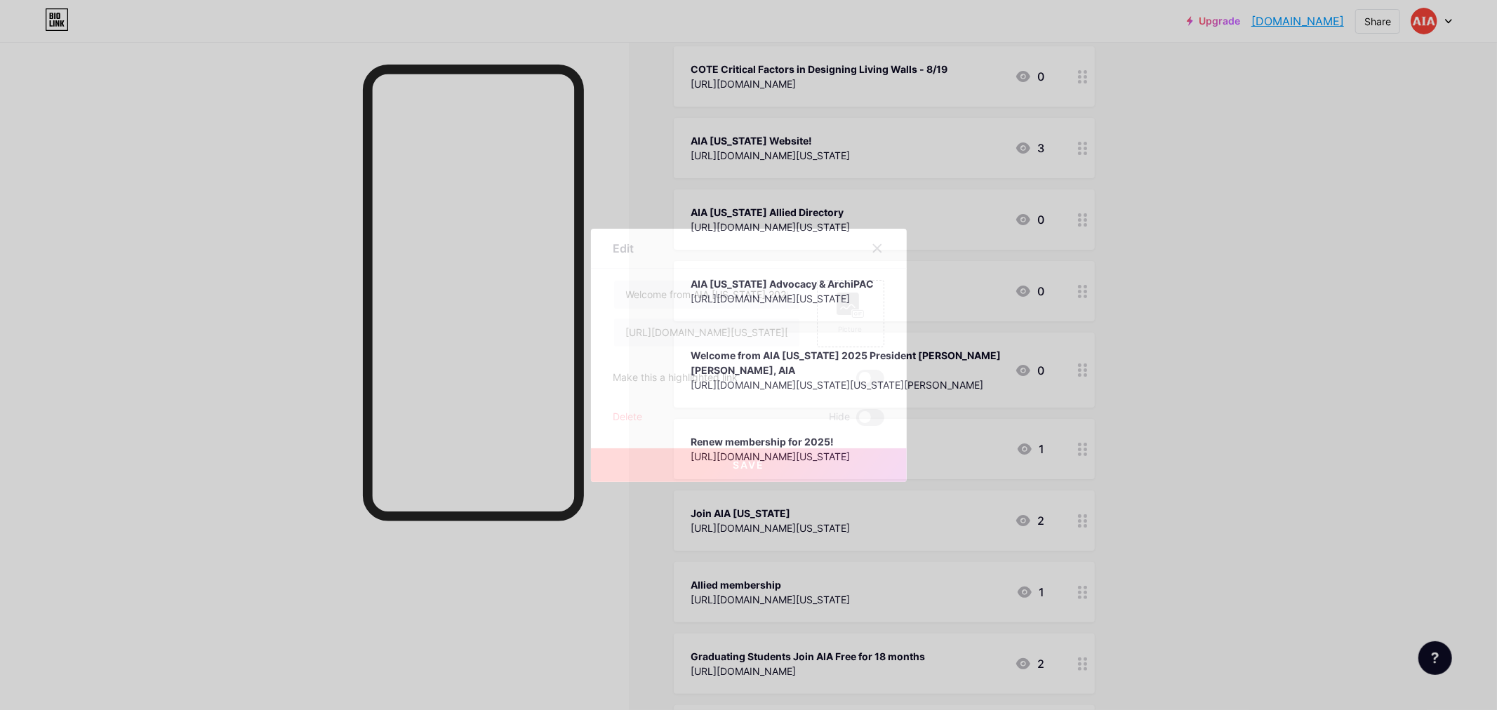
click at [623, 412] on div "Delete" at bounding box center [627, 417] width 29 height 17
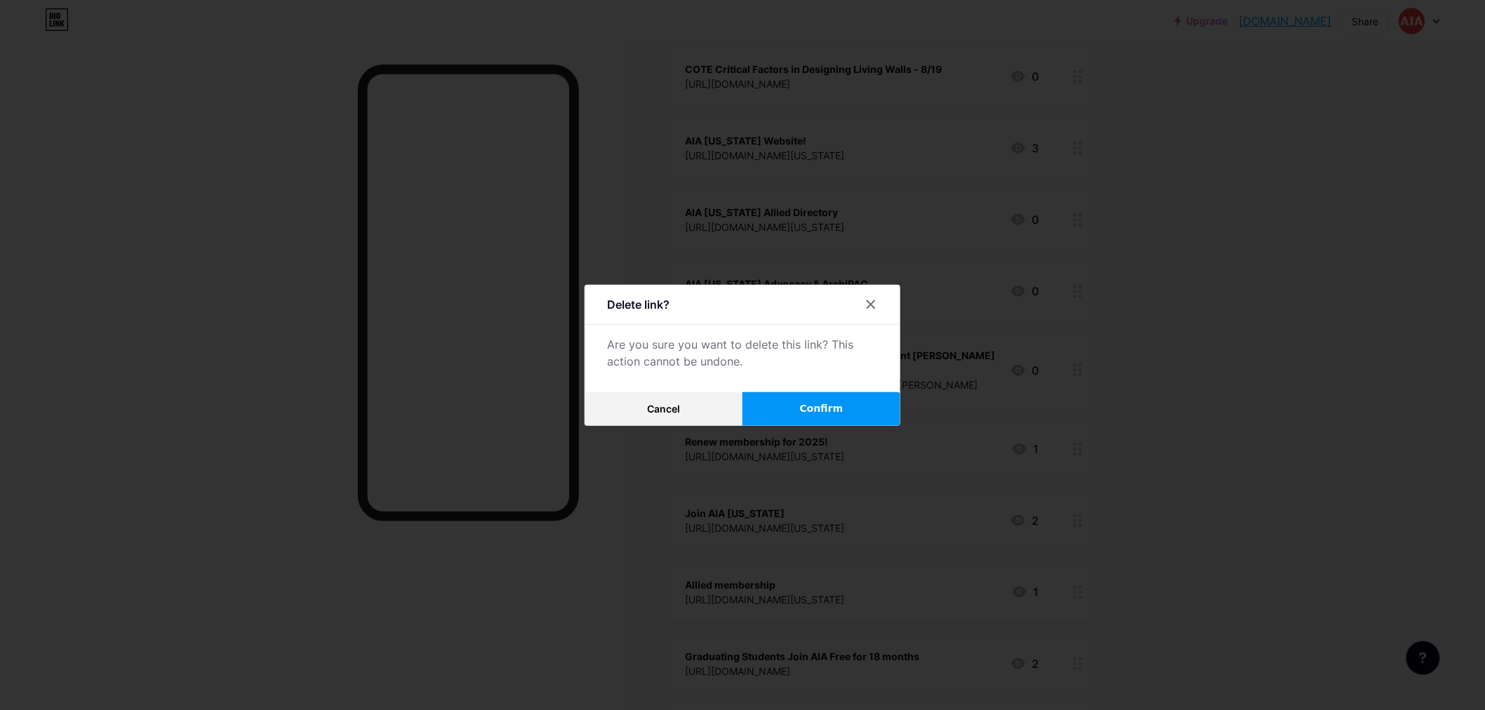
click at [804, 404] on span "Confirm" at bounding box center [822, 408] width 44 height 15
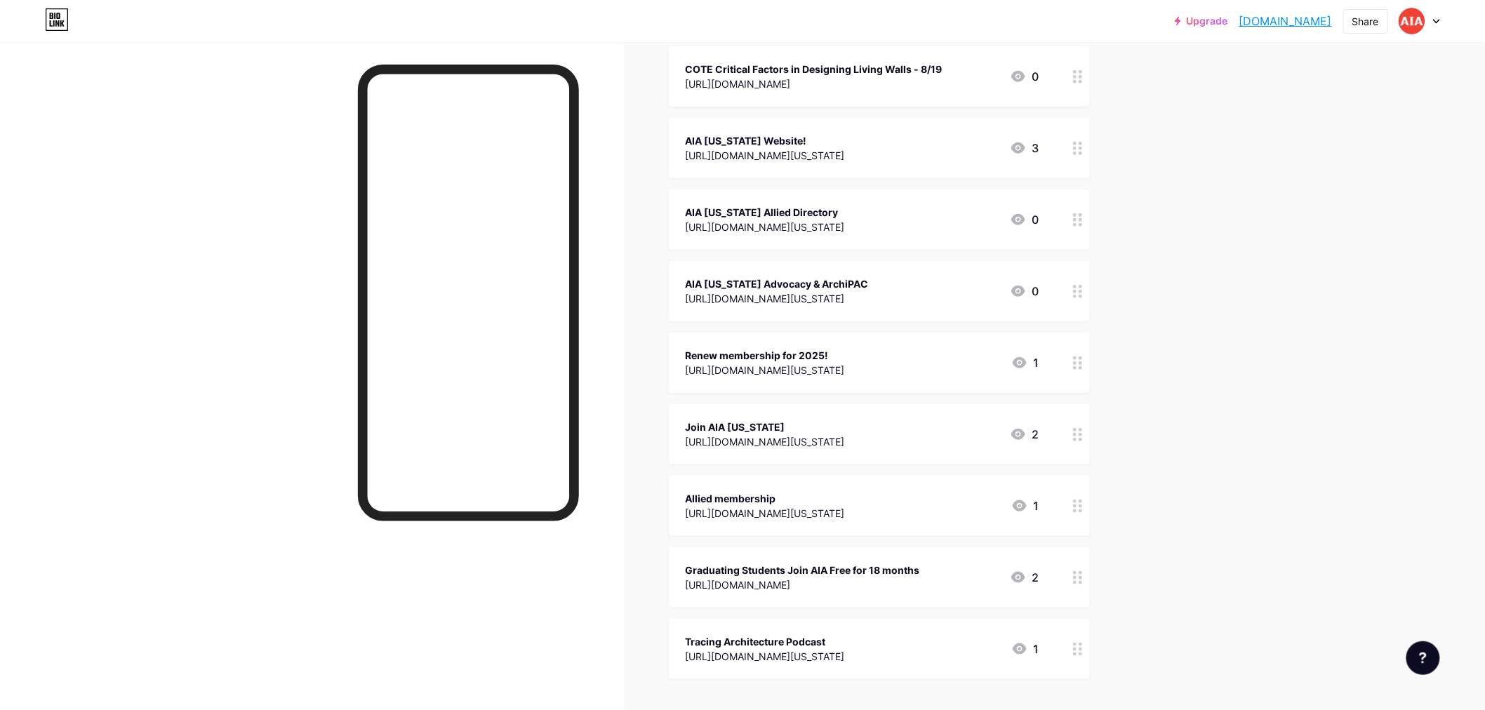
click at [791, 359] on div "Renew membership for 2025!" at bounding box center [765, 355] width 159 height 15
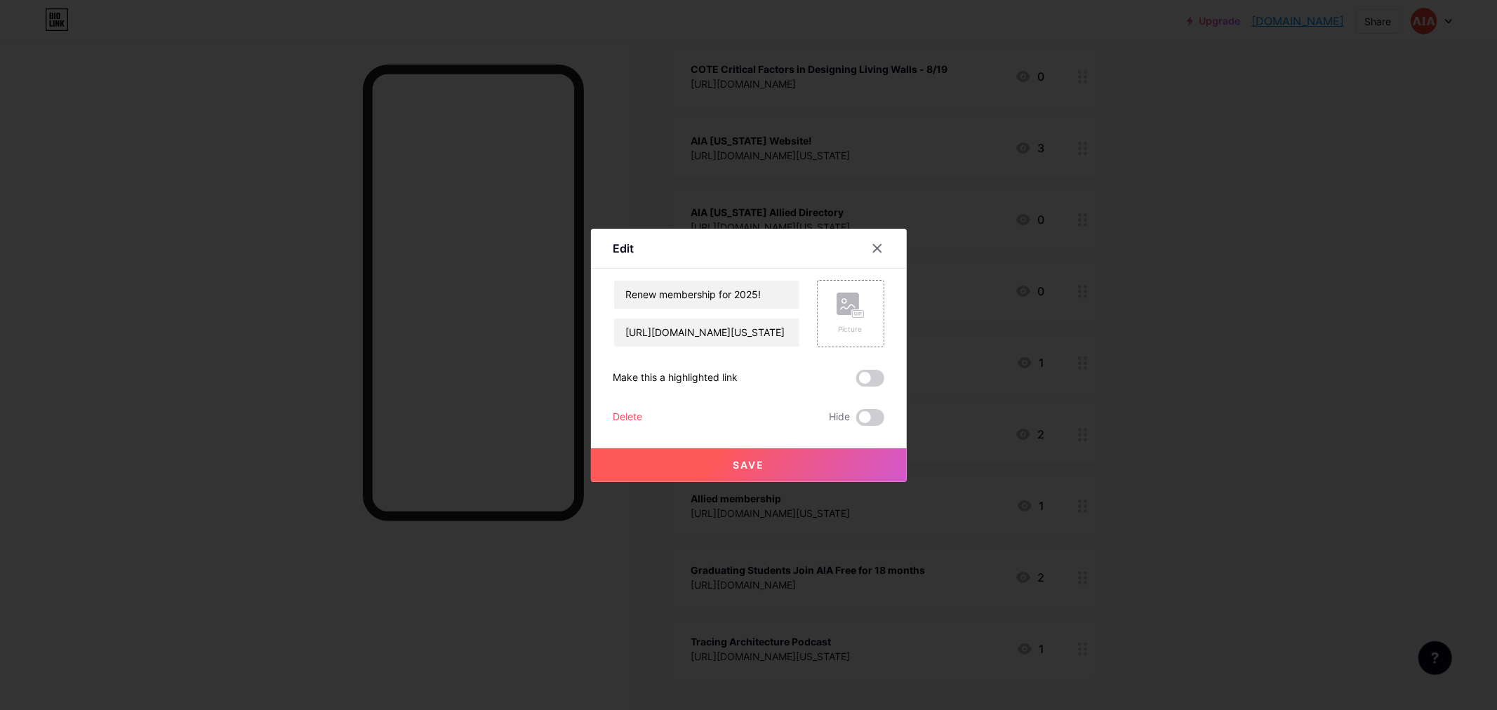
click at [614, 413] on div "Delete" at bounding box center [627, 417] width 29 height 17
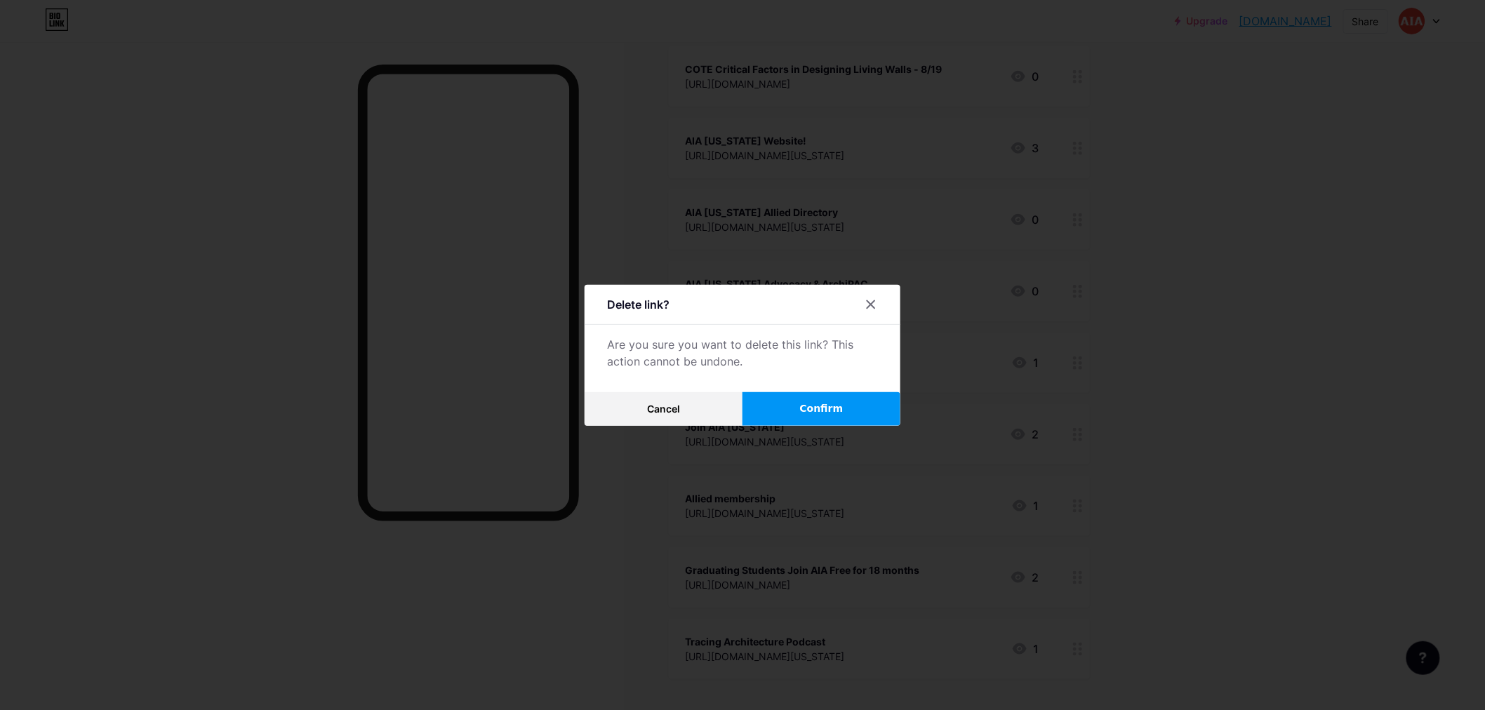
click at [816, 403] on span "Confirm" at bounding box center [822, 408] width 44 height 15
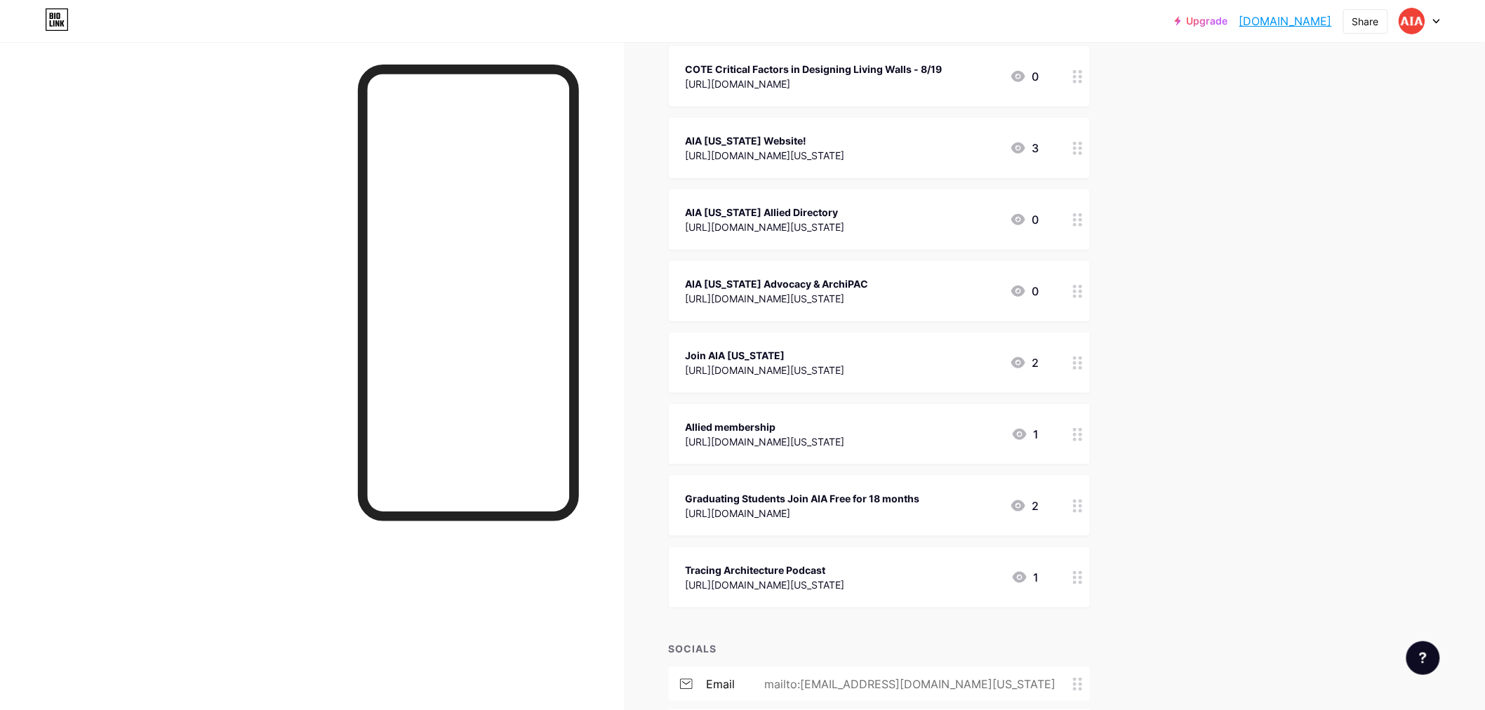
click at [713, 356] on div "Join AIA [US_STATE]" at bounding box center [765, 355] width 159 height 15
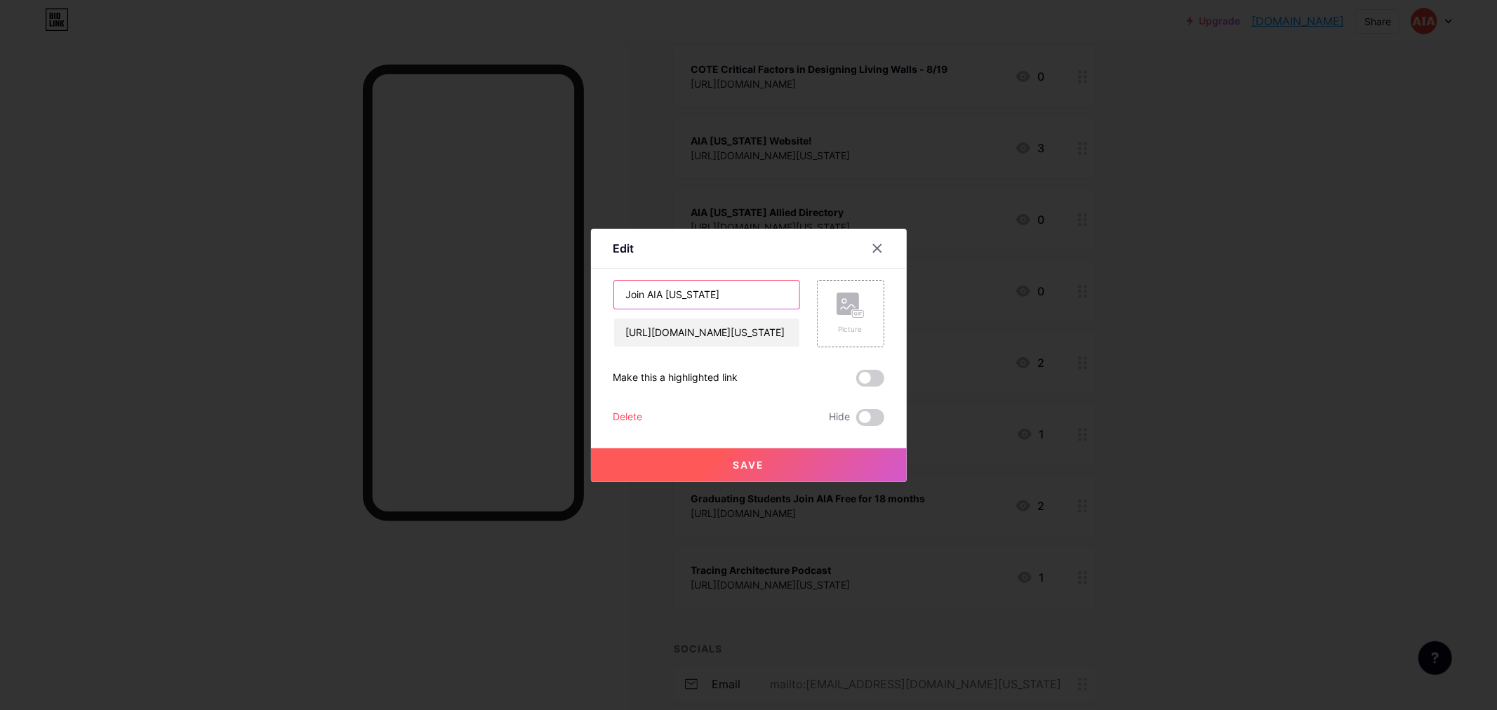
click at [620, 295] on input "Join AIA [US_STATE]" at bounding box center [706, 295] width 185 height 28
type input "Architect or Associate: Join or Renew for 2025"
click at [751, 465] on span "Save" at bounding box center [749, 465] width 32 height 12
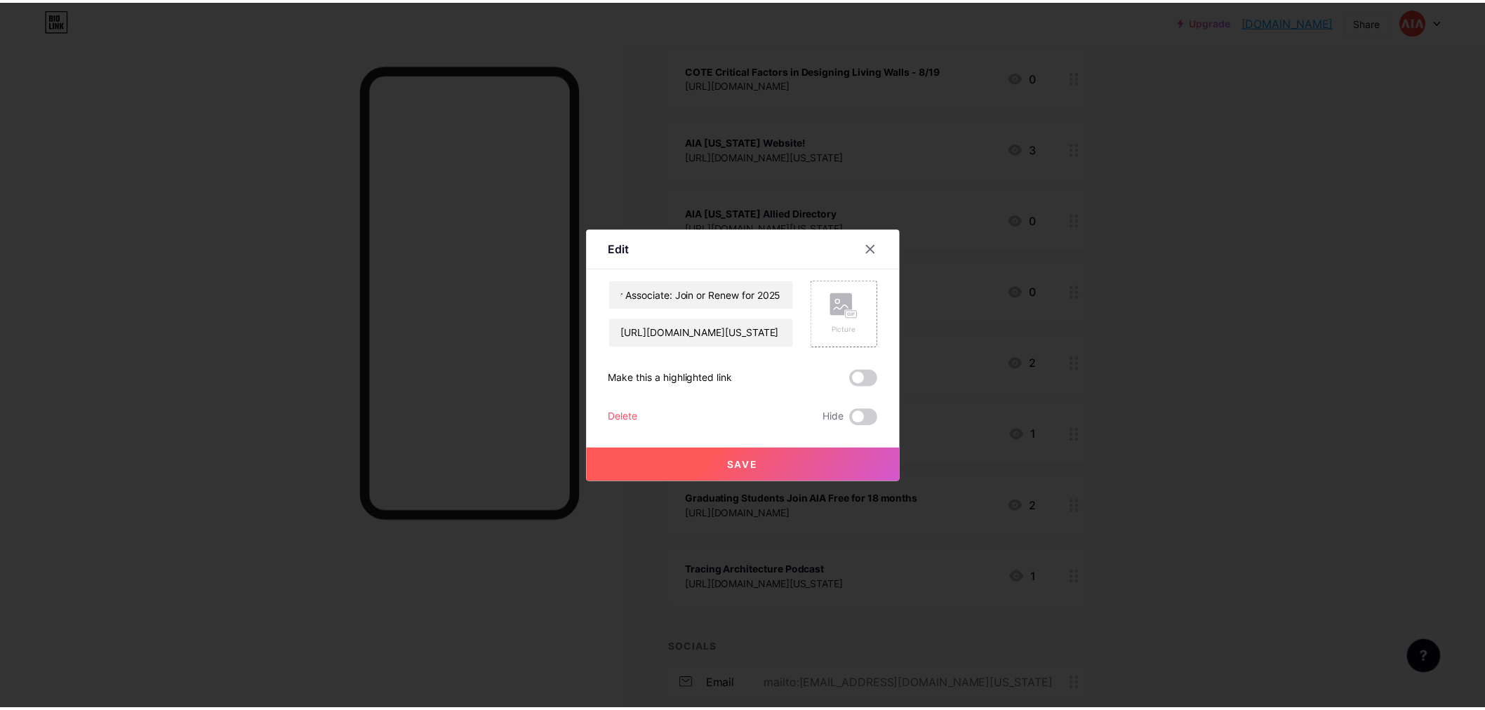
scroll to position [0, 0]
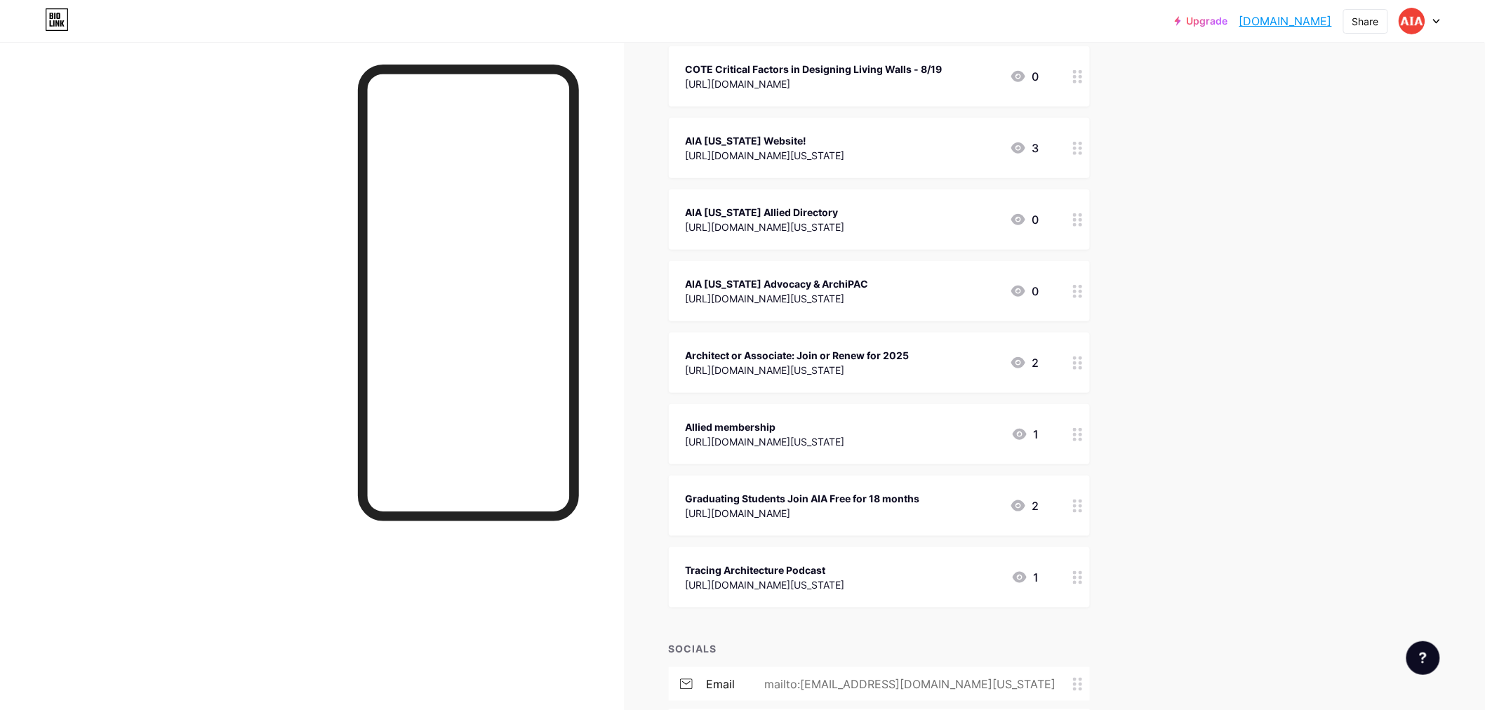
click at [746, 440] on div "[URL][DOMAIN_NAME][US_STATE]" at bounding box center [765, 441] width 159 height 15
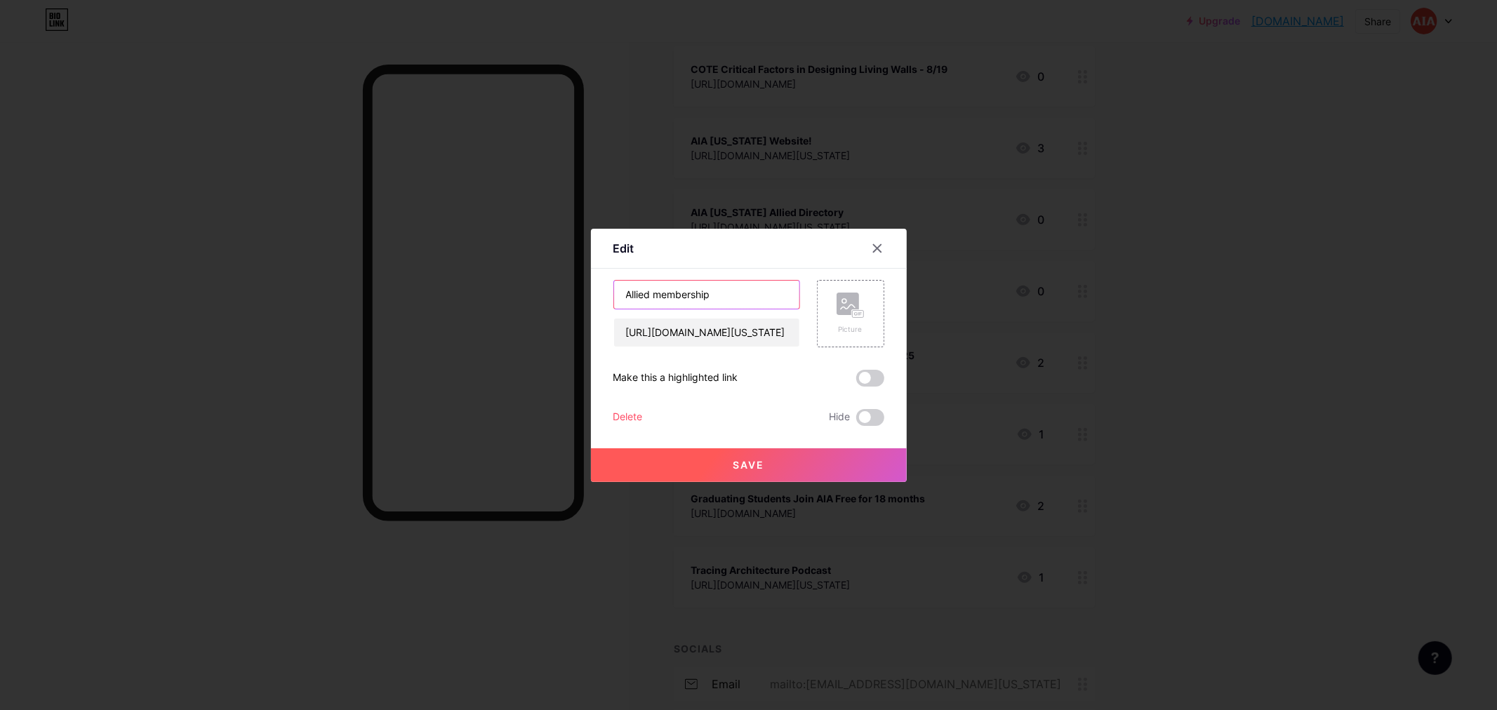
click at [648, 292] on input "Allied membership" at bounding box center [706, 295] width 185 height 28
click at [644, 291] on input "Allied: Join or Renew for 2025" at bounding box center [706, 295] width 185 height 28
type input "Allied Membership: Join or Renew for 2025"
click at [762, 460] on button "Save" at bounding box center [749, 465] width 316 height 34
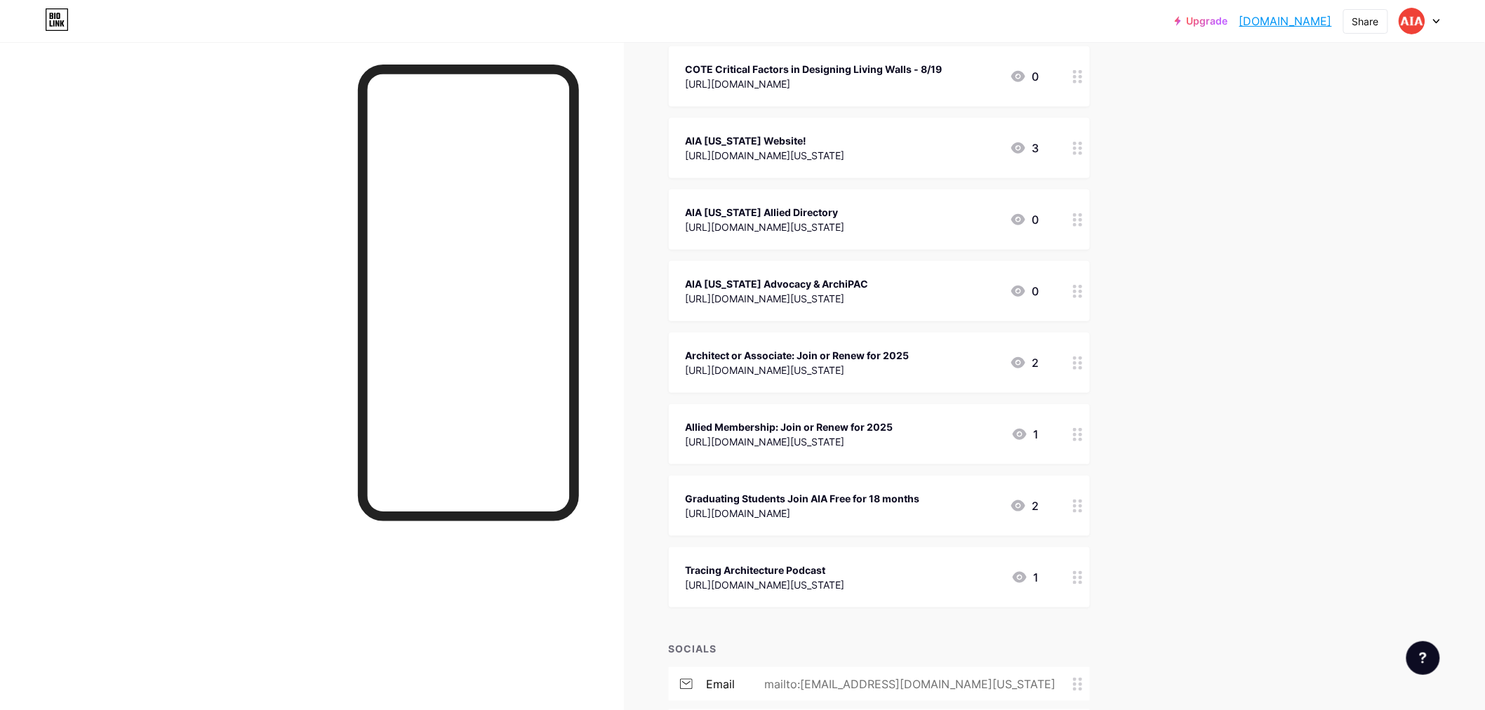
click at [808, 580] on div "[URL][DOMAIN_NAME][US_STATE]" at bounding box center [765, 585] width 159 height 15
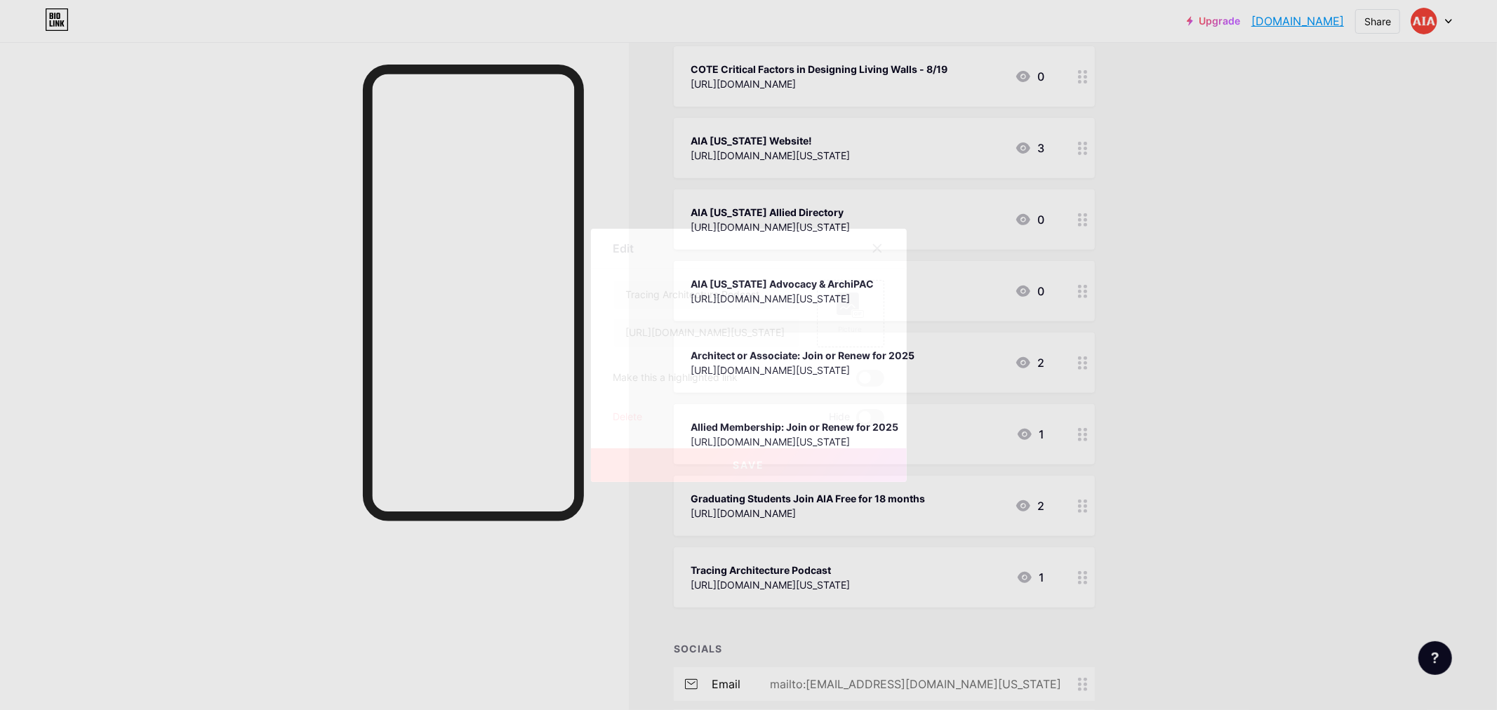
click at [633, 411] on div "Delete" at bounding box center [627, 417] width 29 height 17
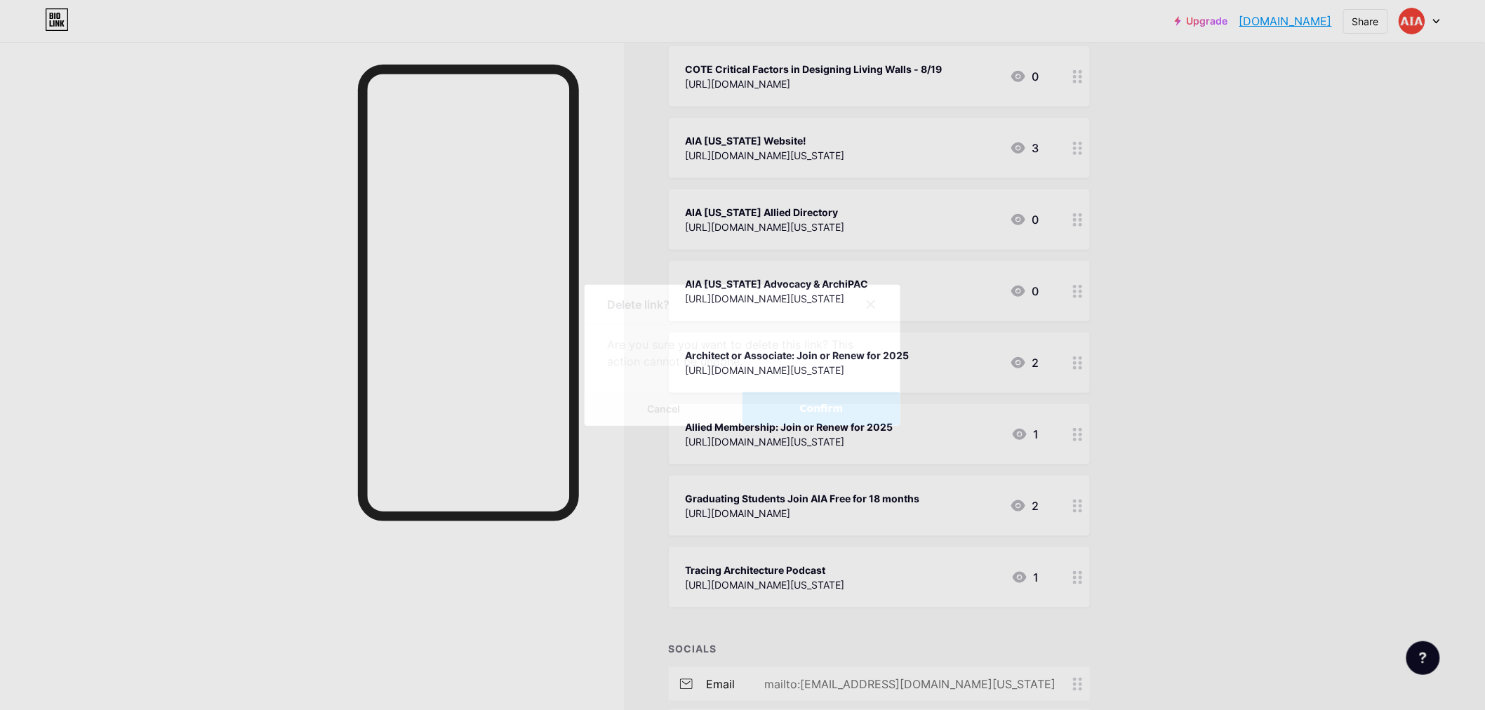
click at [819, 409] on span "Confirm" at bounding box center [822, 408] width 44 height 15
